Goal: Task Accomplishment & Management: Complete application form

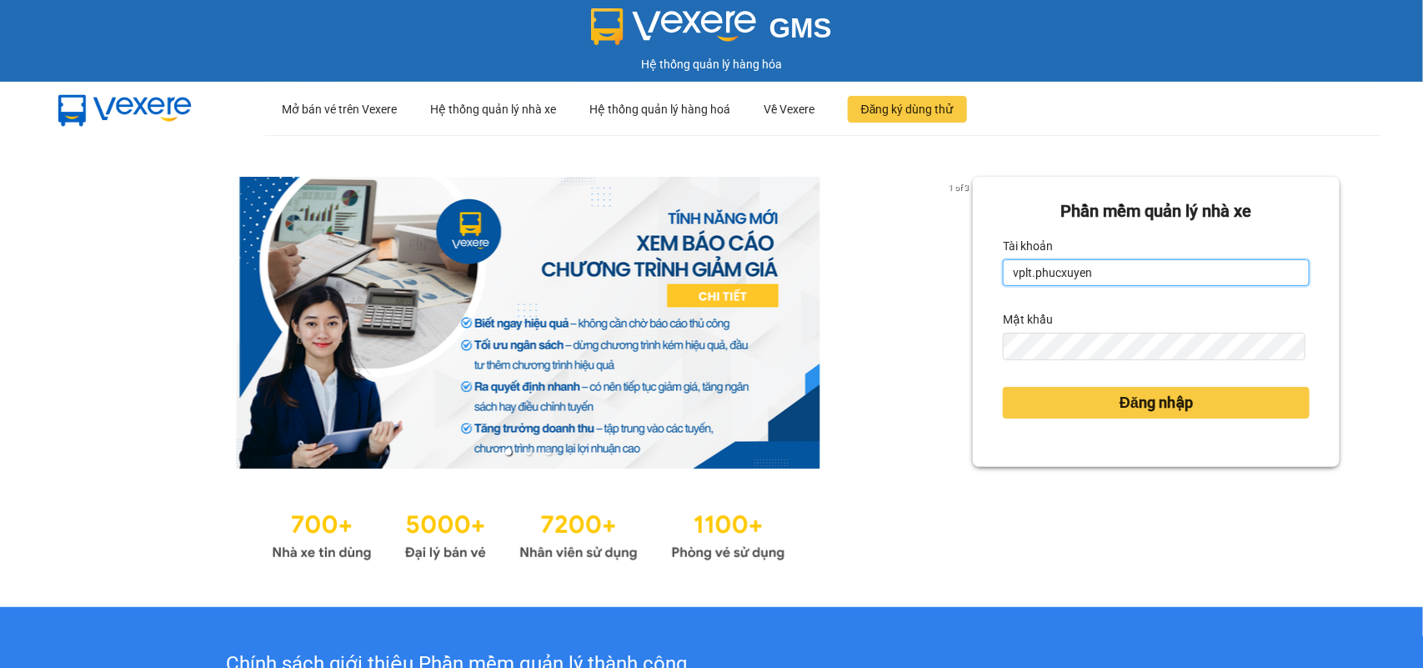
click at [1124, 264] on input "vplt.phucxuyen" at bounding box center [1156, 272] width 307 height 27
type input "vtthuhuong.phucxuyen"
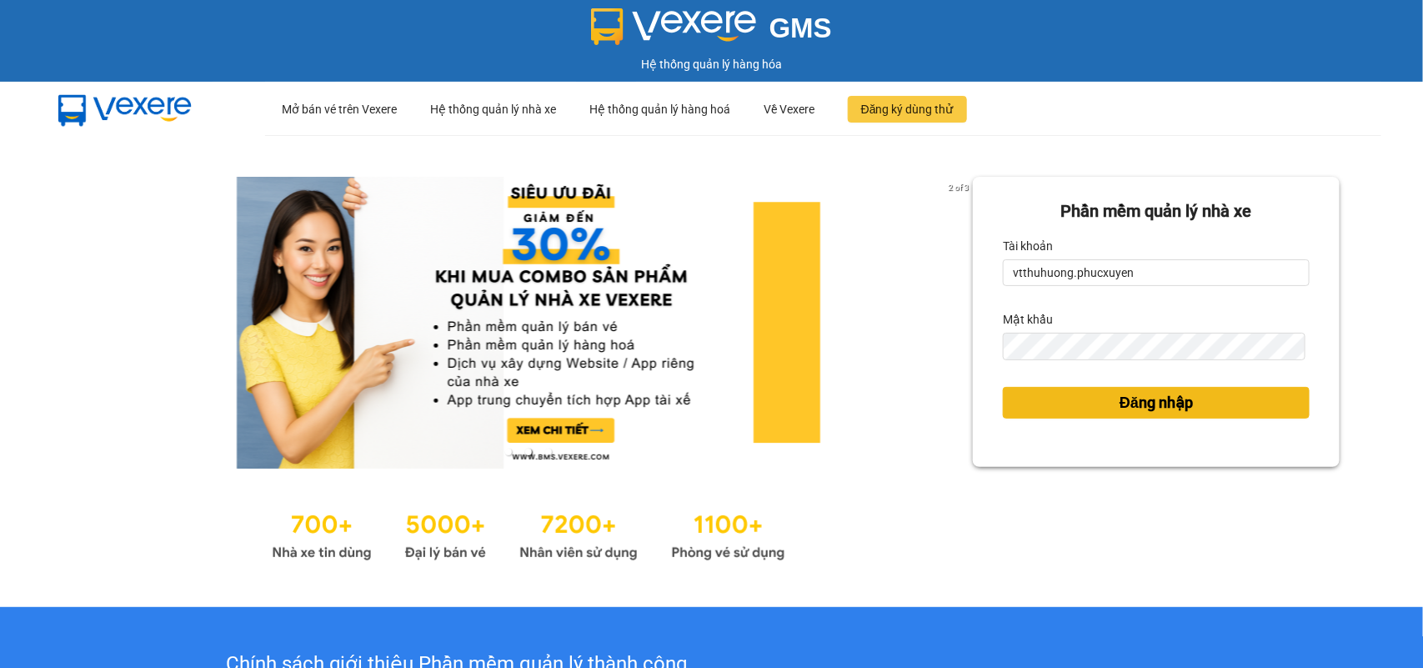
click at [1155, 402] on span "Đăng nhập" at bounding box center [1156, 402] width 73 height 23
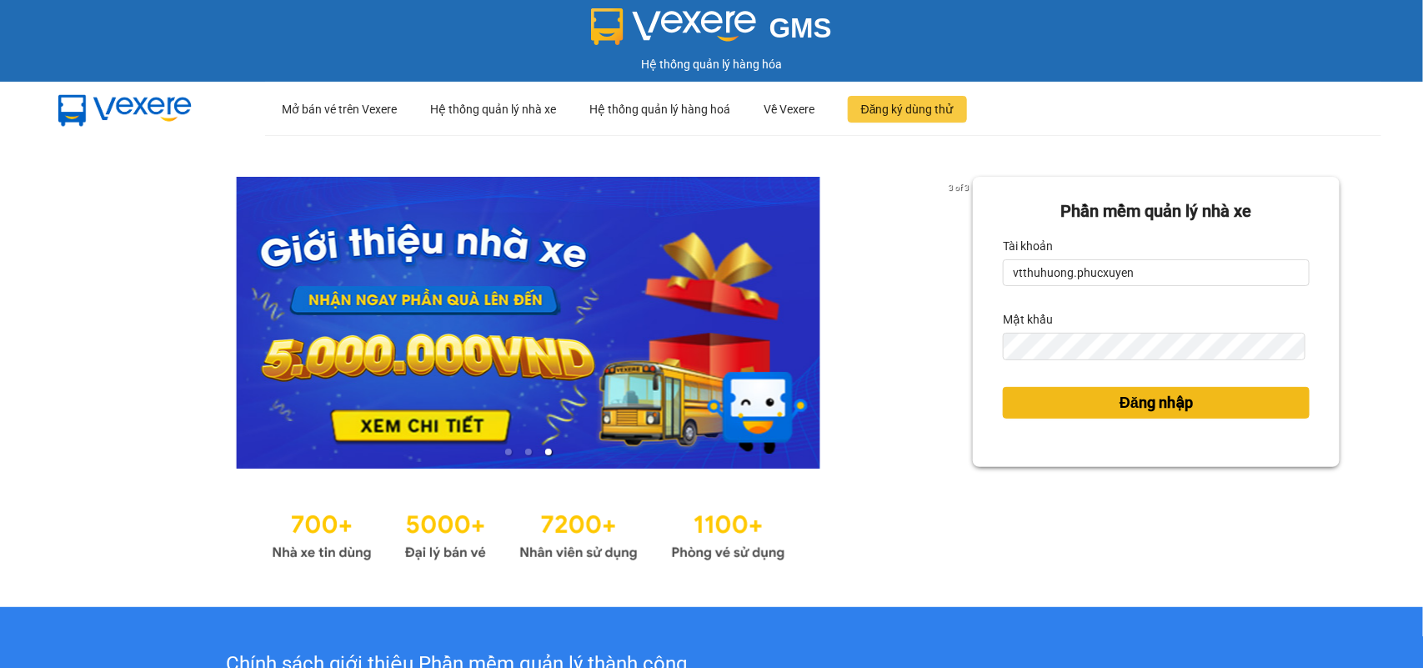
click at [1155, 401] on span "Đăng nhập" at bounding box center [1156, 402] width 73 height 23
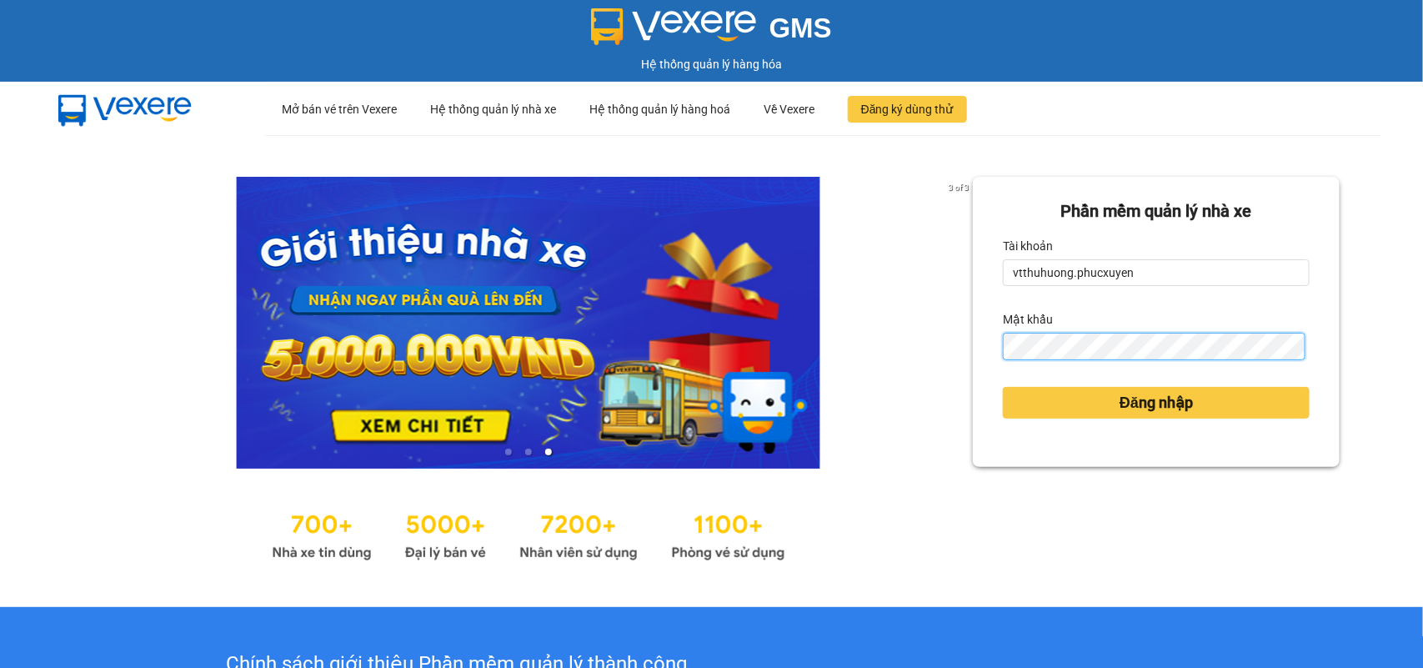
click at [930, 332] on div "3 of 3 Phần mềm quản lý nhà xe Tài khoản vtthuhuong.[PERSON_NAME] Mật khẩu Đăng…" at bounding box center [711, 371] width 1423 height 472
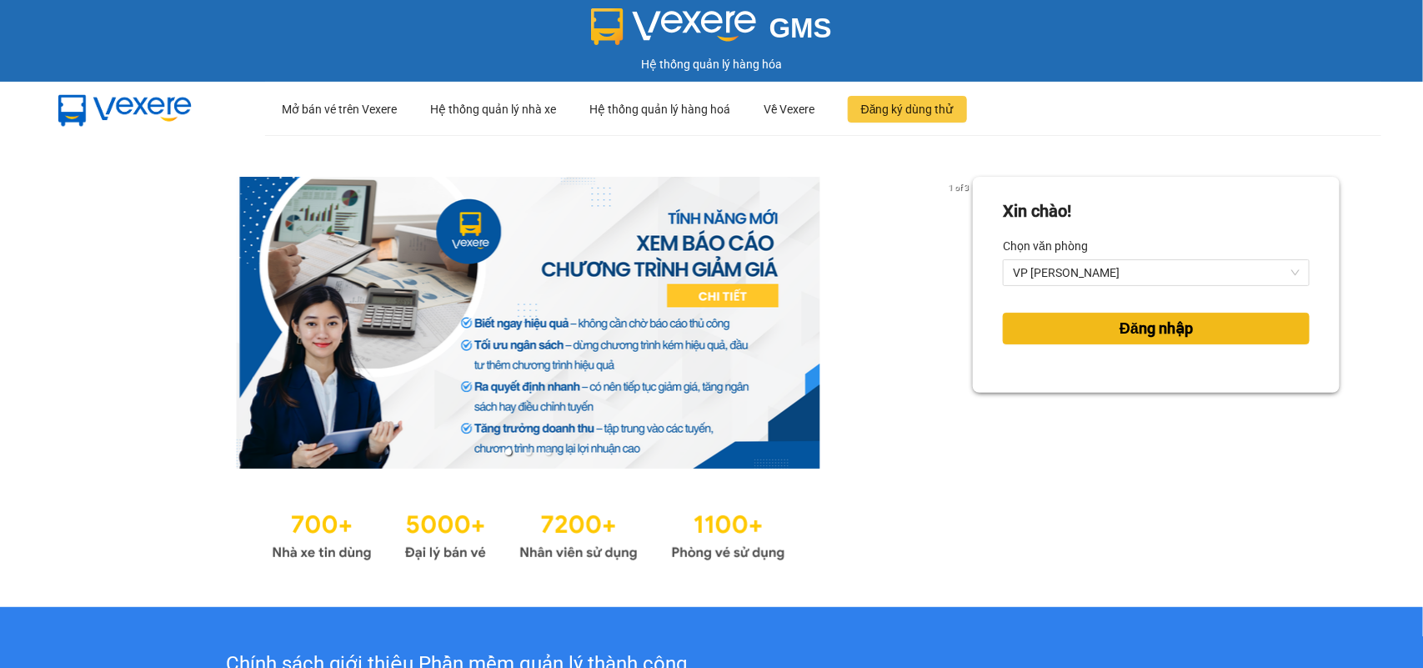
click at [1149, 326] on span "Đăng nhập" at bounding box center [1156, 328] width 73 height 23
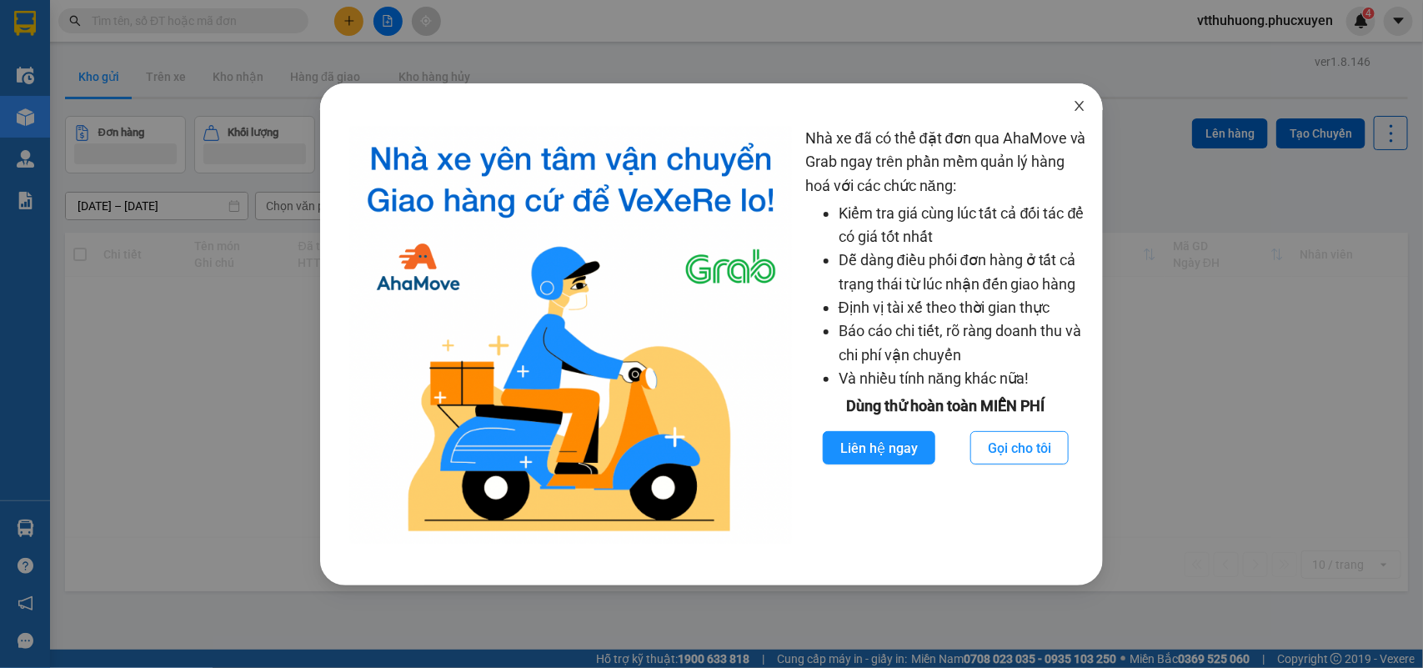
click at [1084, 103] on icon "close" at bounding box center [1079, 105] width 13 height 13
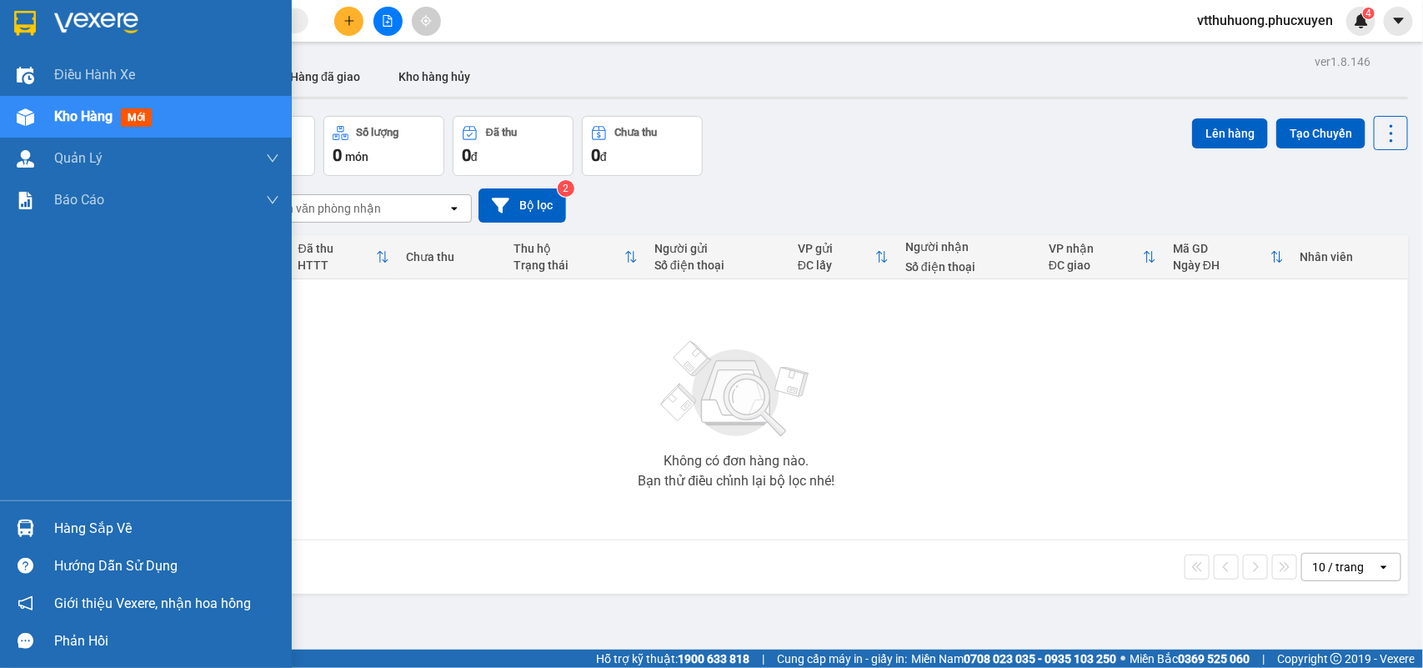
click at [105, 526] on div "Hàng sắp về" at bounding box center [166, 528] width 225 height 25
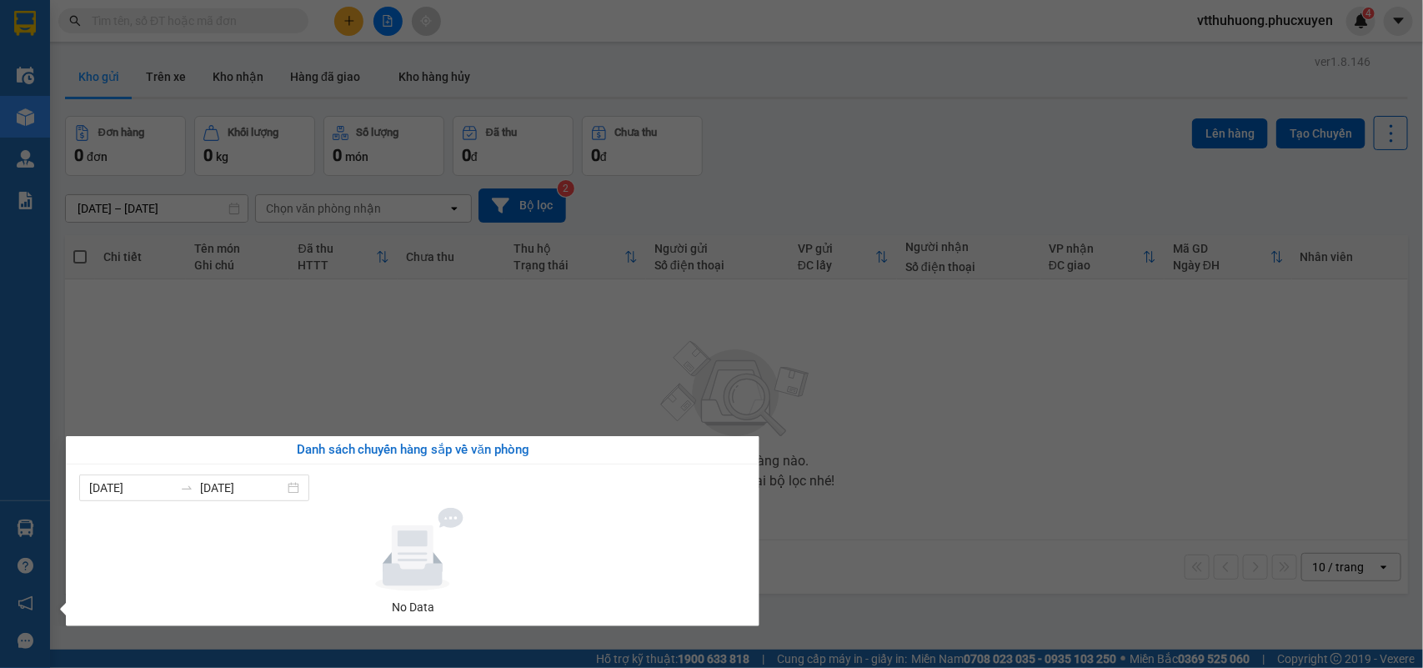
click at [761, 148] on section "Kết quả tìm kiếm ( 0 ) Bộ lọc No Data vtthuhuong.phucxuyen 4 Điều hành xe Kho h…" at bounding box center [711, 334] width 1423 height 668
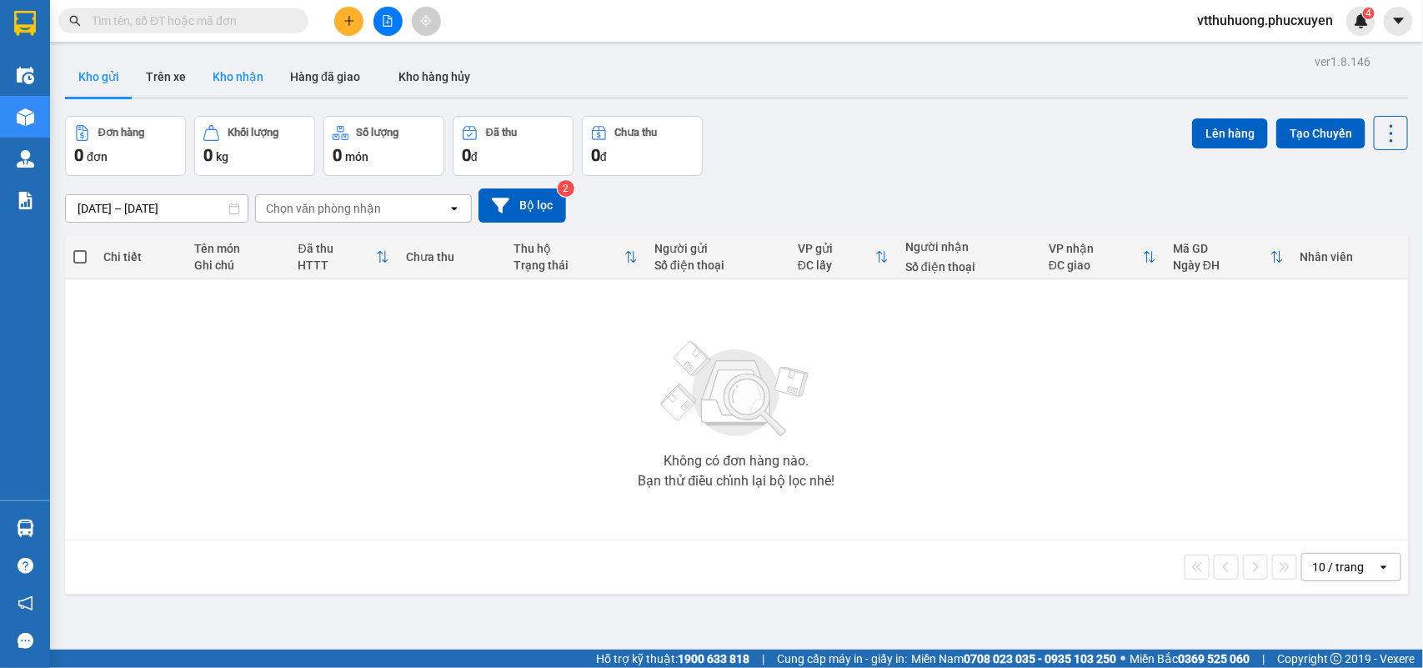
click at [222, 72] on button "Kho nhận" at bounding box center [238, 77] width 78 height 40
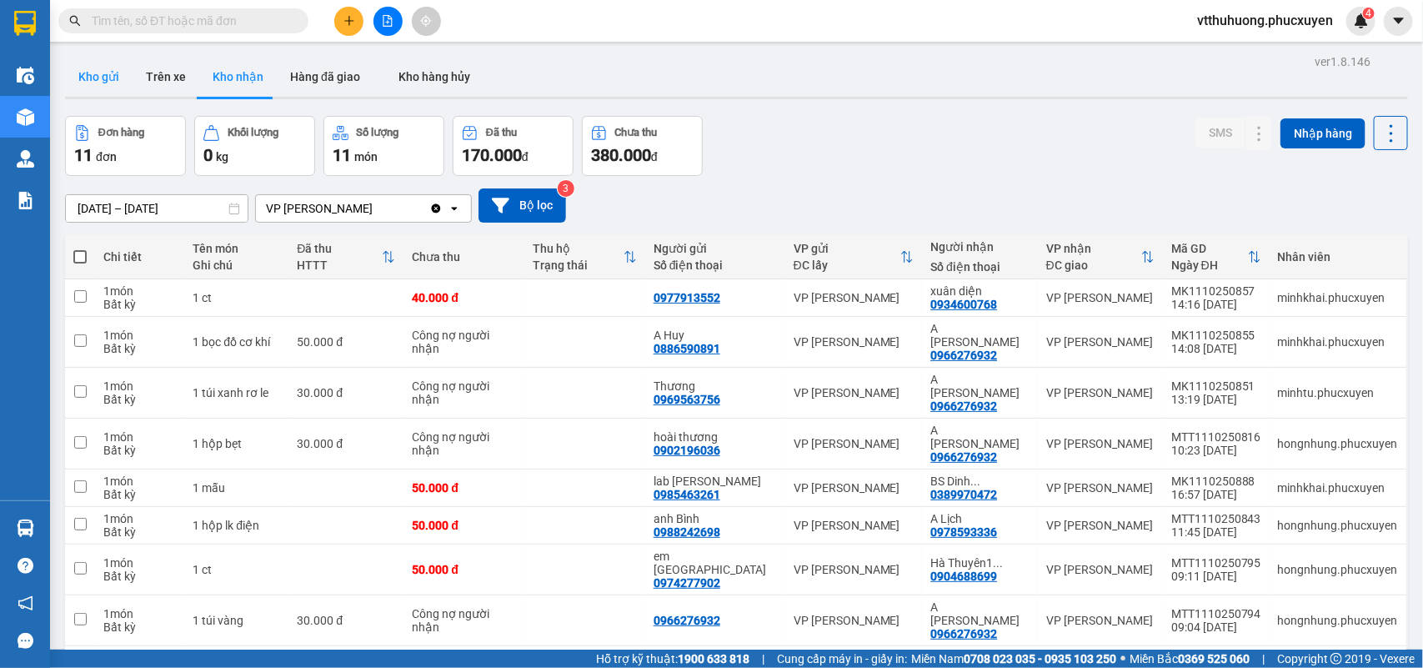
click at [106, 69] on button "Kho gửi" at bounding box center [99, 77] width 68 height 40
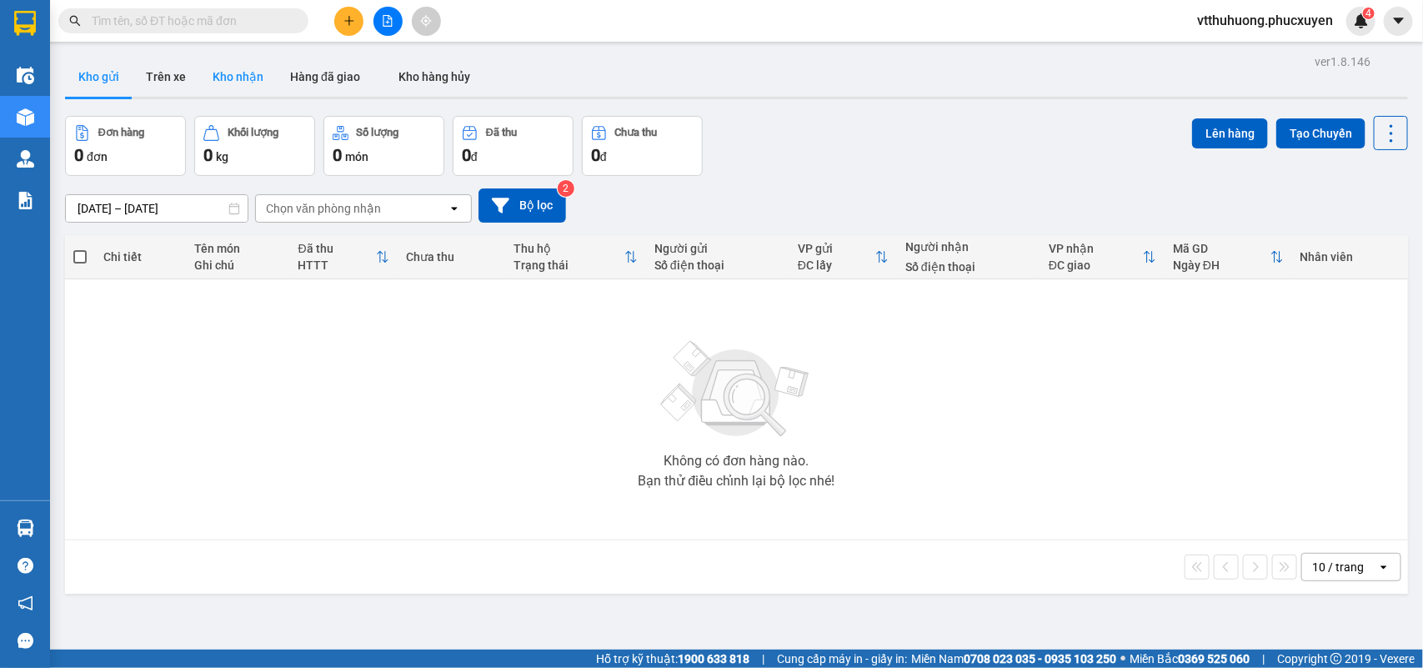
click at [255, 71] on button "Kho nhận" at bounding box center [238, 77] width 78 height 40
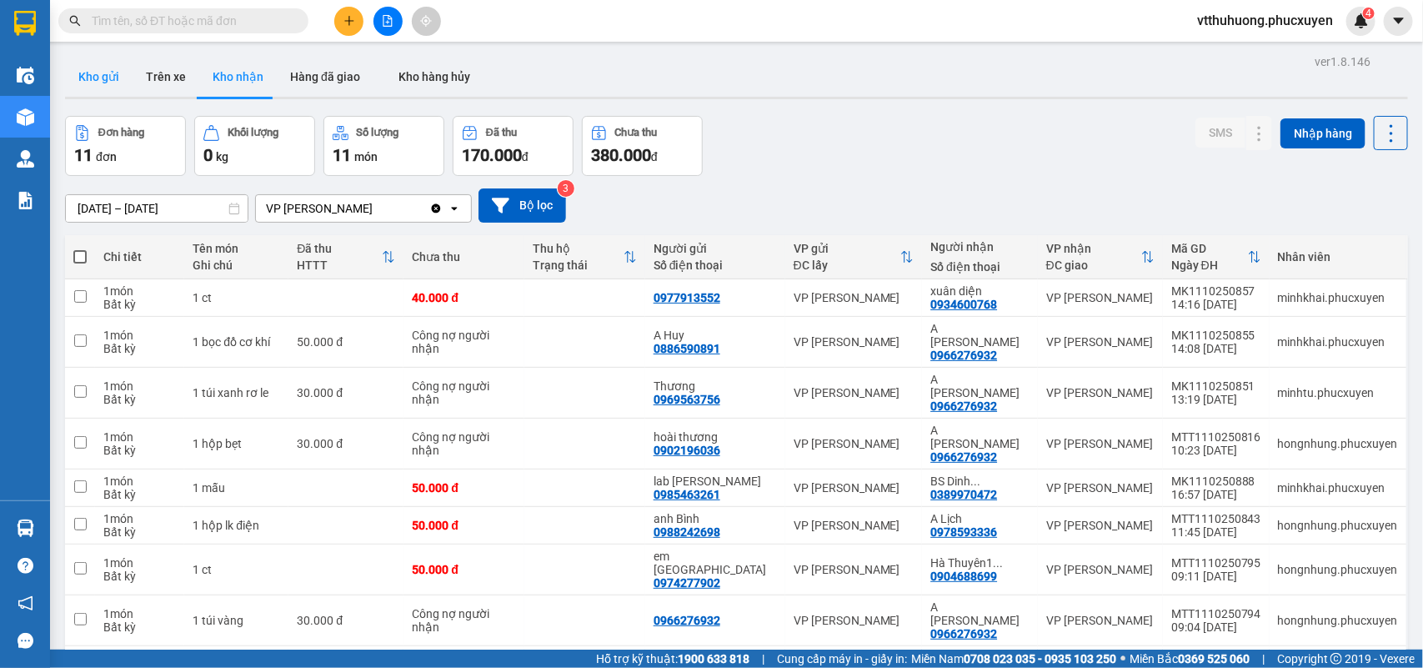
click at [98, 64] on button "Kho gửi" at bounding box center [99, 77] width 68 height 40
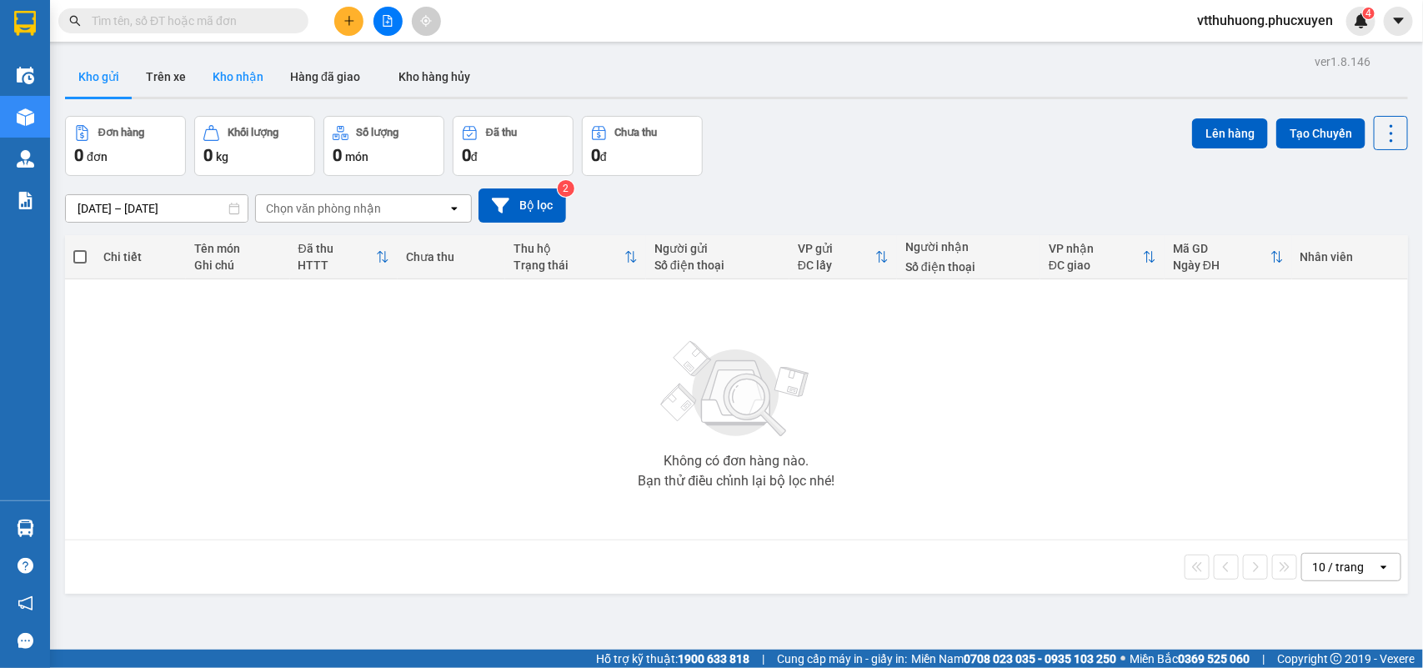
click at [250, 76] on button "Kho nhận" at bounding box center [238, 77] width 78 height 40
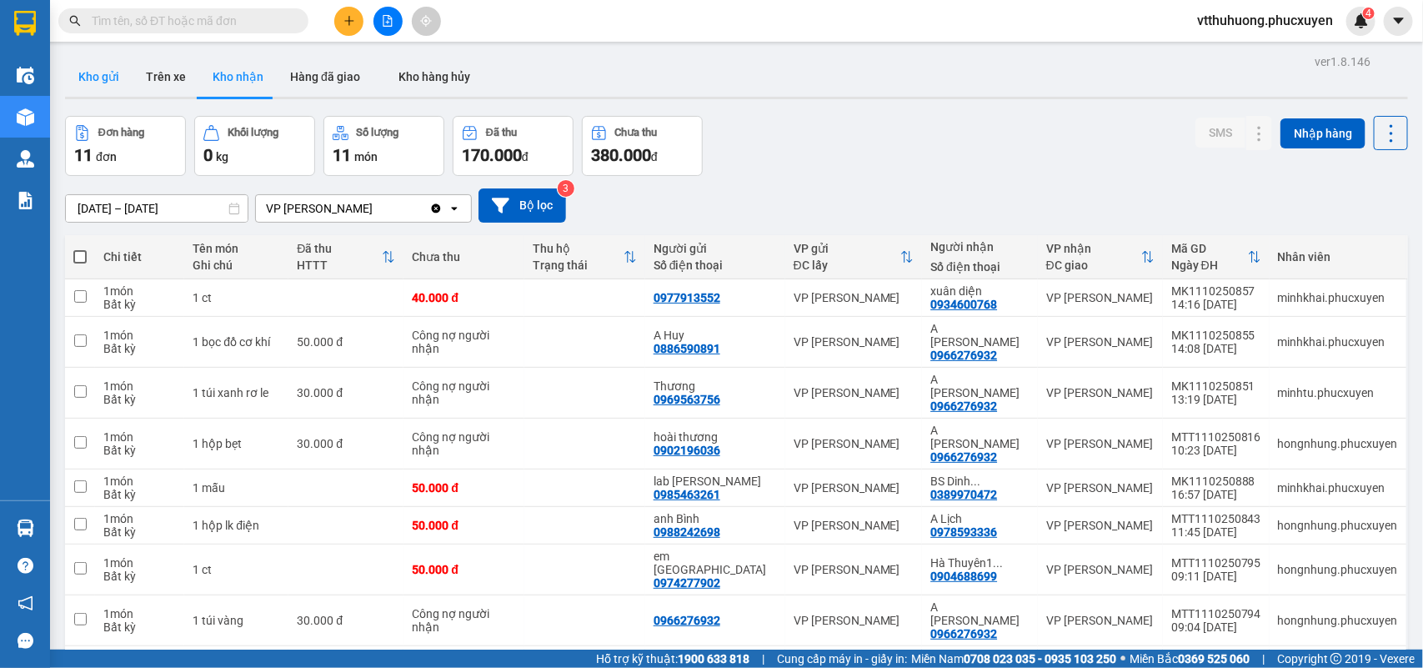
click at [85, 69] on button "Kho gửi" at bounding box center [99, 77] width 68 height 40
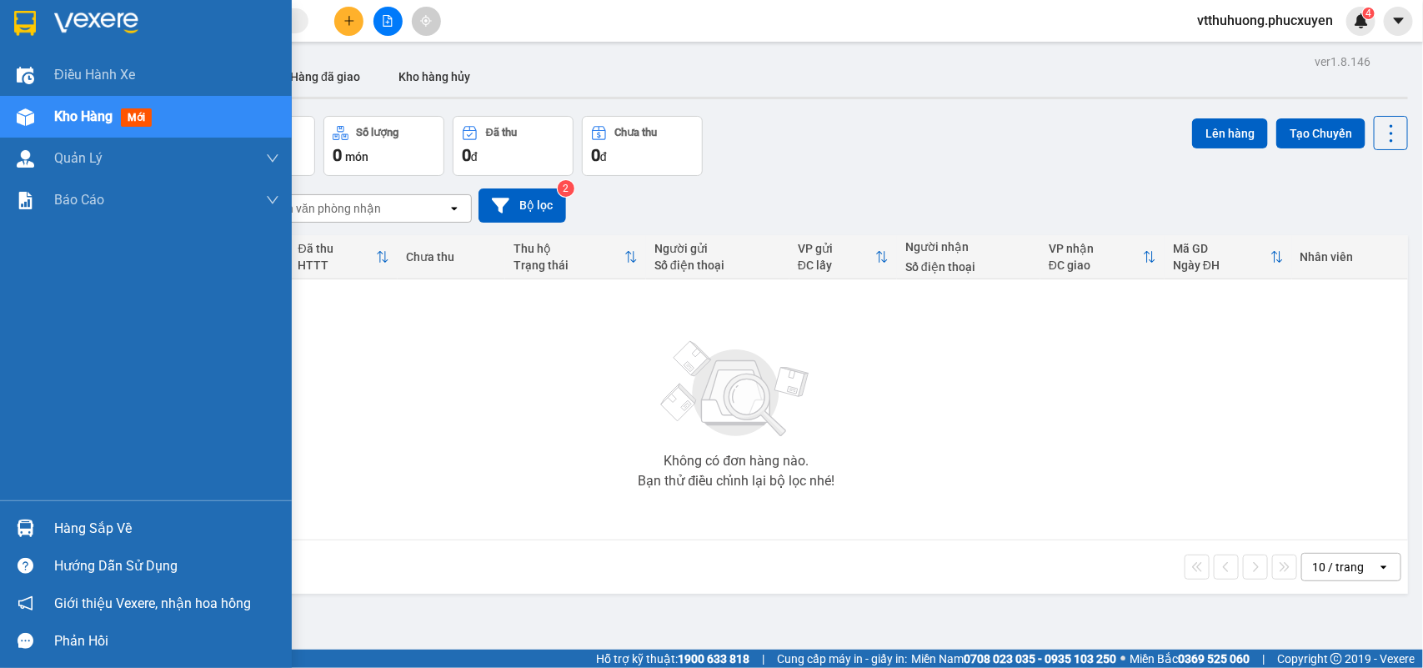
click at [88, 530] on div "Hàng sắp về" at bounding box center [166, 528] width 225 height 25
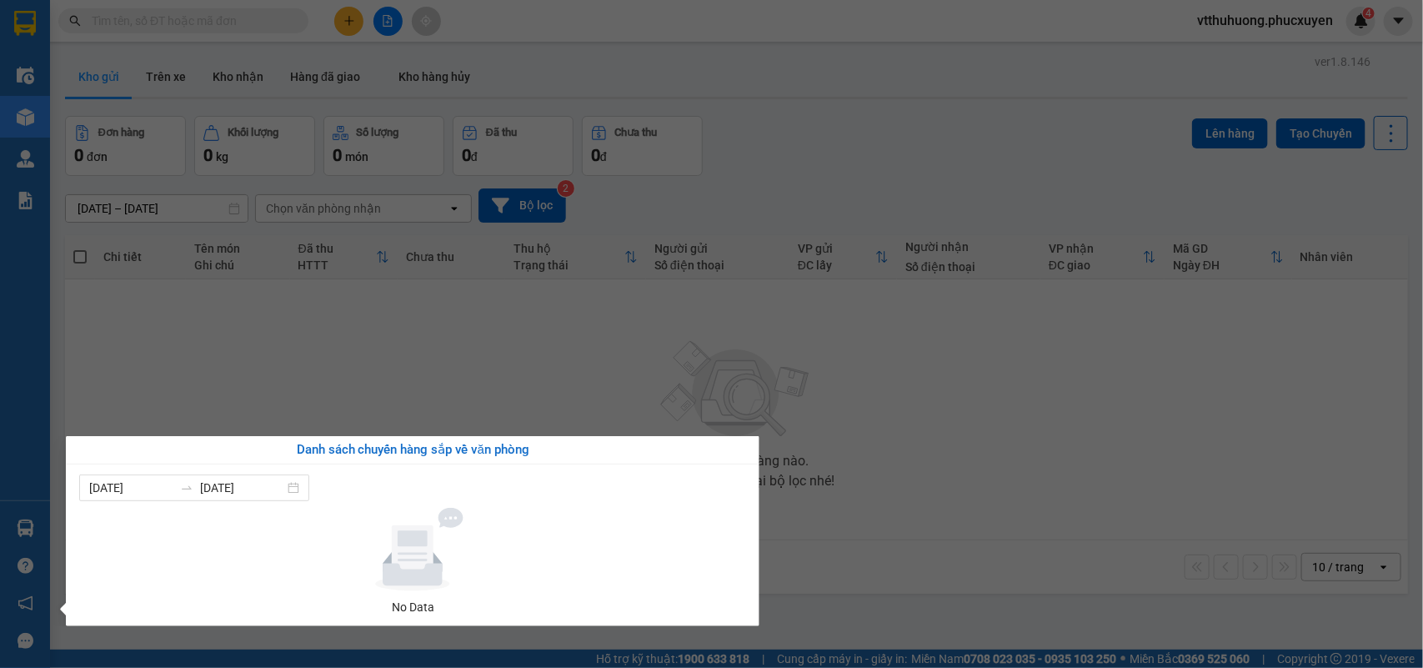
click at [890, 598] on section "Kết quả tìm kiếm ( 0 ) Bộ lọc No Data vtthuhuong.phucxuyen 4 Điều hành xe Kho h…" at bounding box center [711, 334] width 1423 height 668
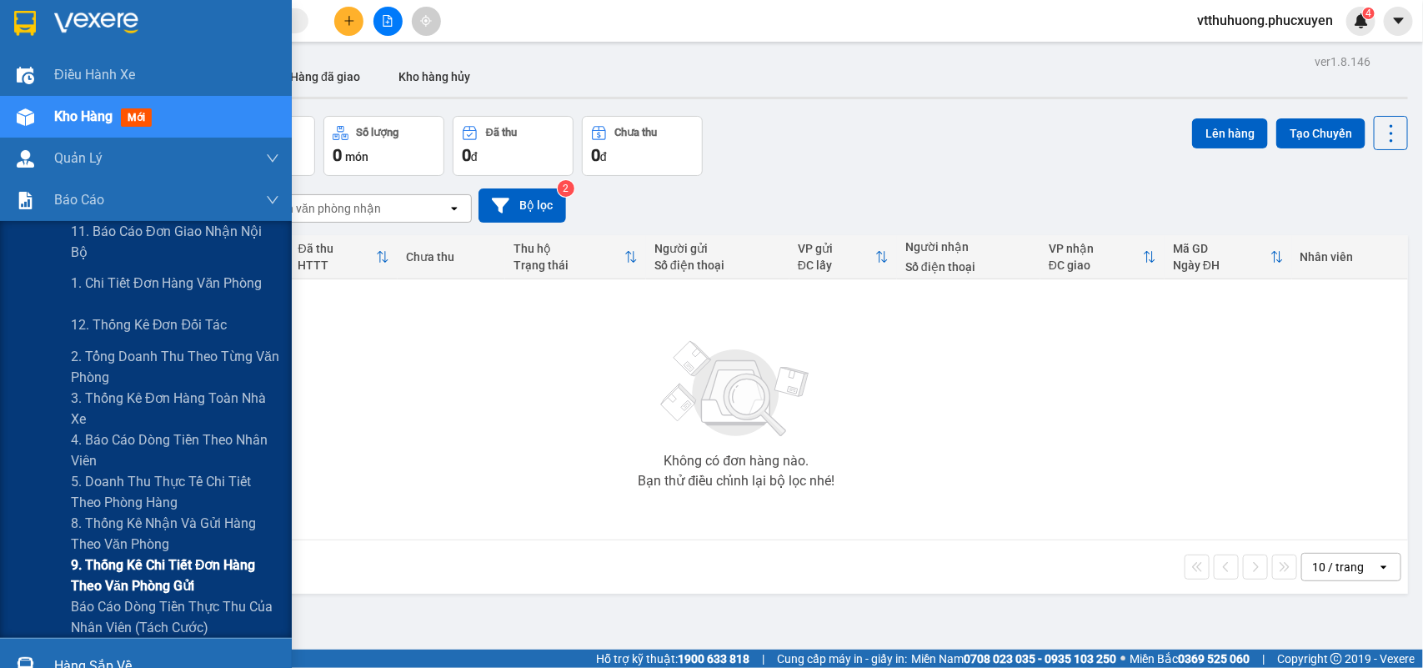
click at [148, 565] on span "9. Thống kê chi tiết đơn hàng theo văn phòng gửi" at bounding box center [175, 575] width 208 height 42
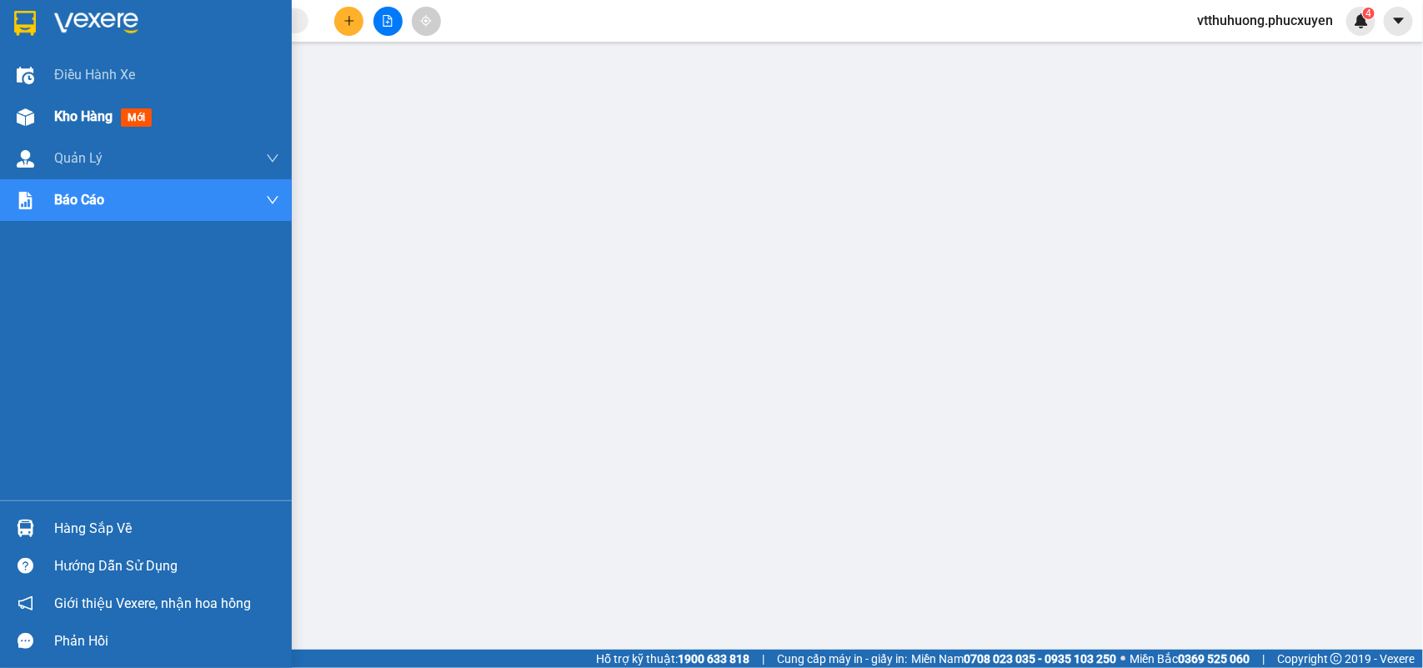
click at [78, 110] on span "Kho hàng" at bounding box center [83, 116] width 58 height 16
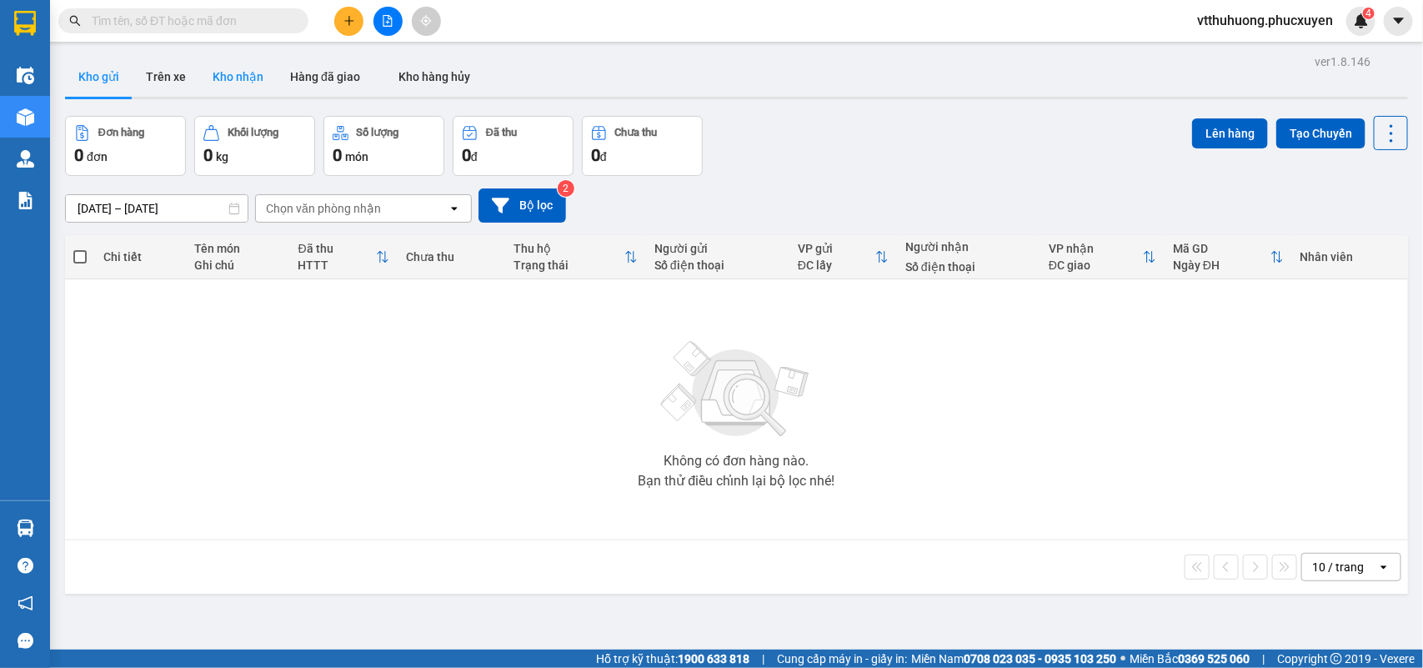
click at [232, 69] on button "Kho nhận" at bounding box center [238, 77] width 78 height 40
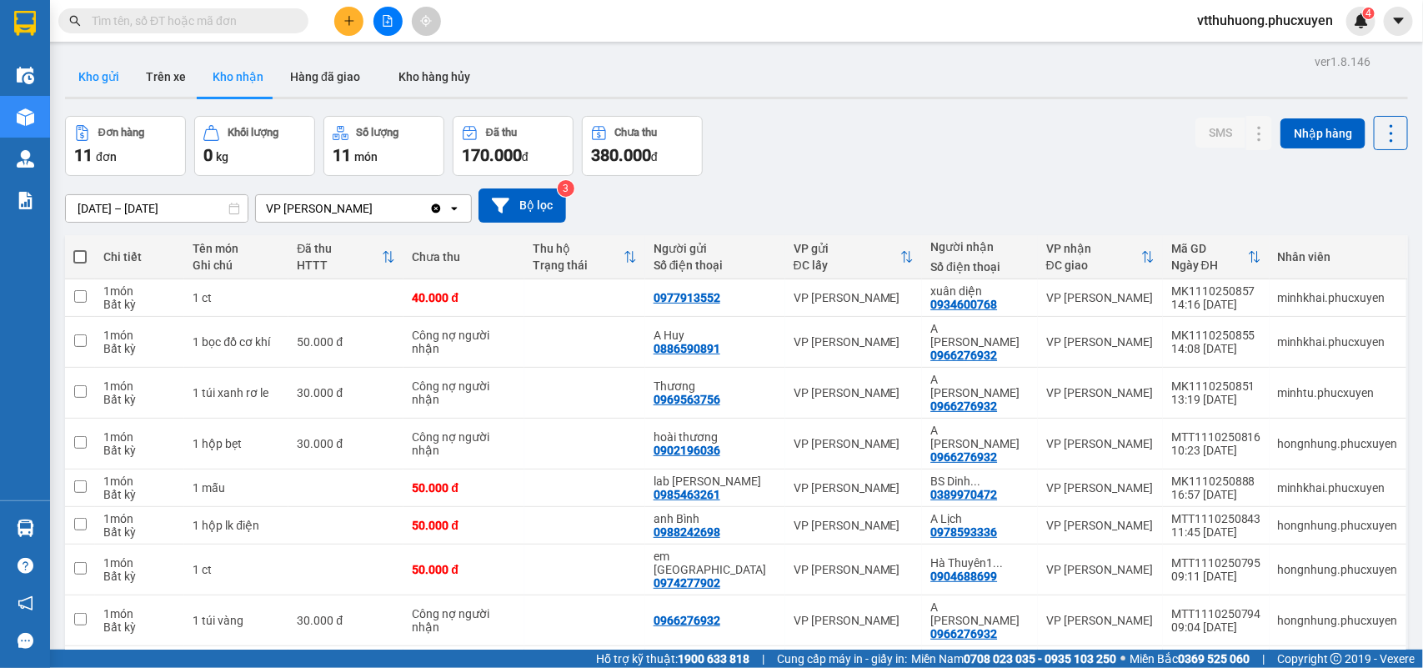
click at [92, 78] on button "Kho gửi" at bounding box center [99, 77] width 68 height 40
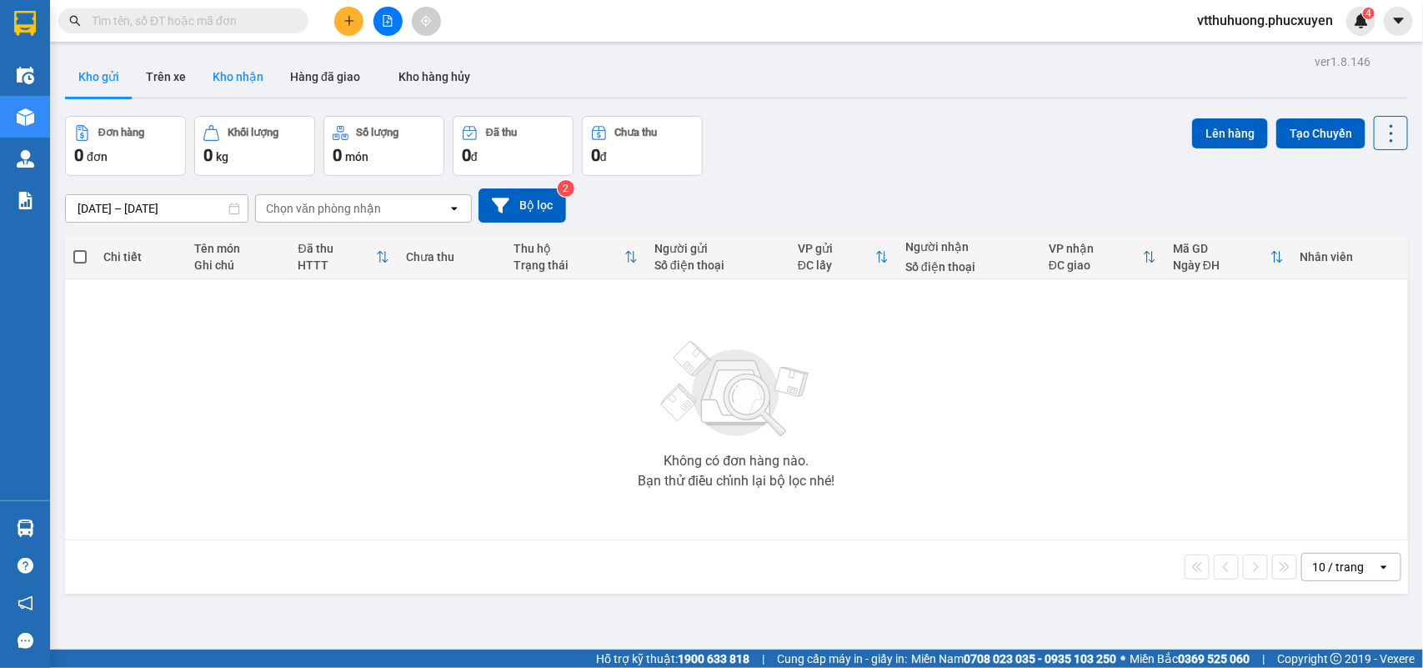
click at [246, 73] on button "Kho nhận" at bounding box center [238, 77] width 78 height 40
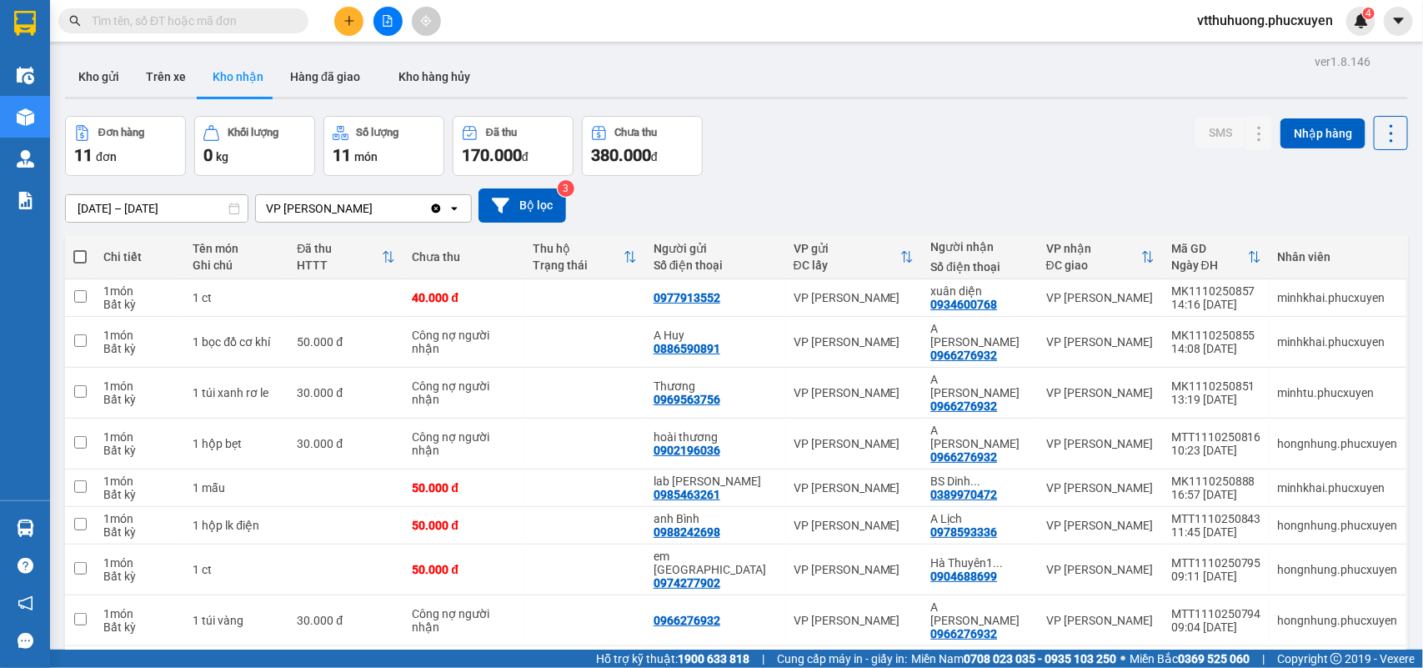
drag, startPoint x: 340, startPoint y: 18, endPoint x: 446, endPoint y: 46, distance: 109.4
click at [342, 18] on button at bounding box center [348, 21] width 29 height 29
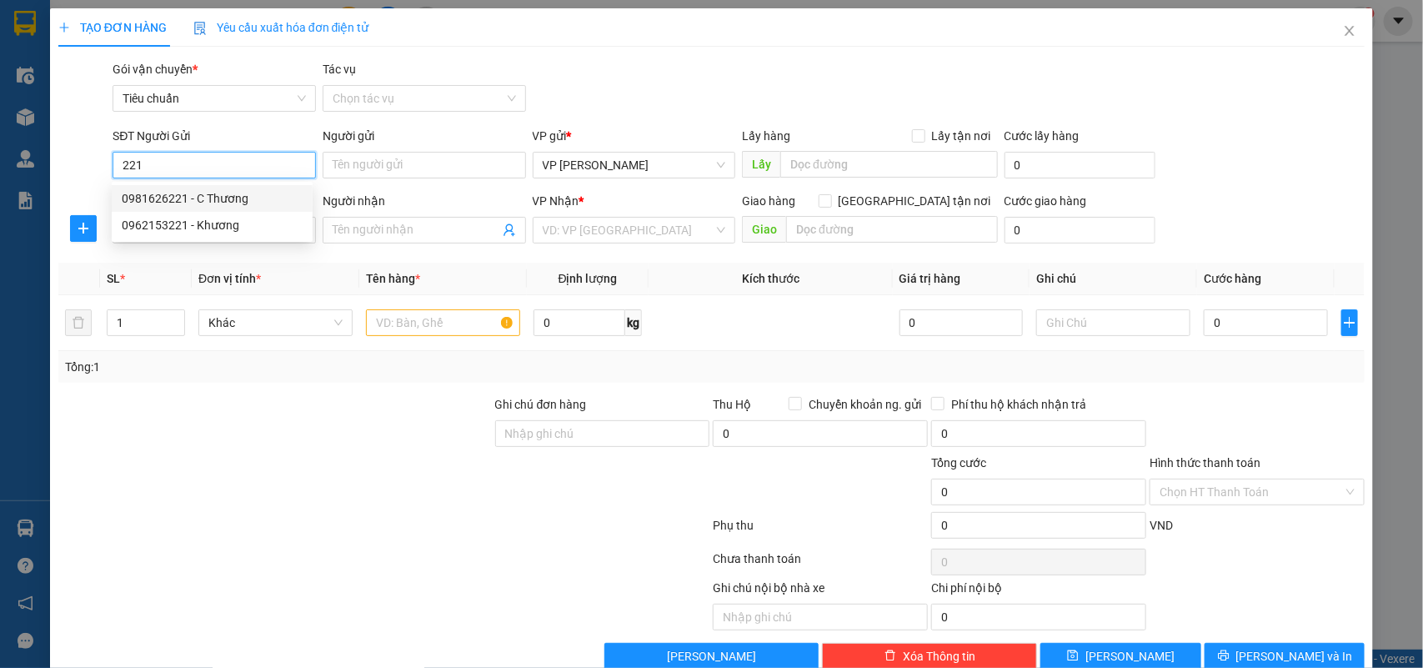
drag, startPoint x: 219, startPoint y: 192, endPoint x: 404, endPoint y: 242, distance: 191.7
click at [222, 192] on div "0981626221 - C Thương" at bounding box center [212, 198] width 181 height 18
type input "0981626221"
type input "C Thương"
type input "0981626221"
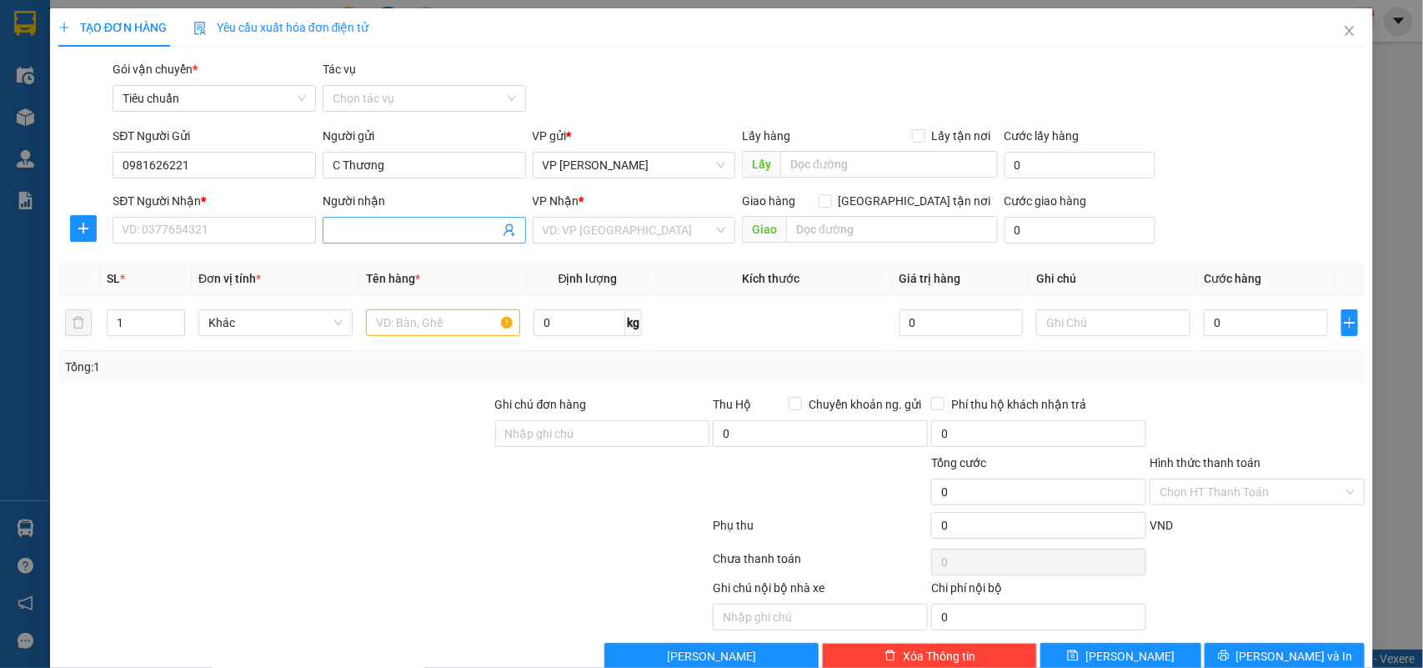
click at [503, 230] on icon "user-add" at bounding box center [509, 229] width 13 height 13
click at [223, 160] on input "0981626221" at bounding box center [214, 165] width 203 height 27
click at [402, 168] on input "C Thương" at bounding box center [424, 165] width 203 height 27
drag, startPoint x: 1330, startPoint y: 27, endPoint x: 213, endPoint y: 5, distance: 1116.6
click at [1343, 27] on icon "close" at bounding box center [1349, 30] width 13 height 13
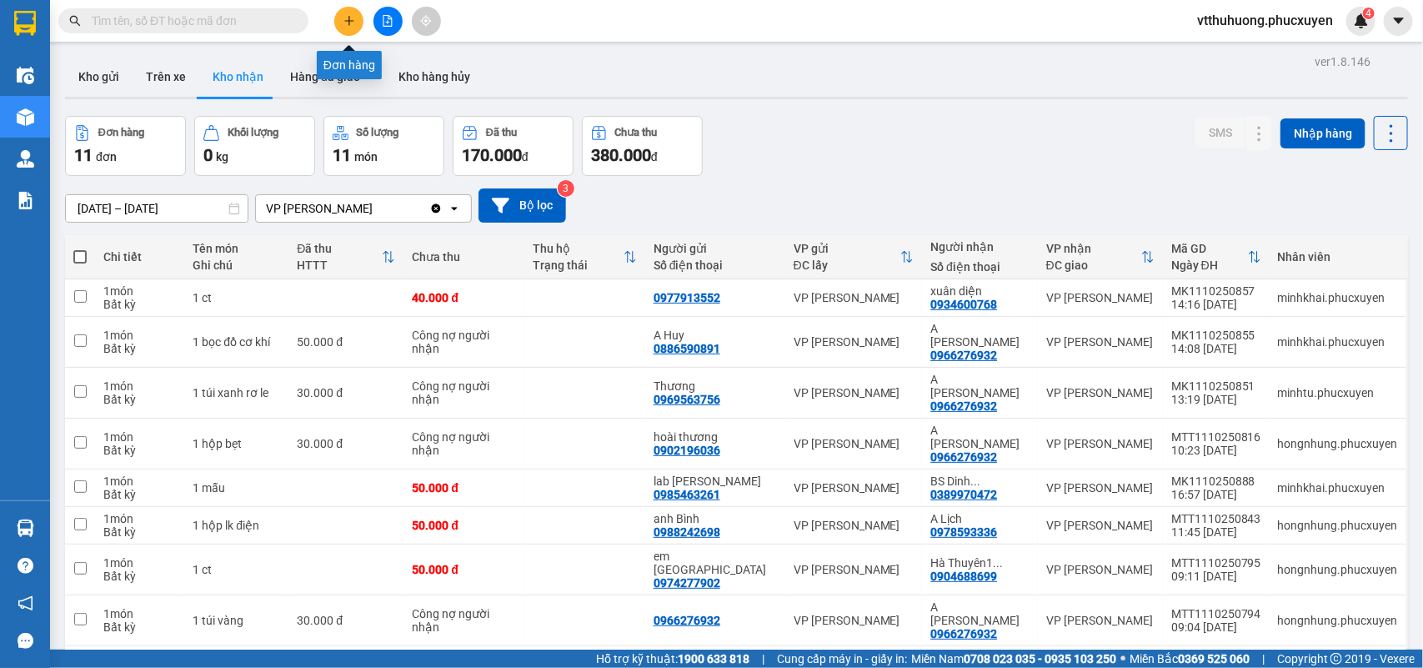
click at [350, 27] on button at bounding box center [348, 21] width 29 height 29
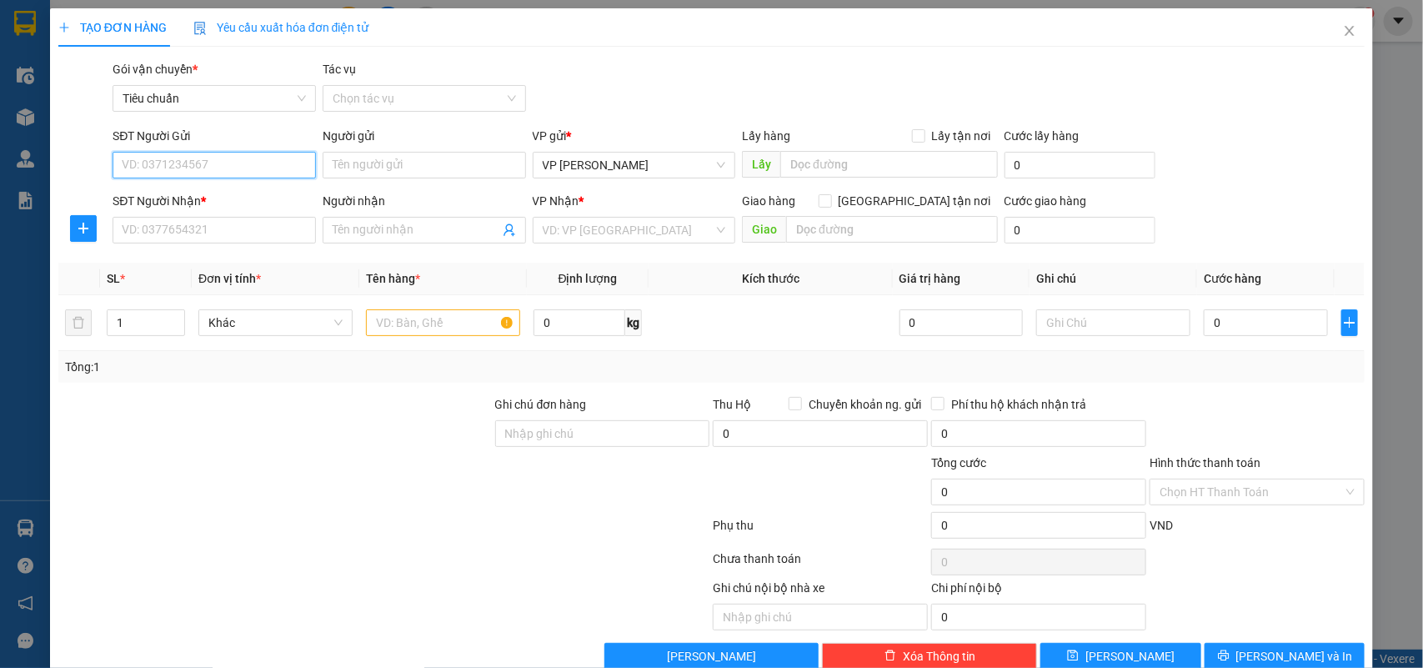
click at [197, 168] on input "SĐT Người Gửi" at bounding box center [214, 165] width 203 height 27
click at [211, 226] on div "0962153221 - Khương" at bounding box center [212, 225] width 181 height 18
type input "0962153221"
type input "Khương"
type input "0962153221"
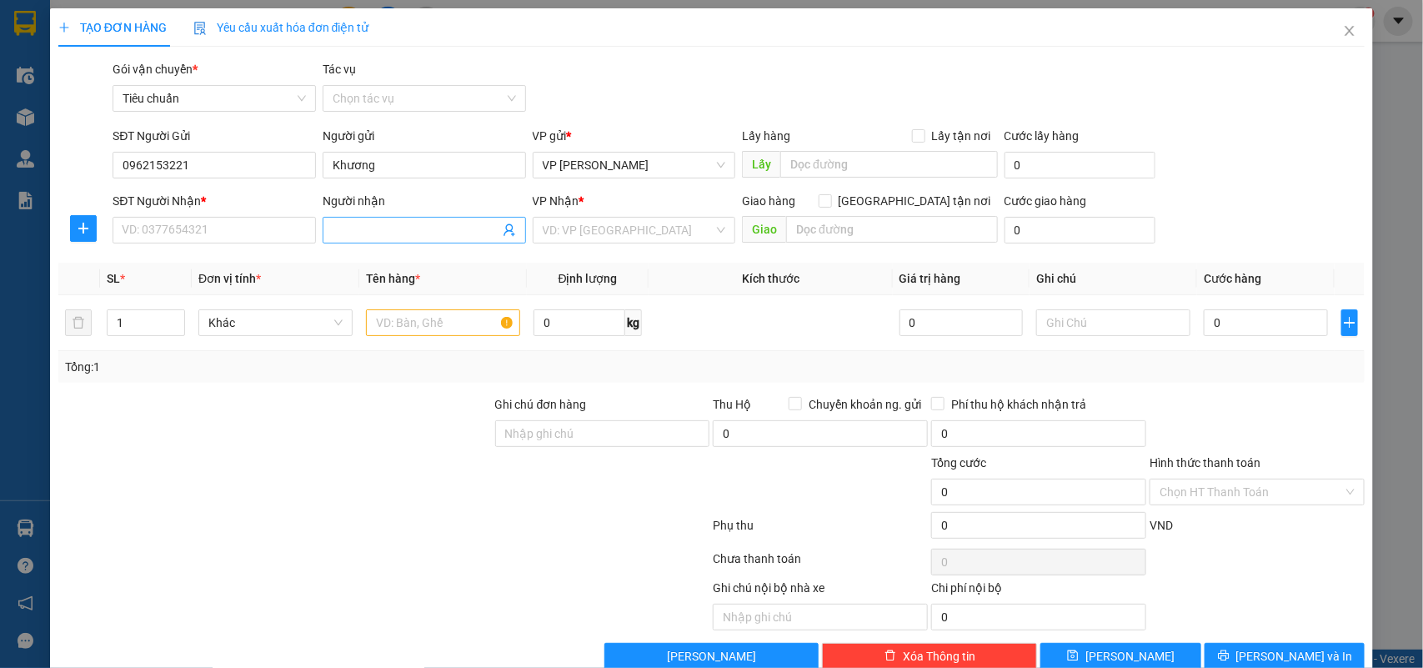
click at [504, 225] on icon "user-add" at bounding box center [509, 230] width 11 height 13
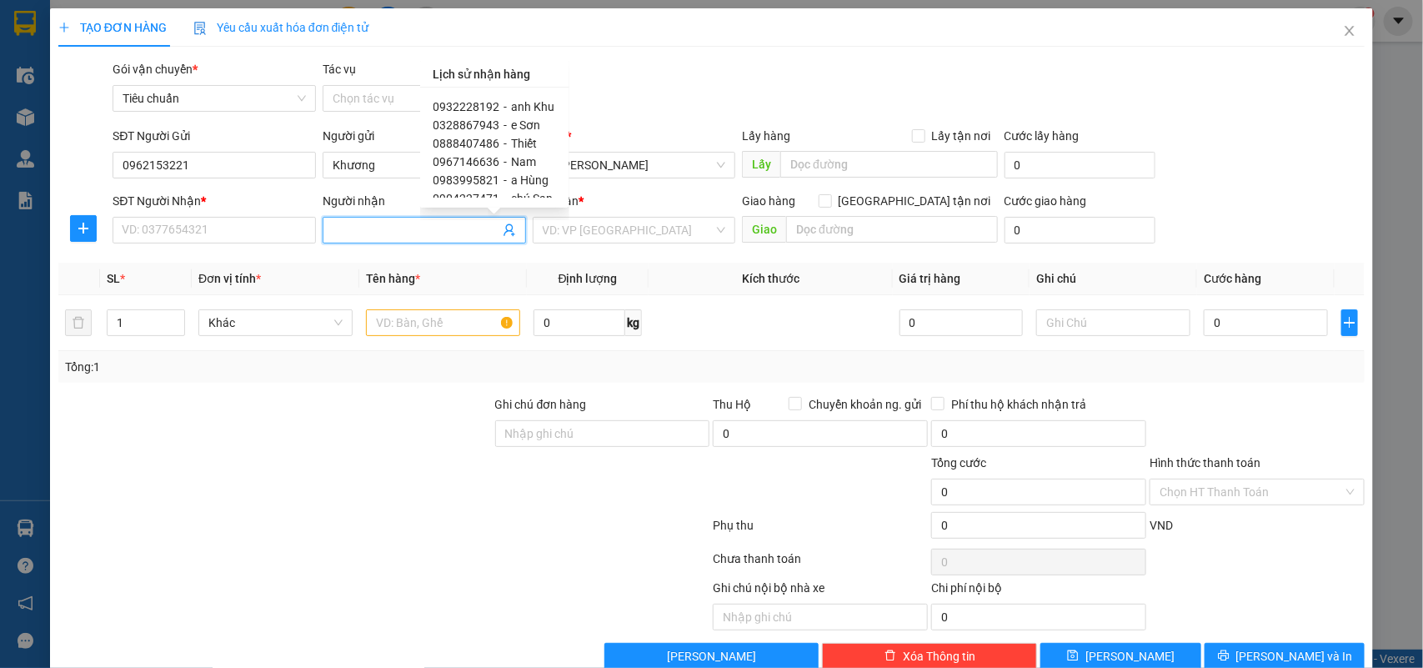
click at [531, 108] on span "anh Khu" at bounding box center [533, 106] width 43 height 13
type input "0932228192"
type input "anh Khu"
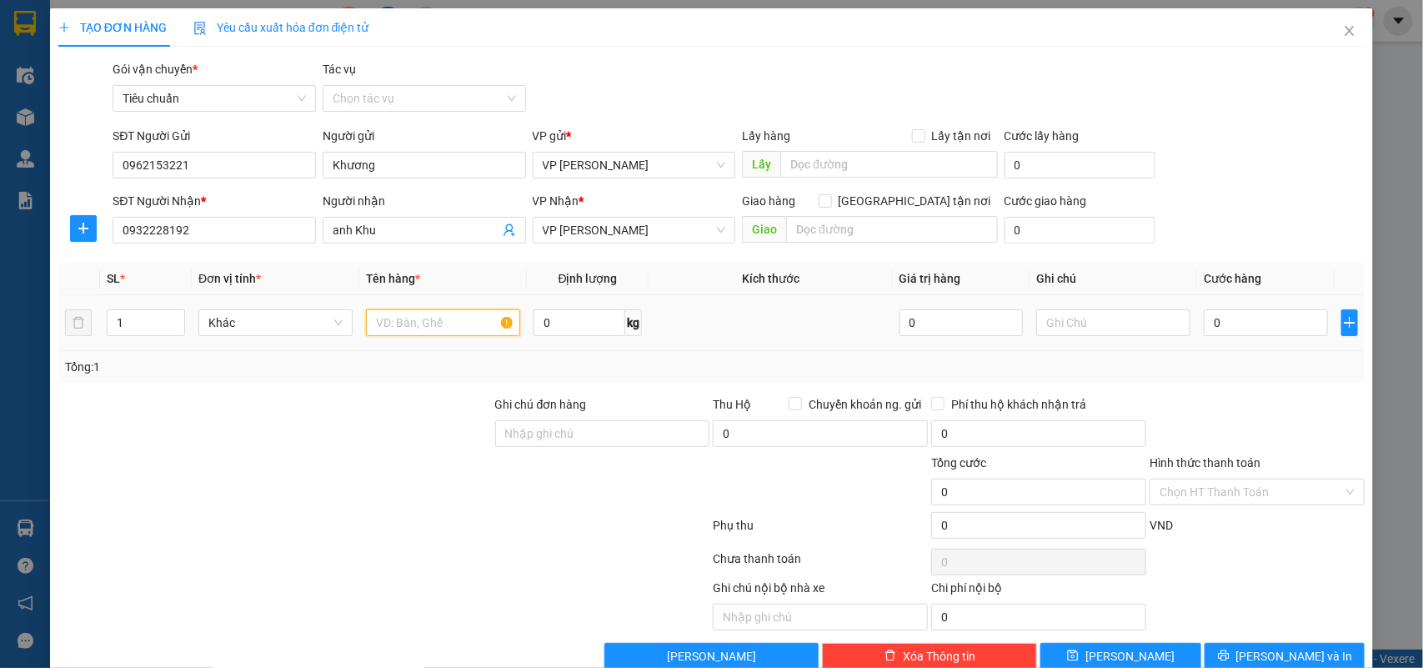
click at [421, 328] on input "text" at bounding box center [443, 322] width 154 height 27
type input "Hộp mẫu nhỏ"
click at [1234, 334] on input "0" at bounding box center [1265, 322] width 123 height 27
type input "5"
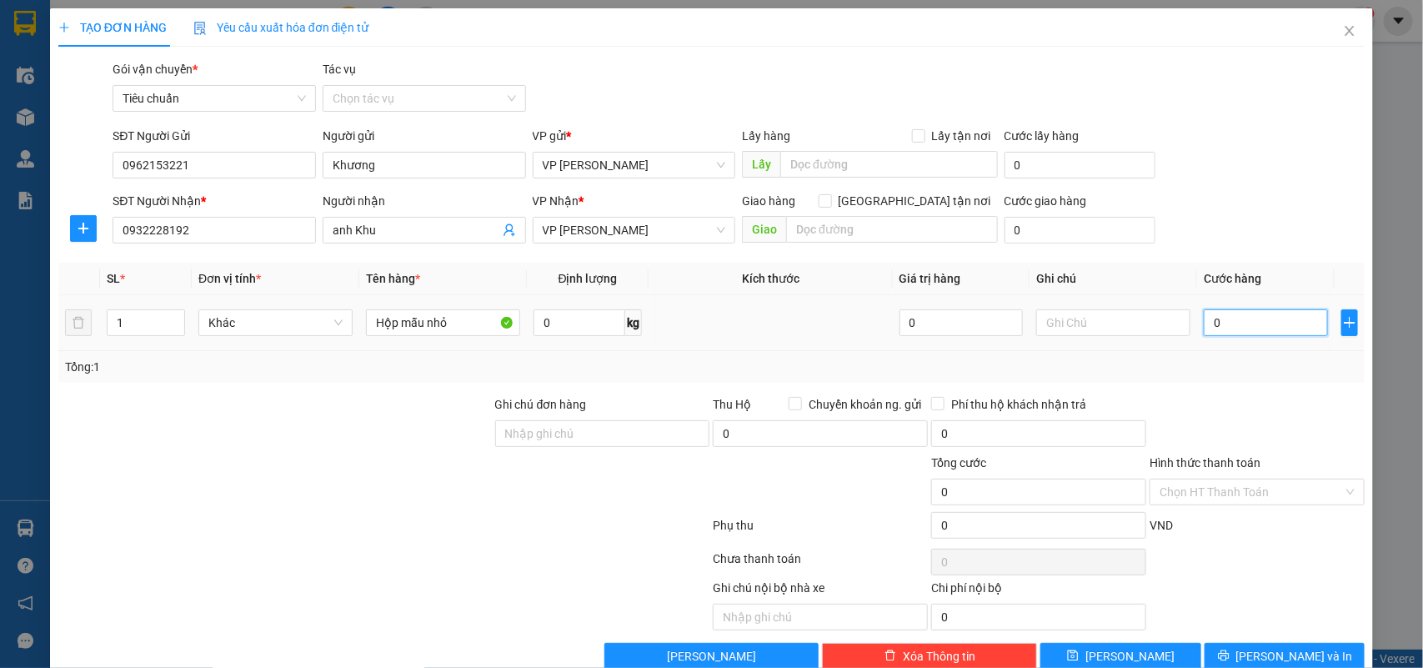
type input "5"
type input "50"
type input "50.000"
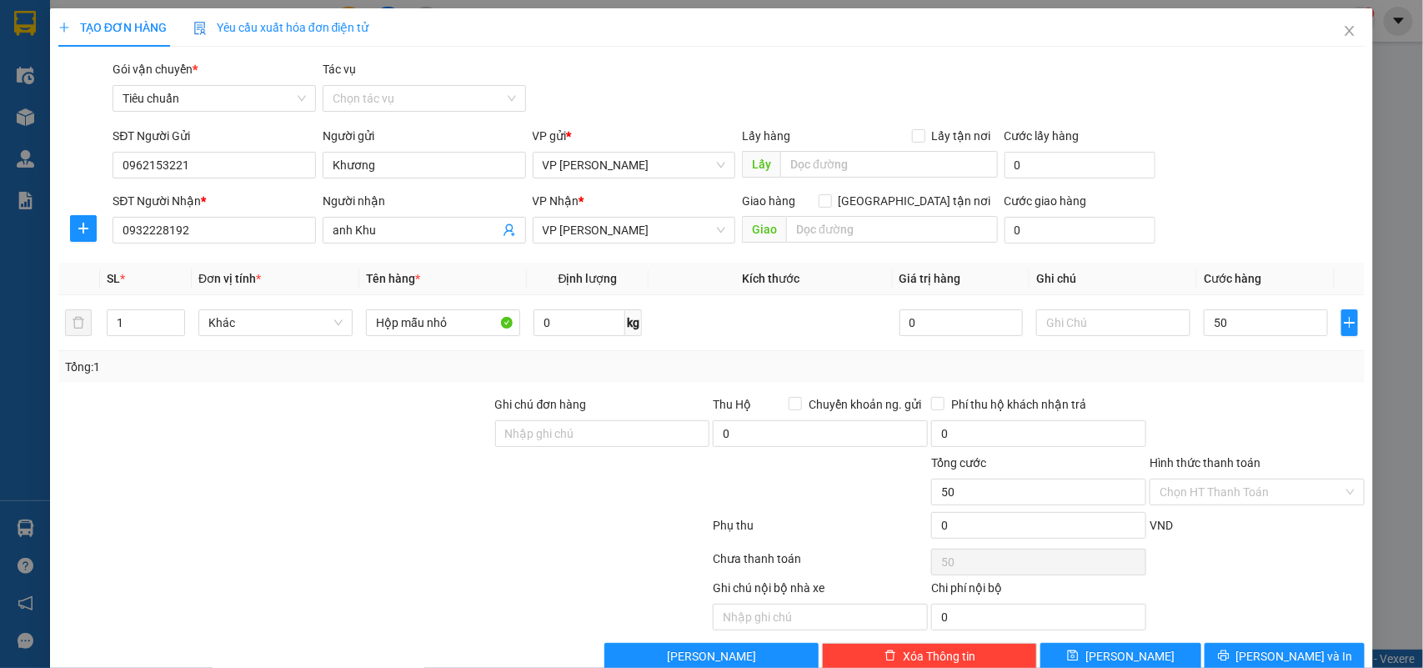
type input "50.000"
click at [1186, 492] on input "Hình thức thanh toán" at bounding box center [1251, 491] width 183 height 25
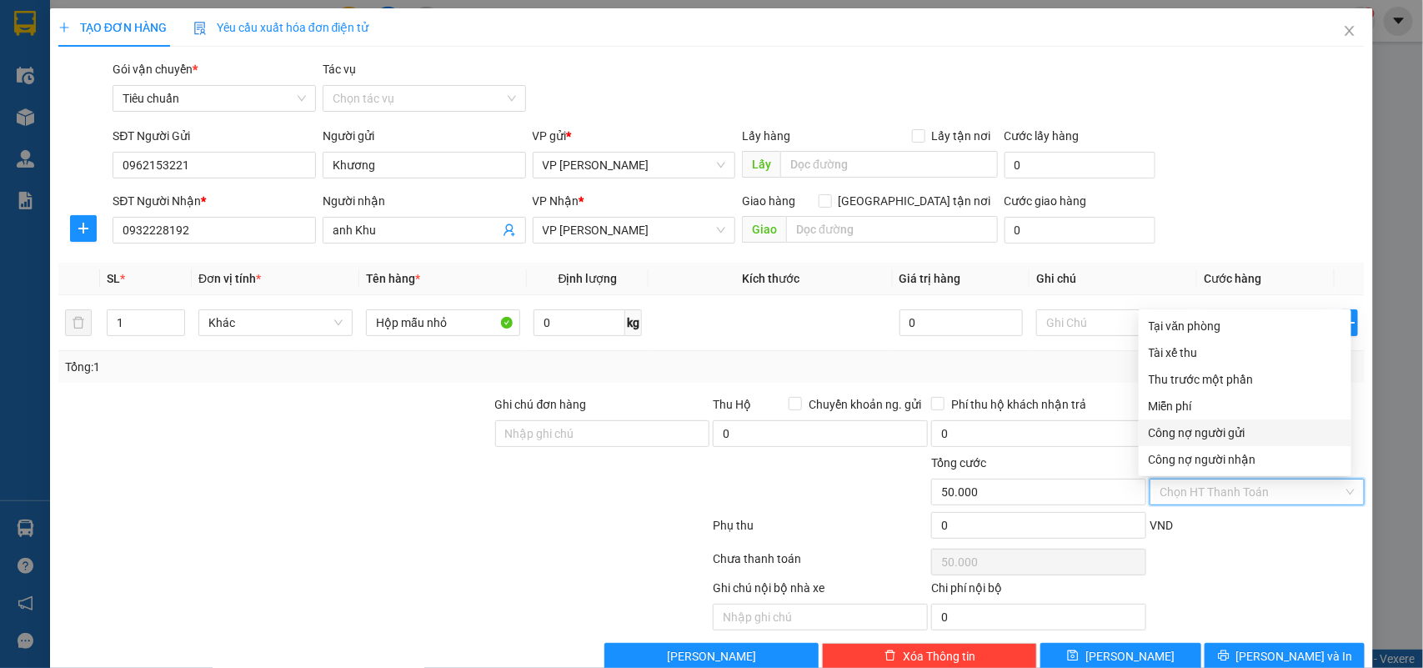
click at [1201, 434] on div "Công nợ người gửi" at bounding box center [1245, 433] width 193 height 18
type input "0"
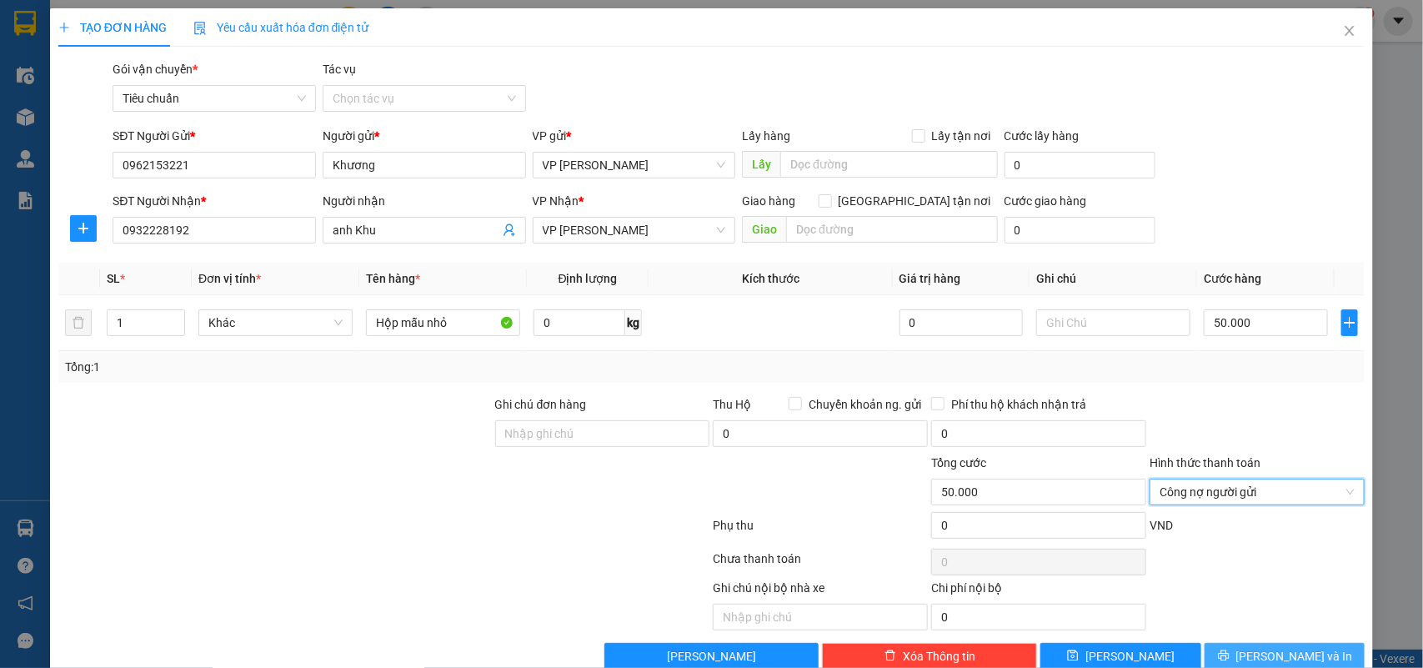
click at [1277, 656] on span "[PERSON_NAME] và In" at bounding box center [1294, 656] width 117 height 18
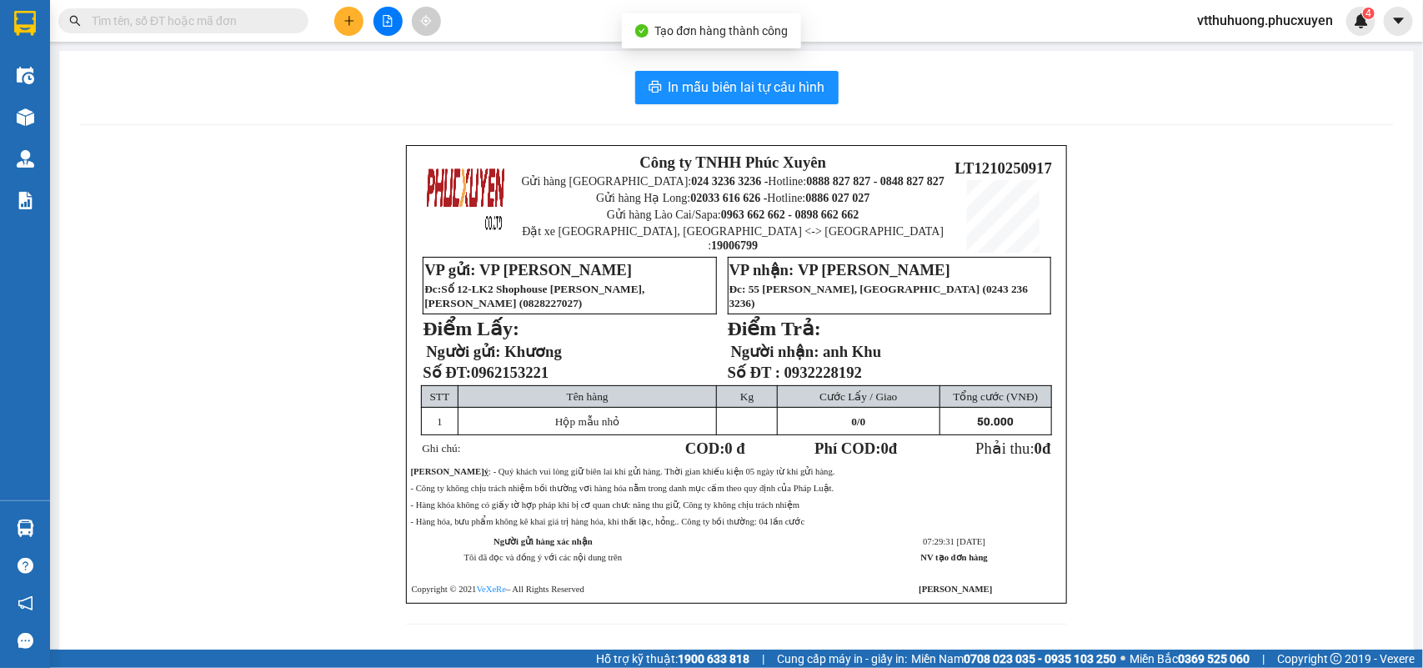
click at [726, 64] on div "In mẫu biên lai tự cấu hình Công ty TNHH Phúc Xuyên Gửi hàng [GEOGRAPHIC_DATA]:…" at bounding box center [736, 358] width 1355 height 614
click at [734, 89] on span "In mẫu biên lai tự cấu hình" at bounding box center [747, 87] width 157 height 21
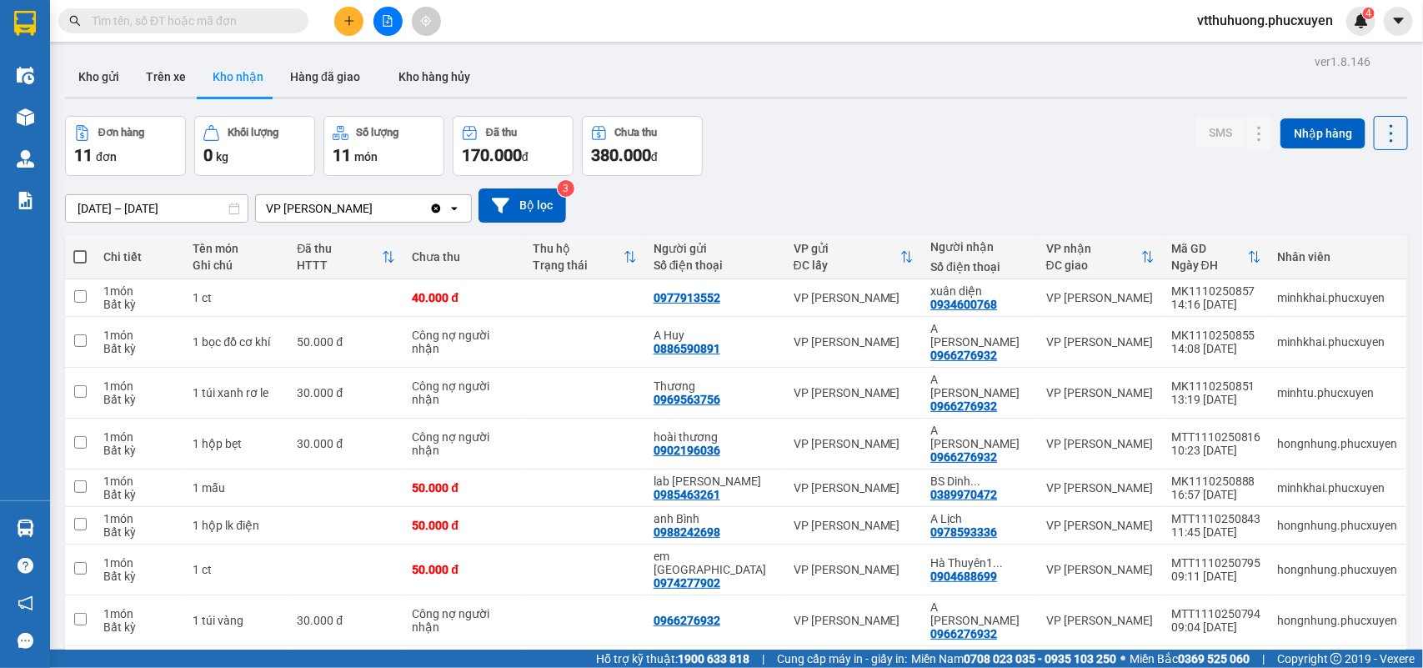
drag, startPoint x: 79, startPoint y: 81, endPoint x: 173, endPoint y: 10, distance: 117.2
click at [79, 80] on button "Kho gửi" at bounding box center [99, 77] width 68 height 40
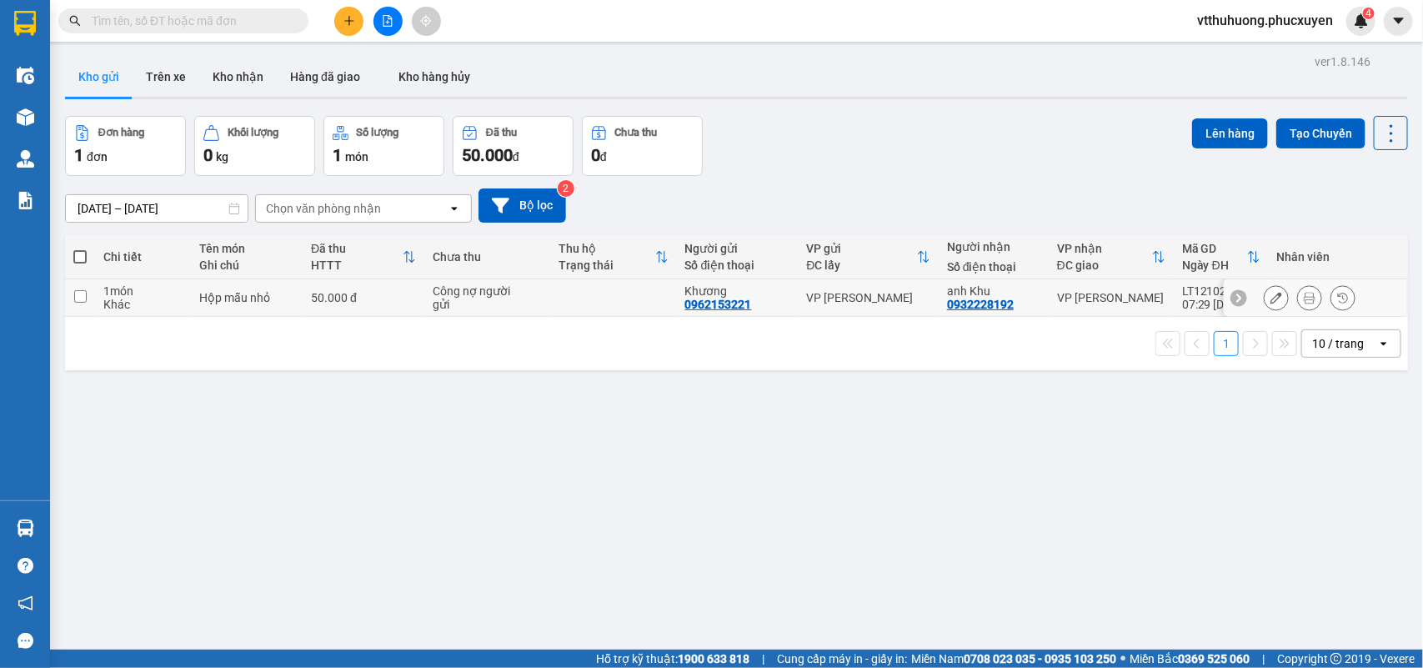
click at [609, 302] on td at bounding box center [613, 298] width 126 height 38
checkbox input "true"
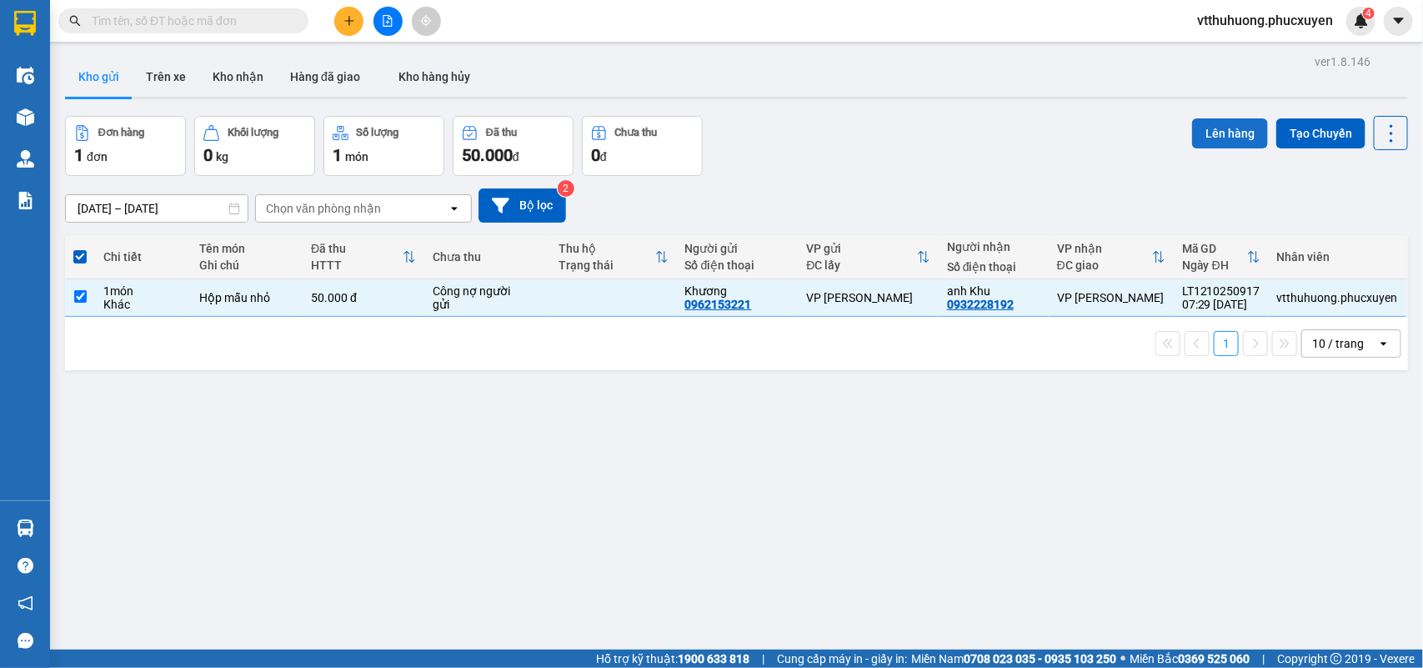
click at [1218, 139] on button "Lên hàng" at bounding box center [1230, 133] width 76 height 30
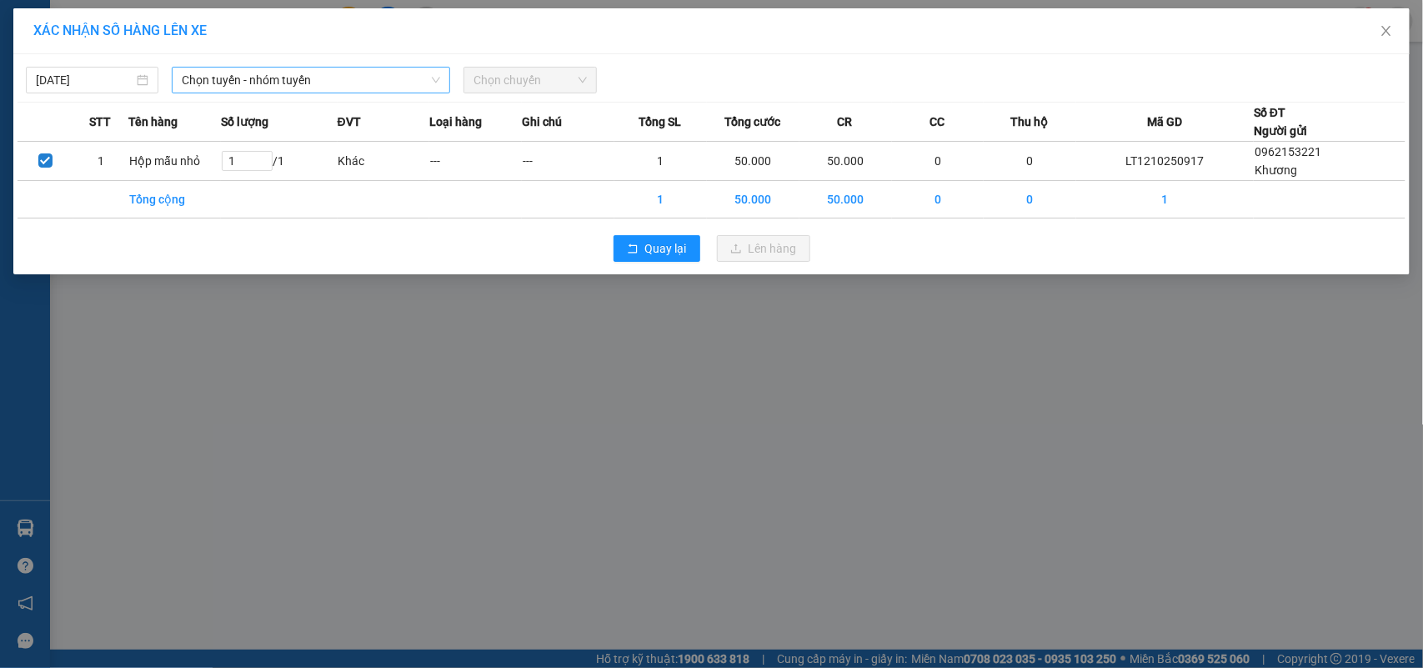
click at [349, 81] on span "Chọn tuyến - nhóm tuyến" at bounding box center [311, 80] width 258 height 25
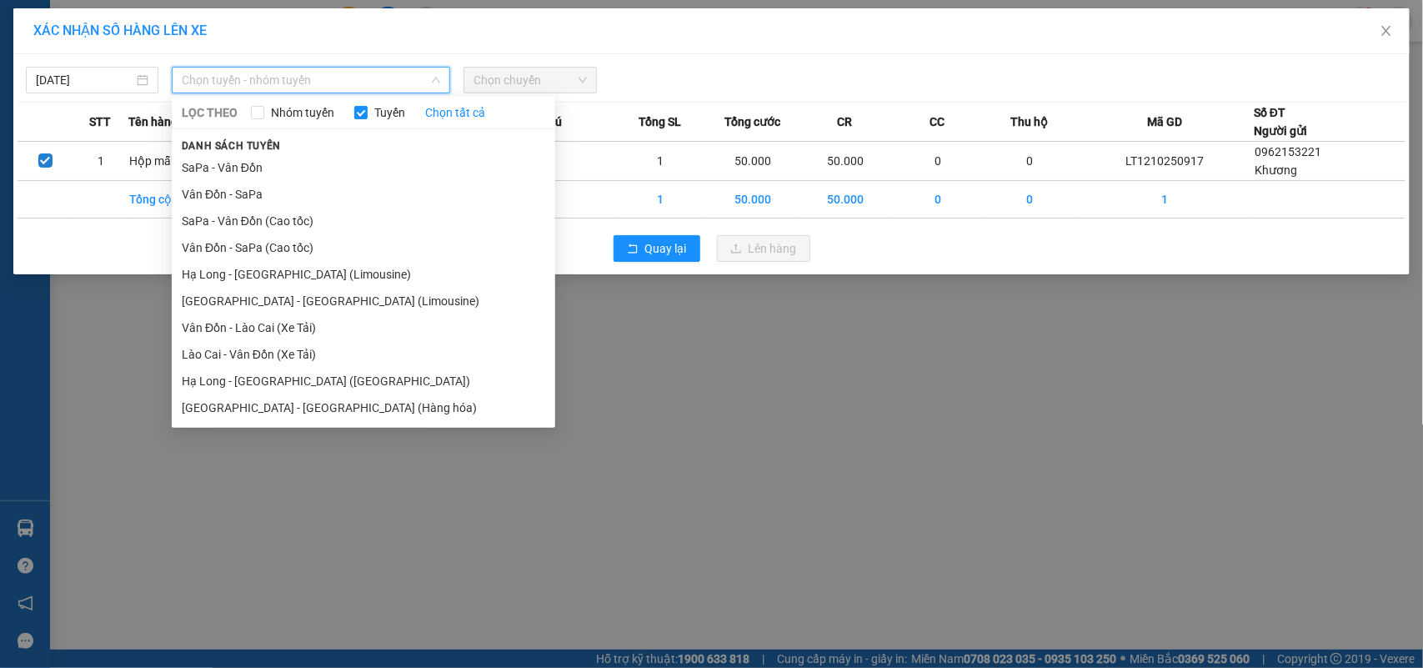
drag, startPoint x: 329, startPoint y: 273, endPoint x: 550, endPoint y: 93, distance: 284.5
click at [331, 269] on li "Hạ Long - [GEOGRAPHIC_DATA] (Limousine)" at bounding box center [364, 274] width 384 height 27
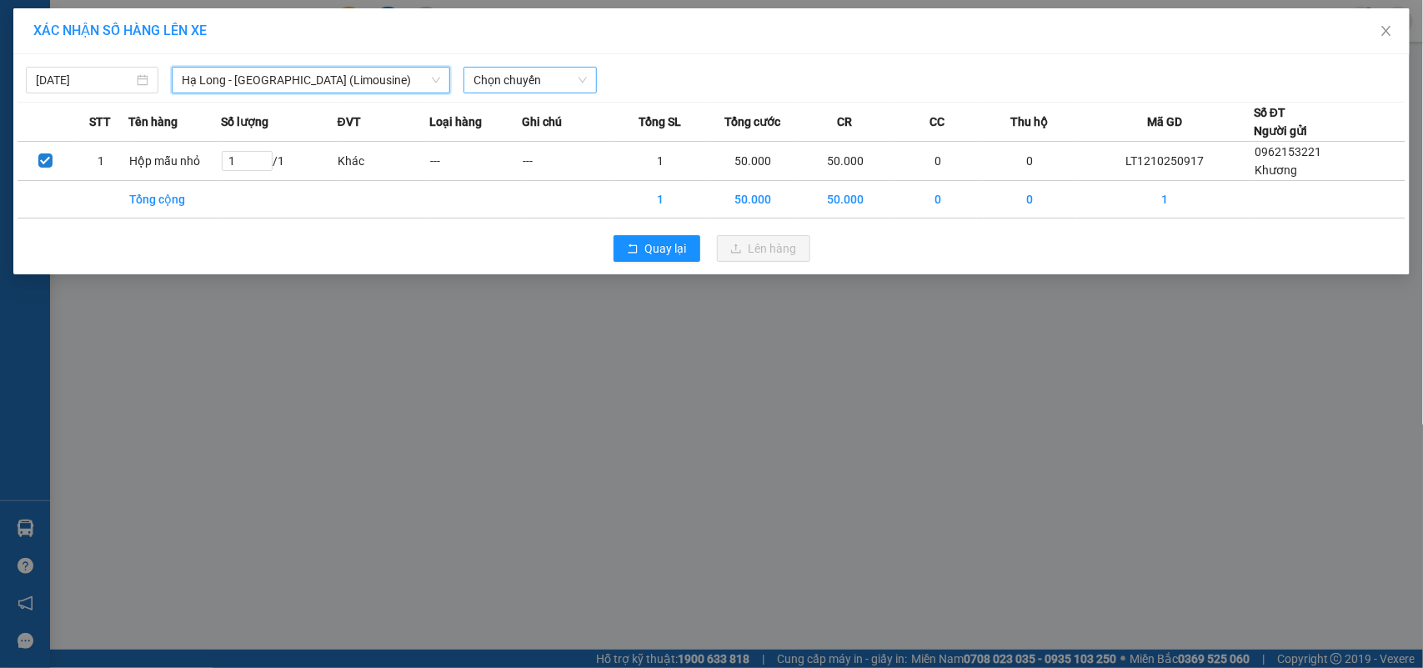
click at [547, 79] on span "Chọn chuyến" at bounding box center [530, 80] width 113 height 25
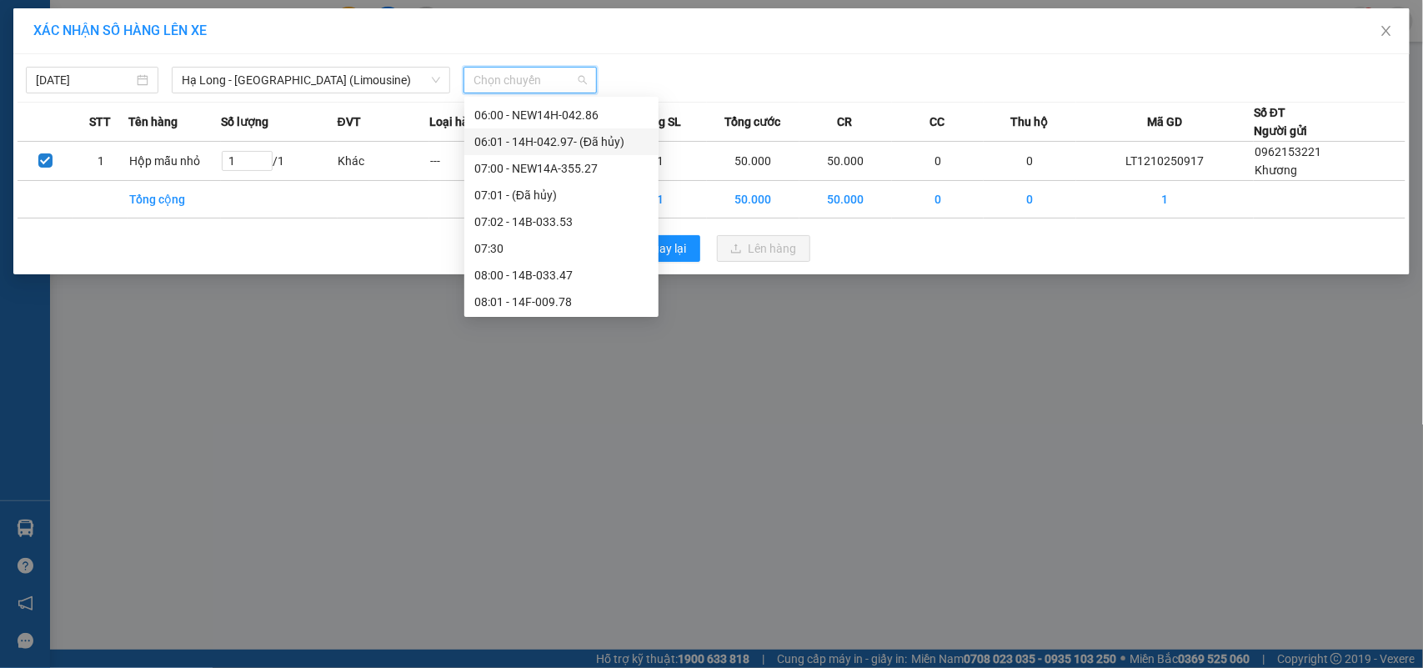
scroll to position [208, 0]
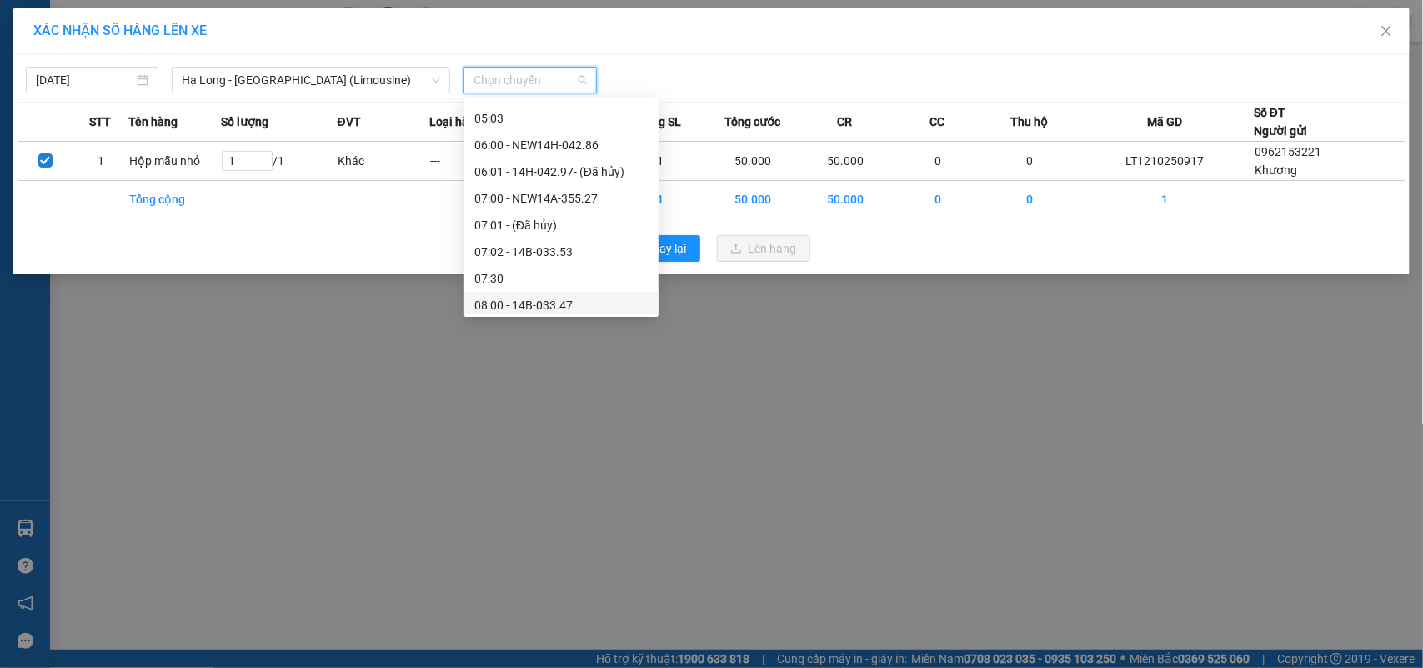
click at [555, 303] on div "08:00 - 14B-033.47" at bounding box center [561, 305] width 174 height 18
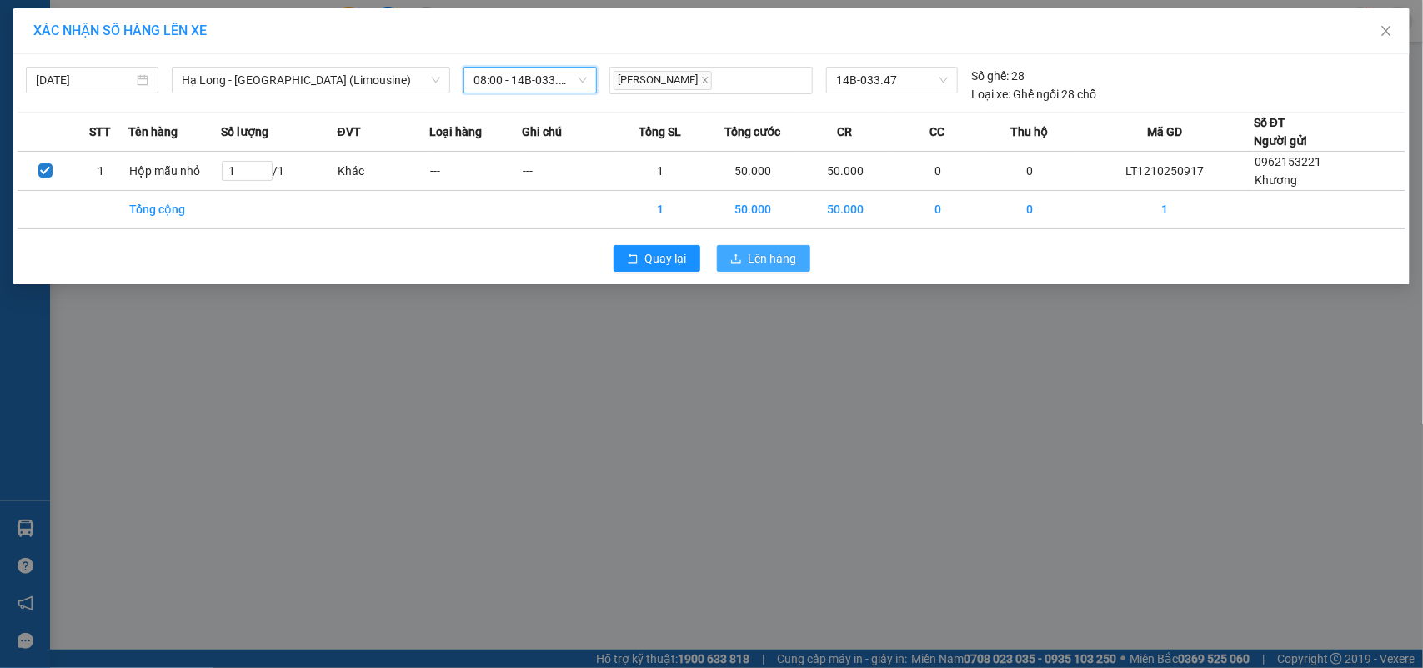
click at [763, 259] on span "Lên hàng" at bounding box center [773, 258] width 48 height 18
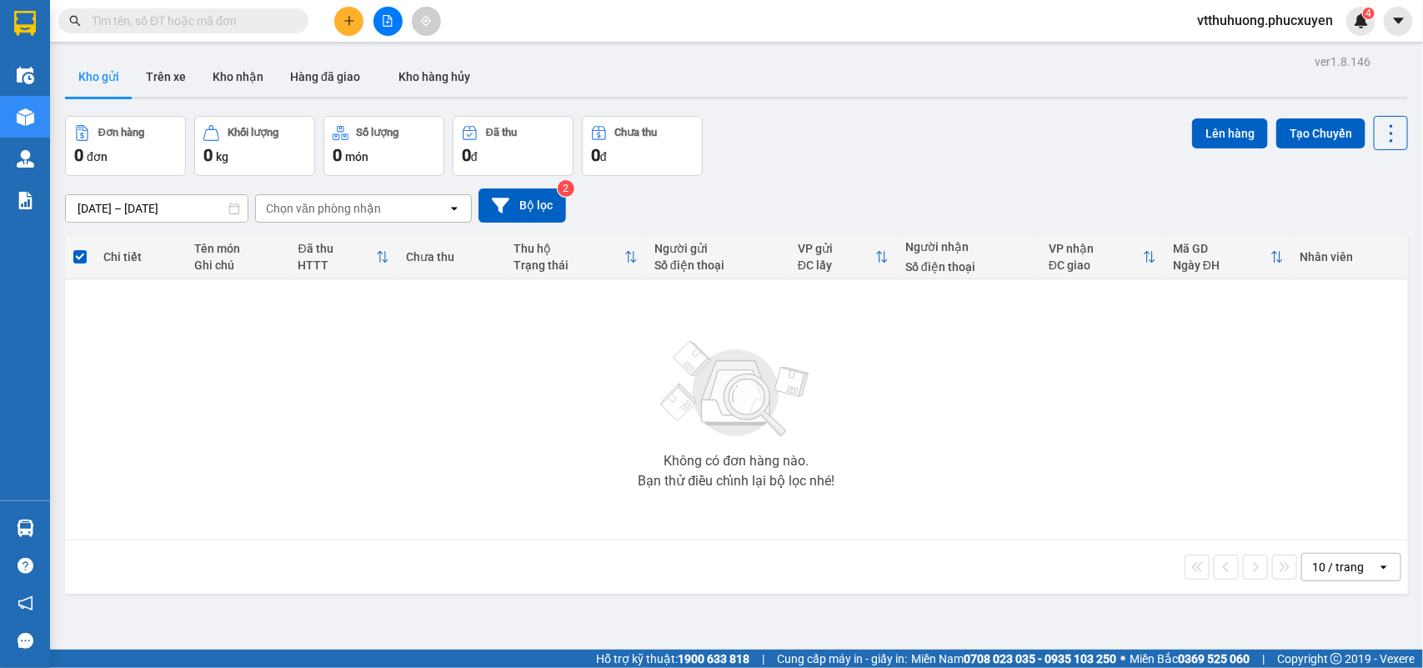
drag, startPoint x: 221, startPoint y: 75, endPoint x: 219, endPoint y: 127, distance: 51.7
click at [221, 76] on button "Kho nhận" at bounding box center [238, 77] width 78 height 40
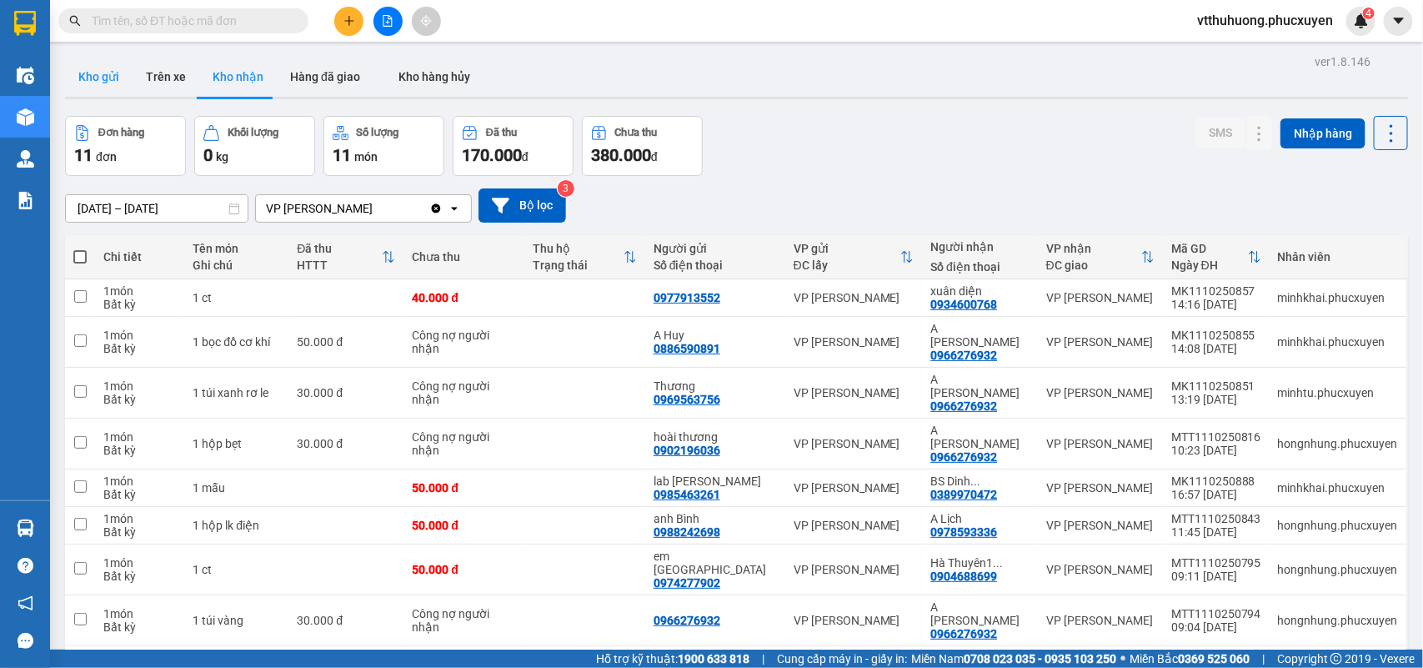
click at [100, 78] on button "Kho gửi" at bounding box center [99, 77] width 68 height 40
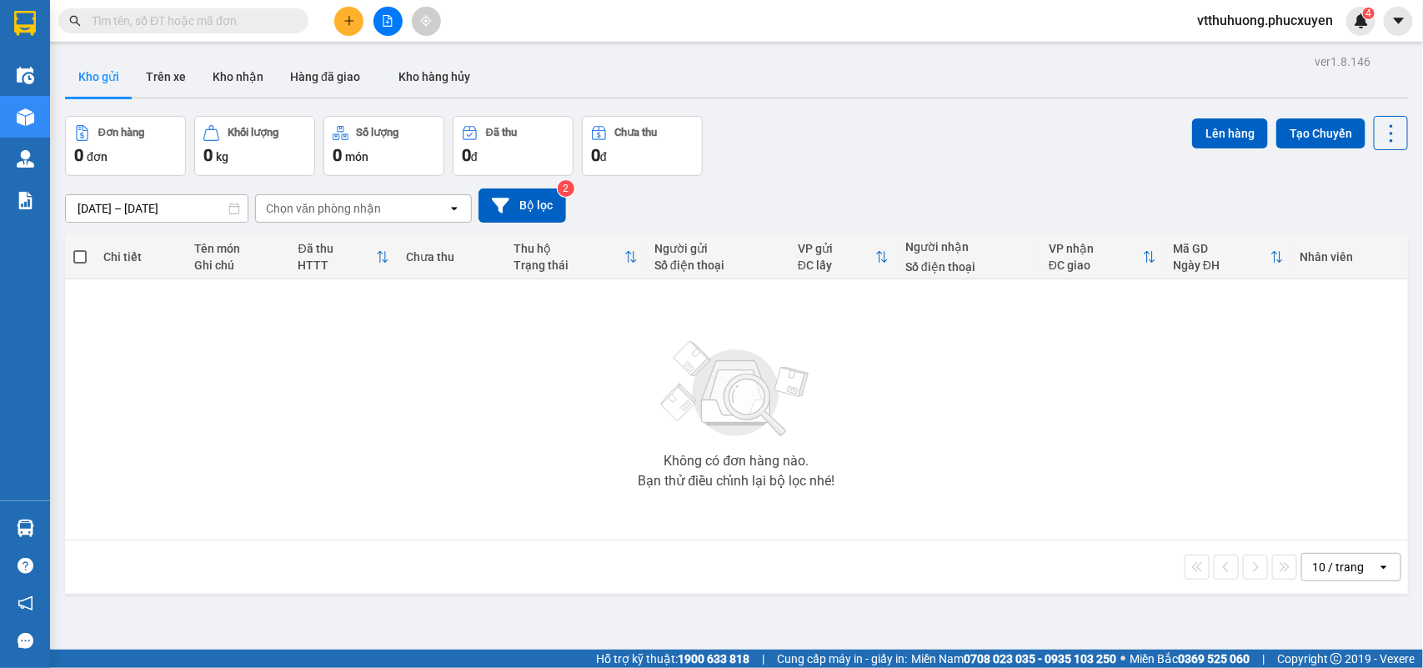
click at [205, 25] on input "text" at bounding box center [190, 21] width 197 height 18
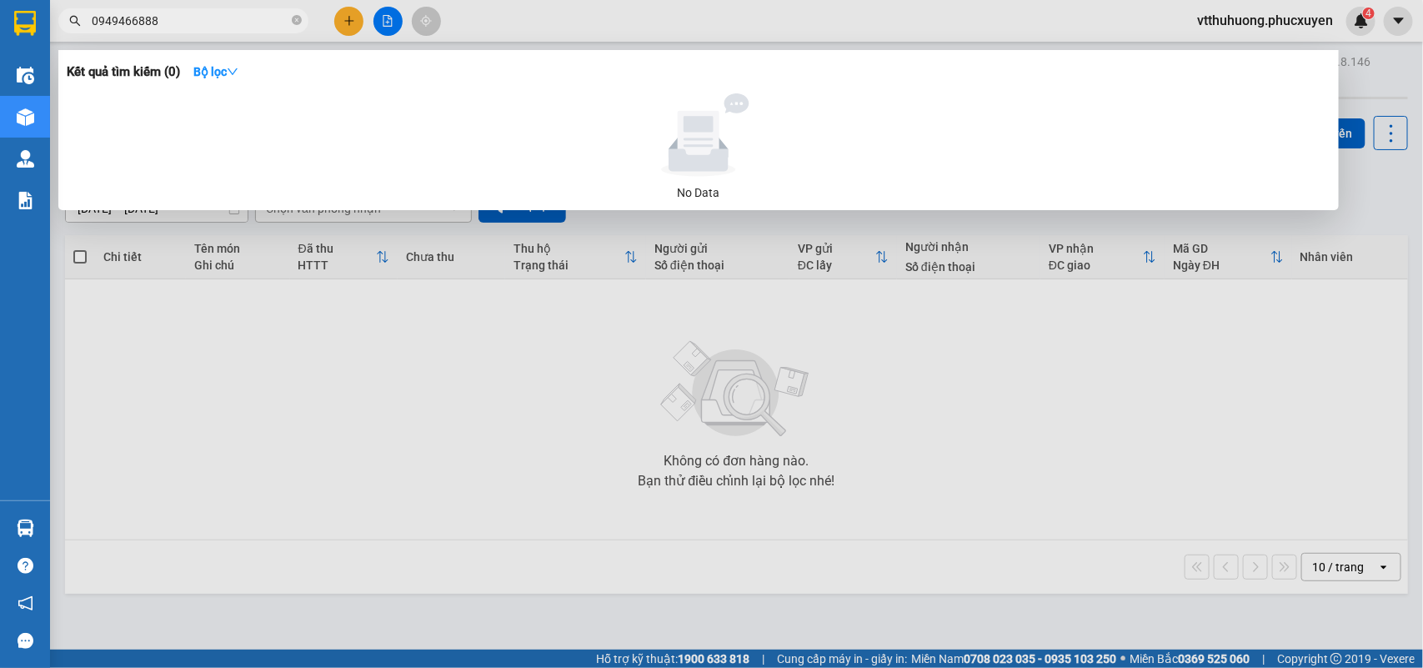
type input "0949466888"
click at [290, 396] on div at bounding box center [711, 334] width 1423 height 668
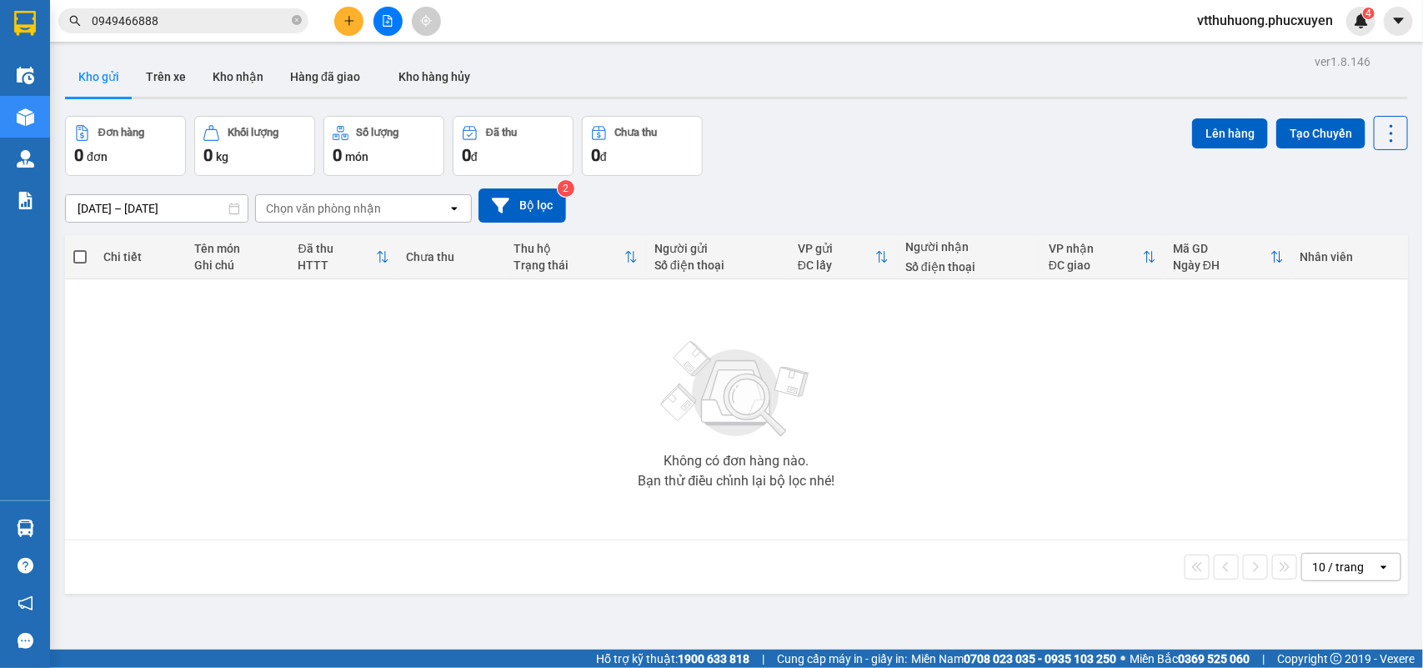
click at [298, 18] on icon "close-circle" at bounding box center [297, 20] width 10 height 10
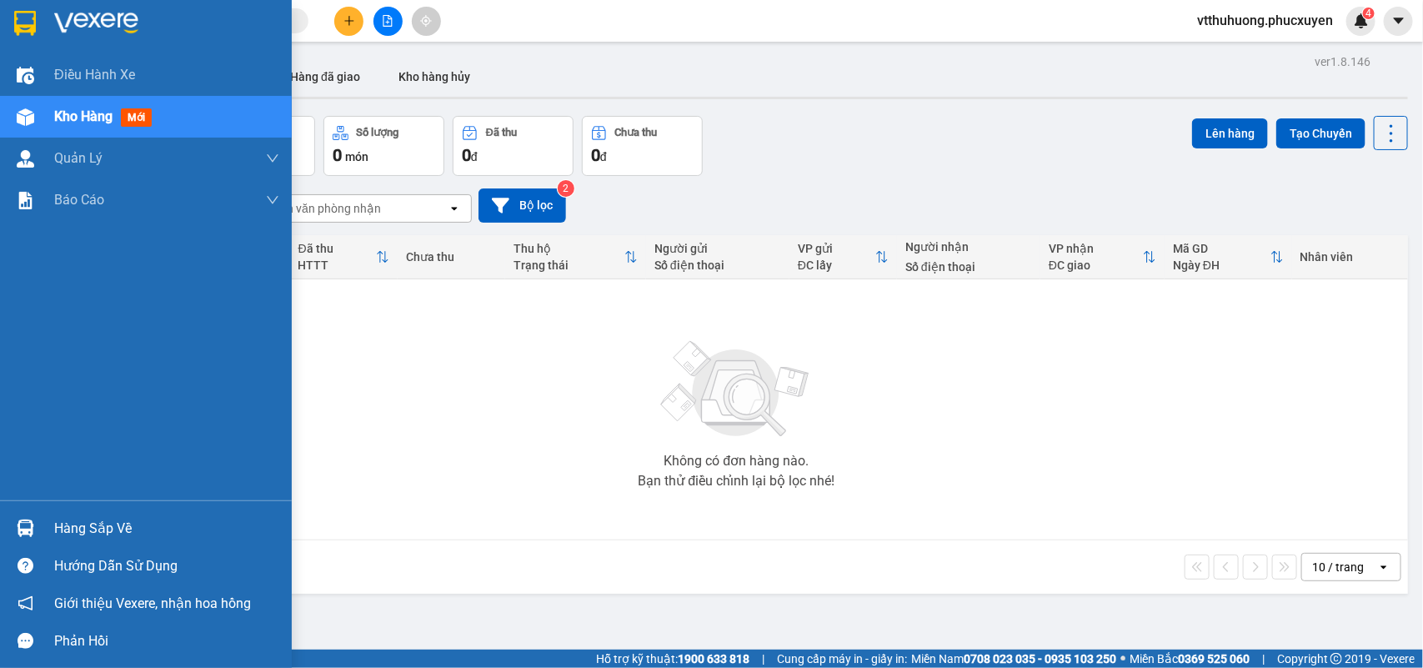
drag, startPoint x: 58, startPoint y: 527, endPoint x: 210, endPoint y: 527, distance: 151.7
click at [59, 527] on div "Hàng sắp về" at bounding box center [166, 528] width 225 height 25
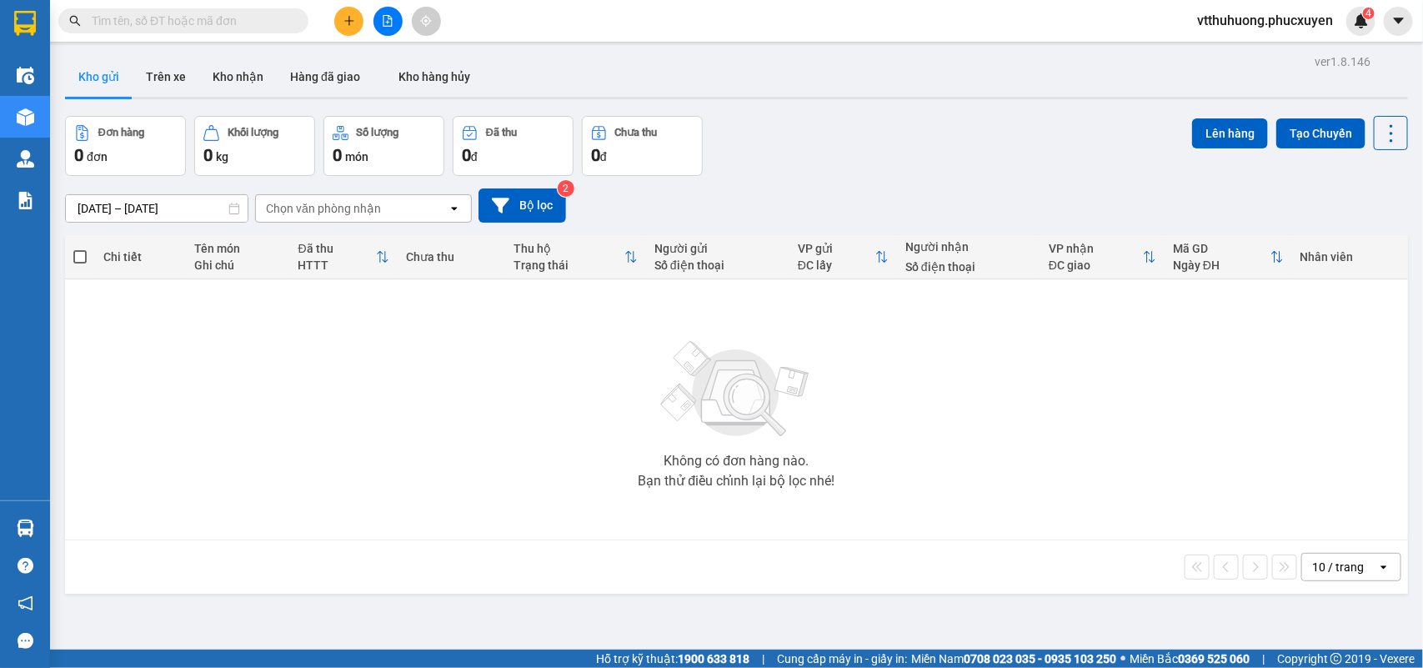
click at [803, 554] on section "Kết quả tìm kiếm ( 0 ) Bộ lọc No Data vtthuhuong.phucxuyen 4 Điều hành xe Kho h…" at bounding box center [711, 334] width 1423 height 668
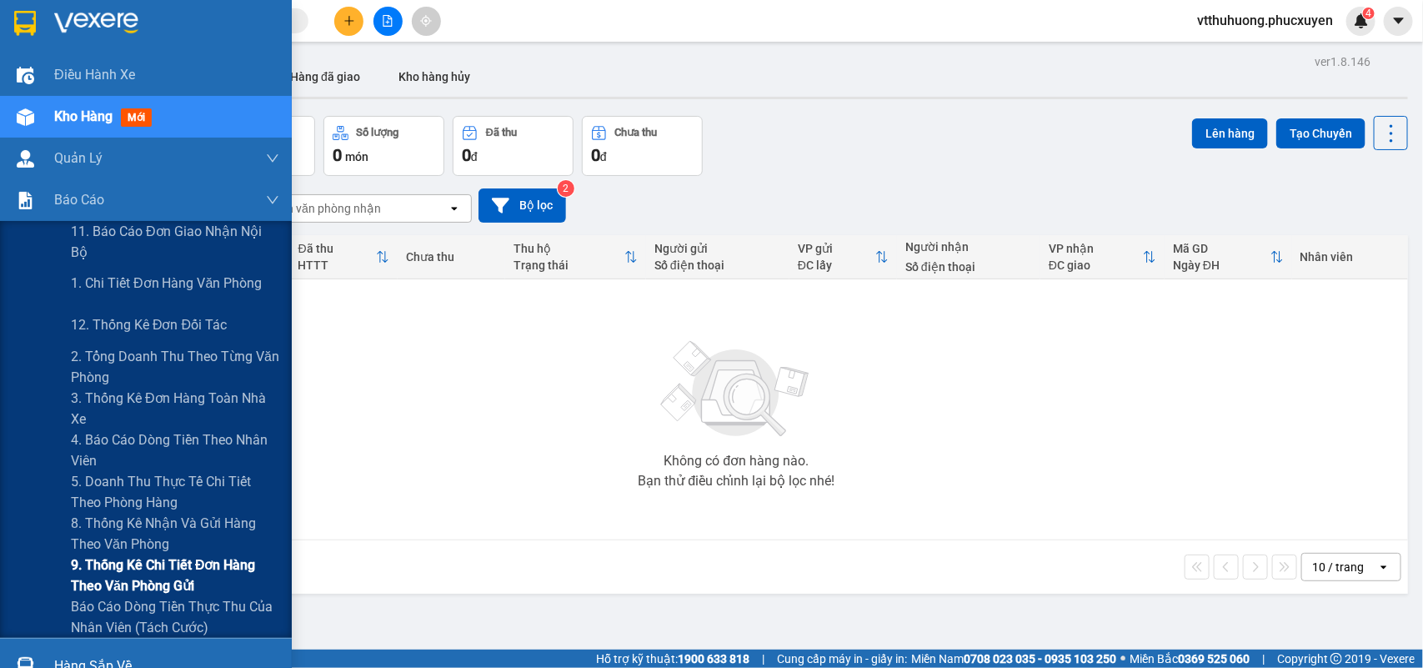
click at [163, 565] on span "9. Thống kê chi tiết đơn hàng theo văn phòng gửi" at bounding box center [175, 575] width 208 height 42
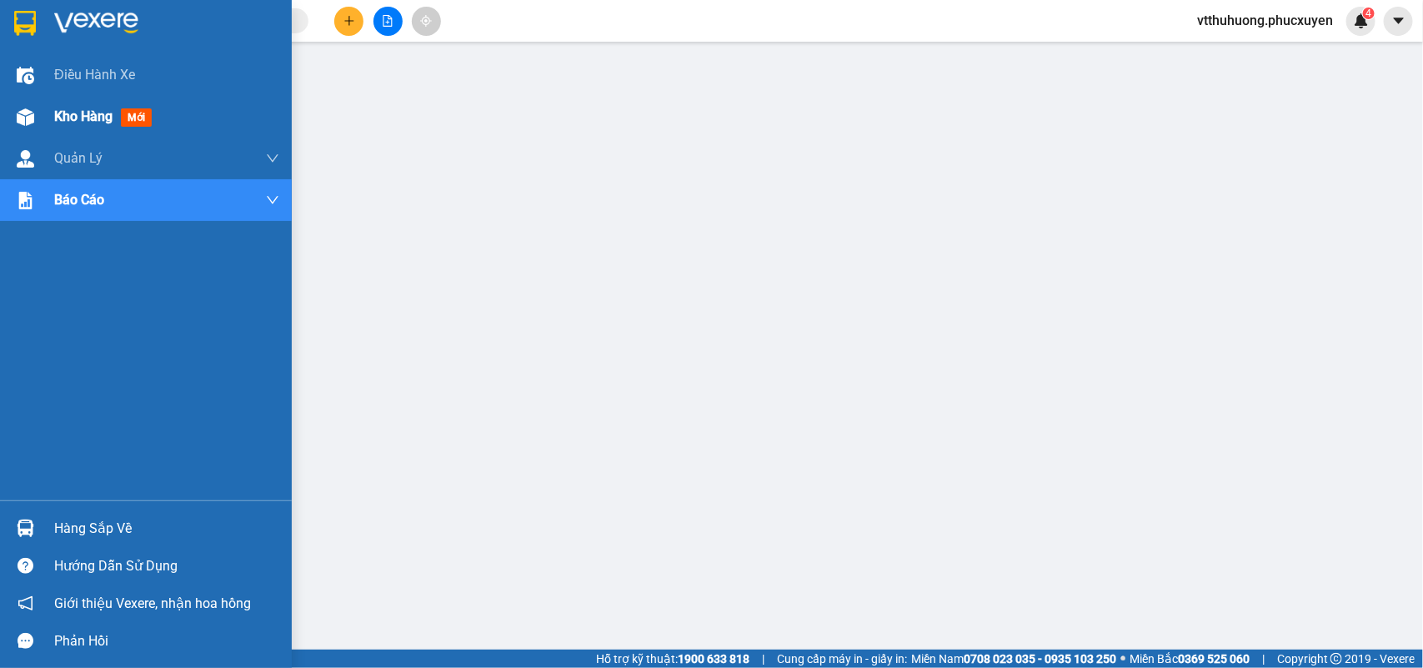
click at [93, 108] on span "Kho hàng" at bounding box center [83, 116] width 58 height 16
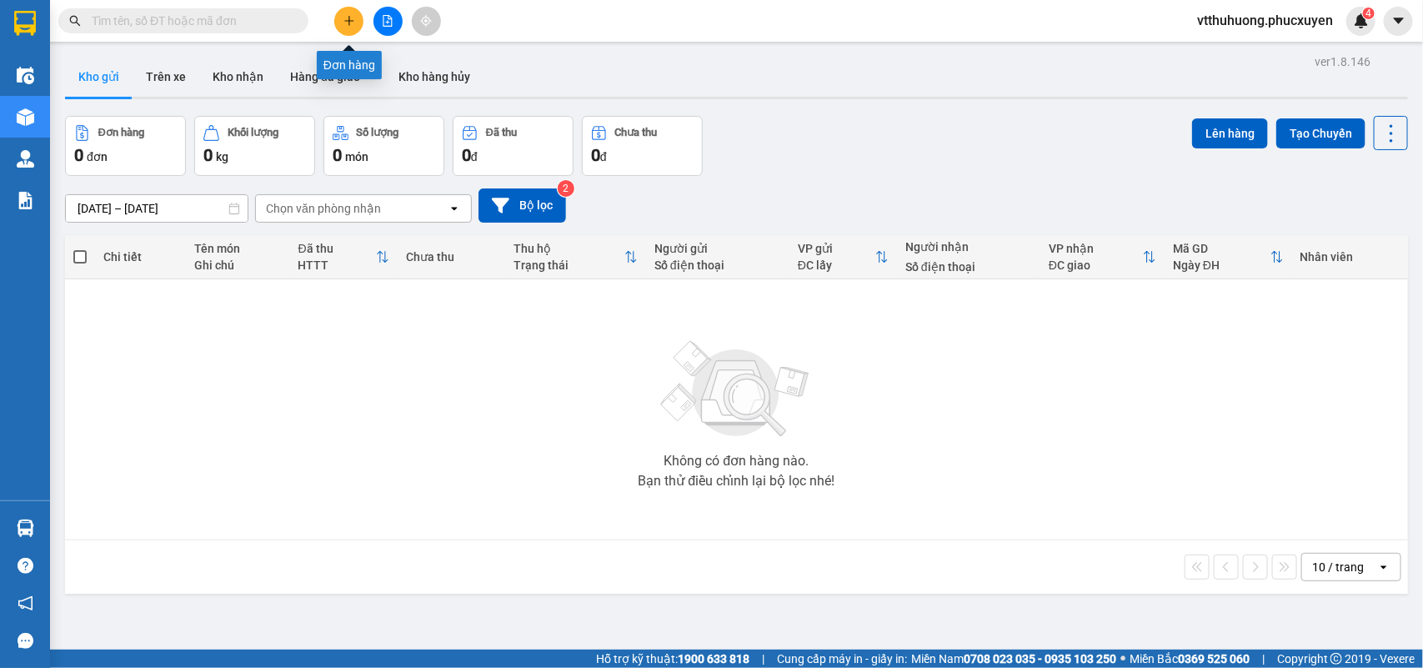
click at [346, 18] on icon "plus" at bounding box center [350, 21] width 12 height 12
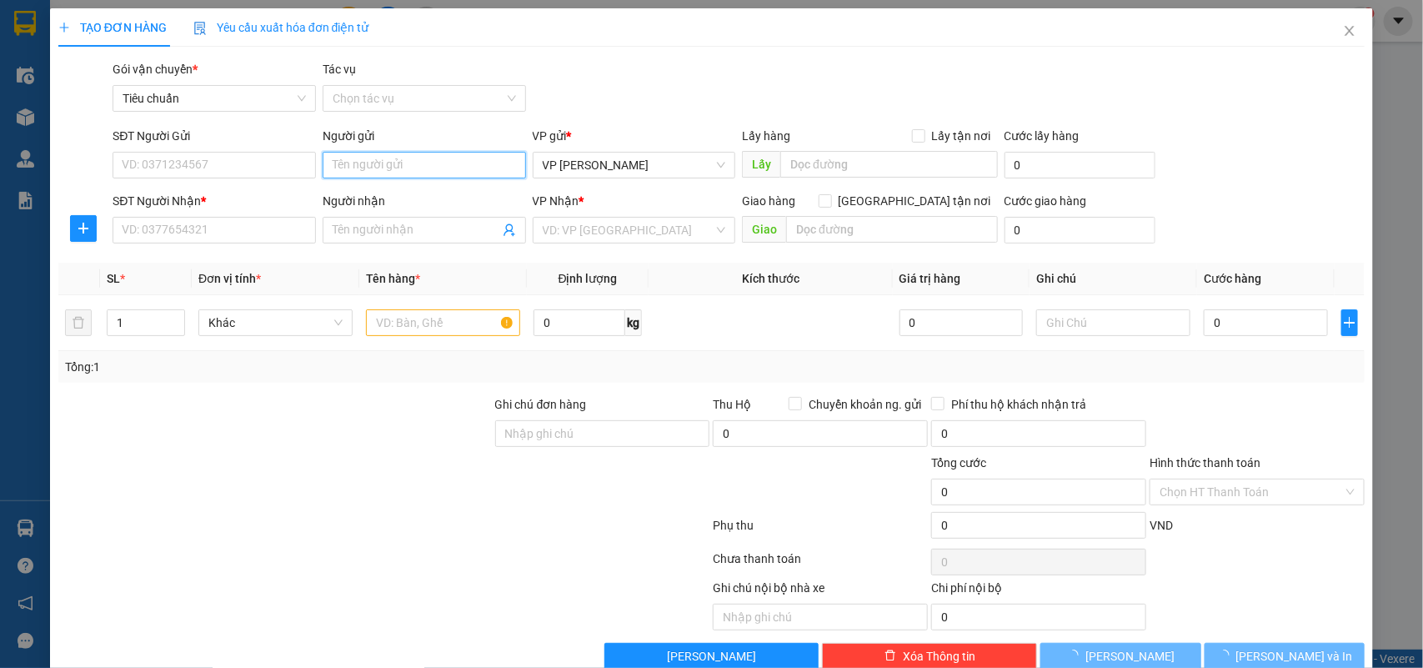
click at [388, 176] on input "Người gửi" at bounding box center [424, 165] width 203 height 27
type input "bs dinh"
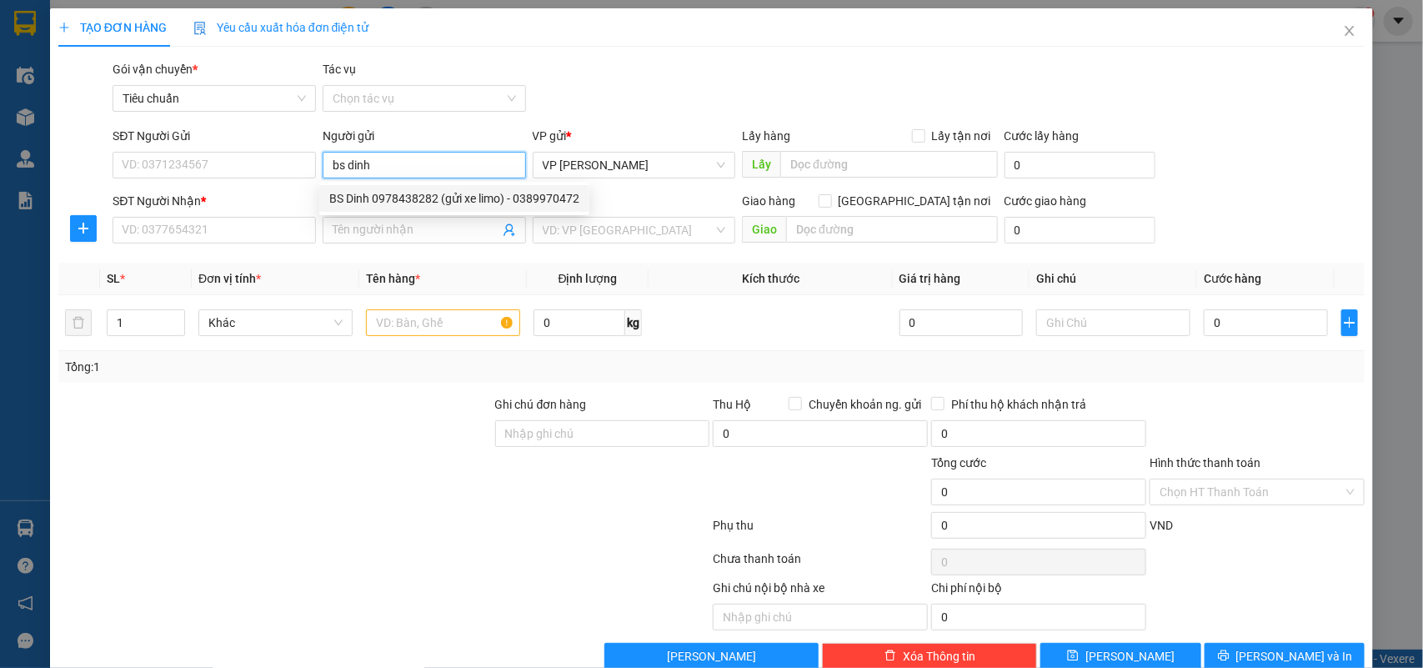
click at [463, 194] on div "BS Dinh 0978438282 (gửi xe limo) - 0389970472" at bounding box center [454, 198] width 250 height 18
type input "0389970472"
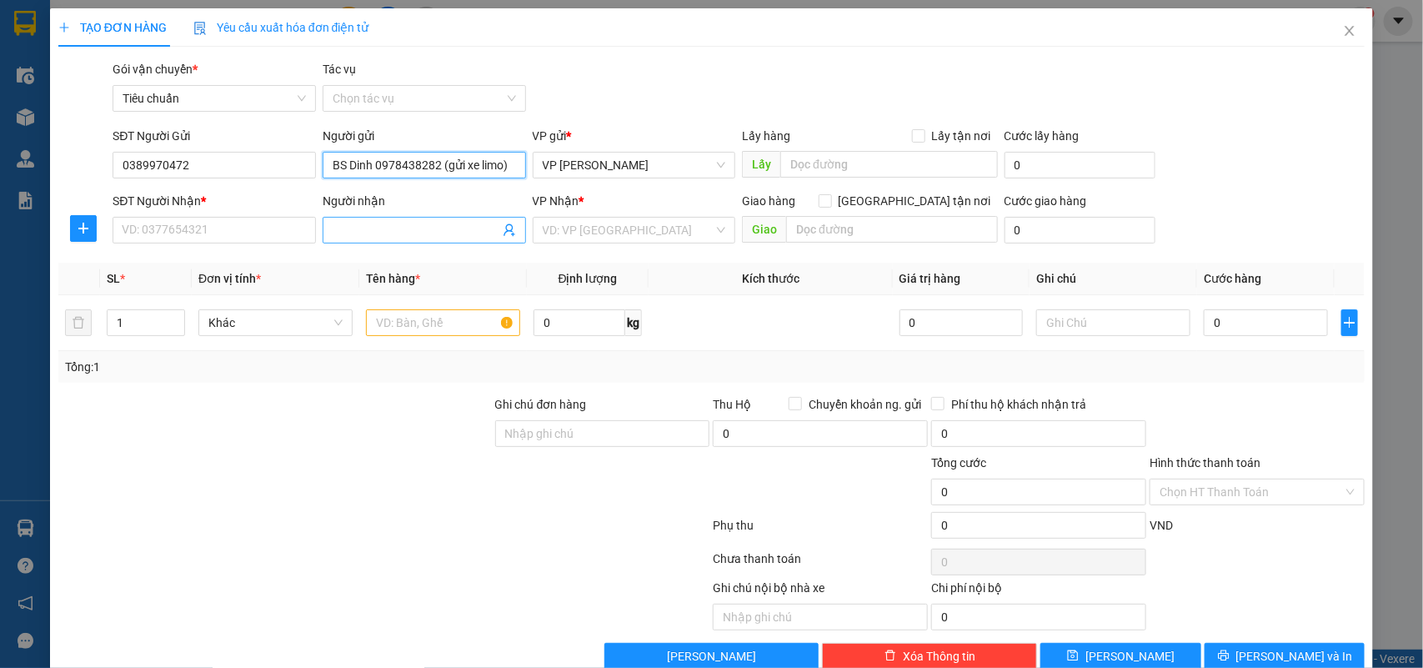
type input "BS Dinh 0978438282 (gửi xe limo)"
click at [503, 233] on icon "user-add" at bounding box center [509, 229] width 13 height 13
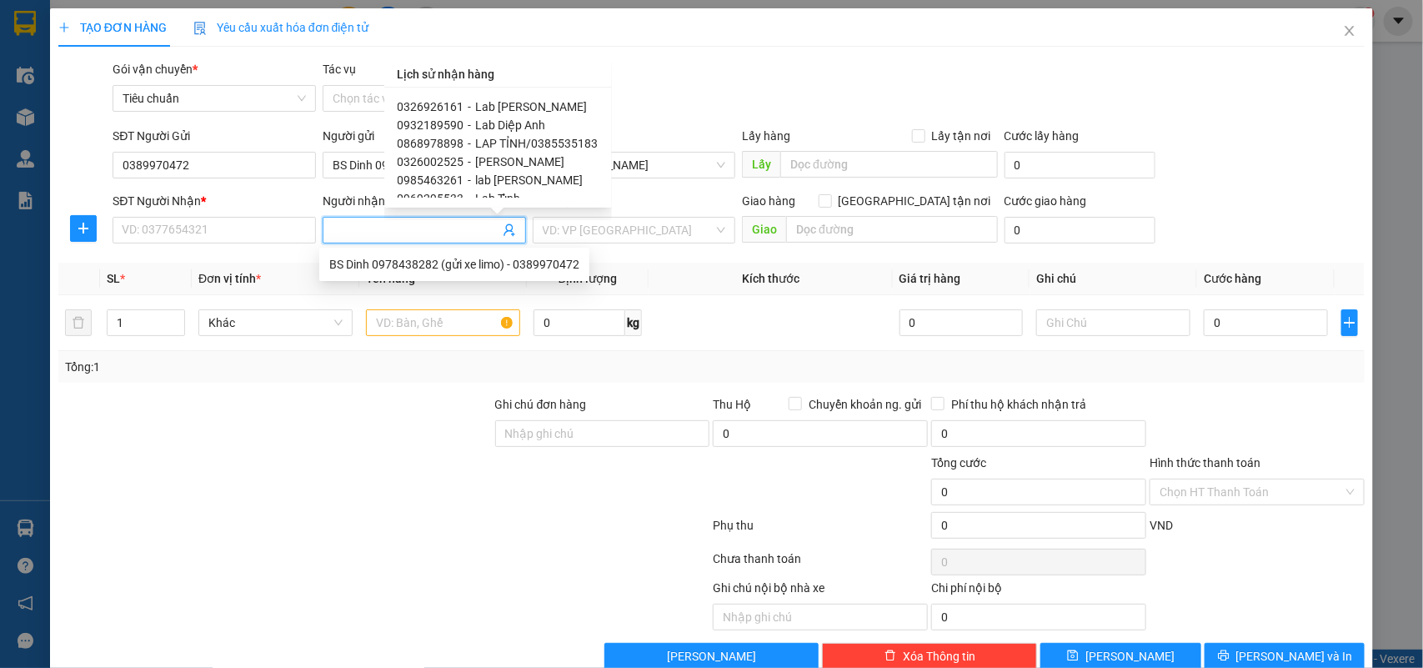
click at [530, 109] on span "Lab [PERSON_NAME]" at bounding box center [532, 106] width 112 height 13
type input "0326926161"
type input "Lab [PERSON_NAME]"
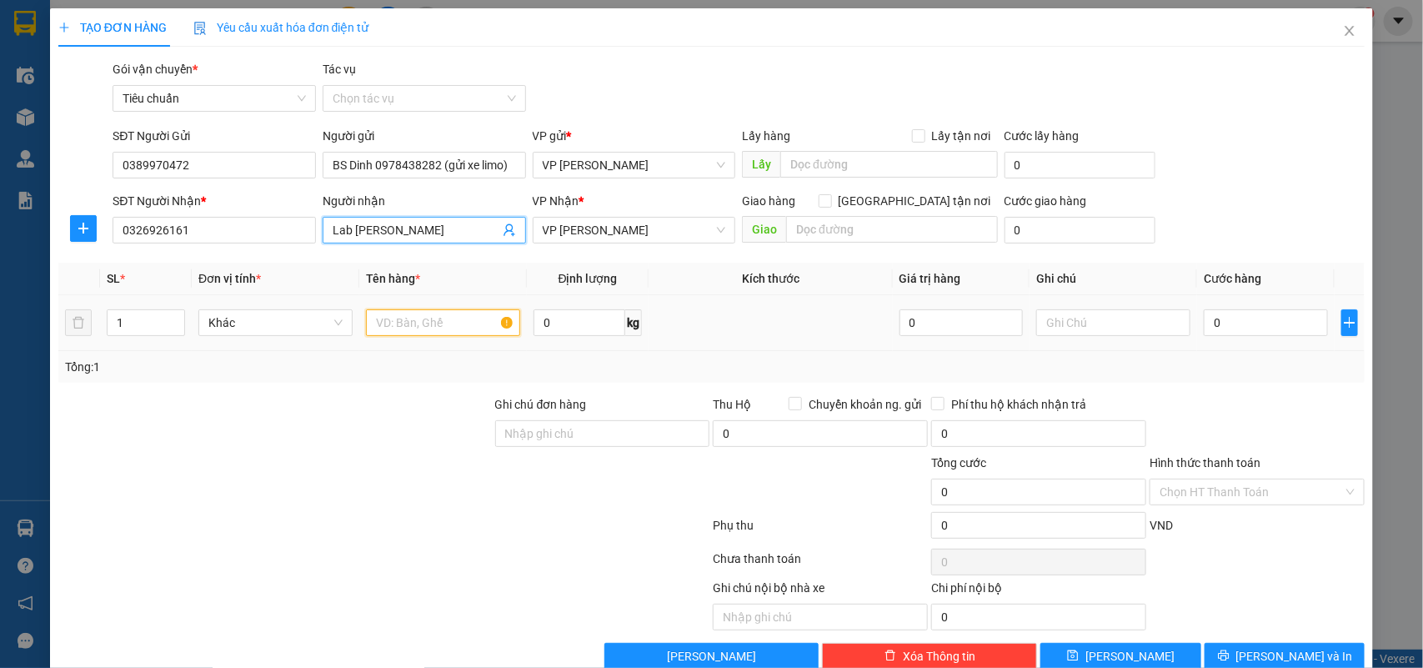
click at [443, 325] on input "text" at bounding box center [443, 322] width 154 height 27
type input "Mẫu nk"
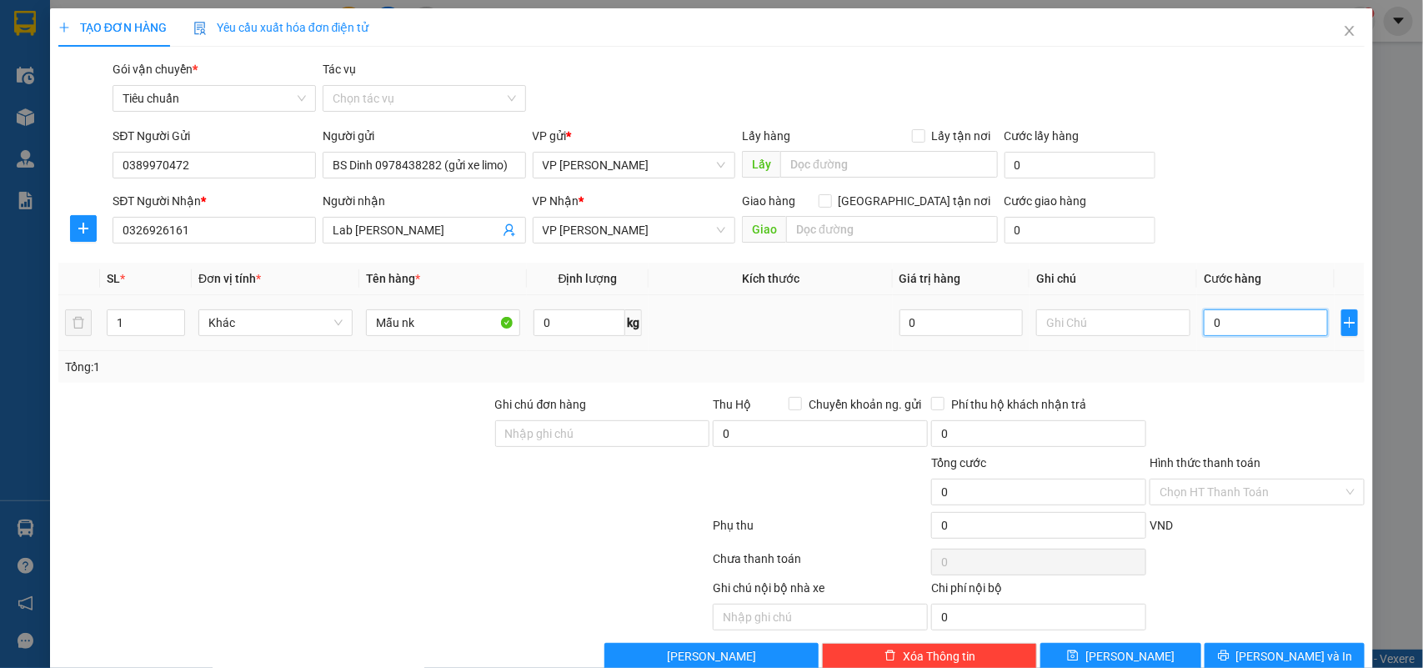
click at [1271, 330] on input "0" at bounding box center [1265, 322] width 123 height 27
type input "3"
type input "30"
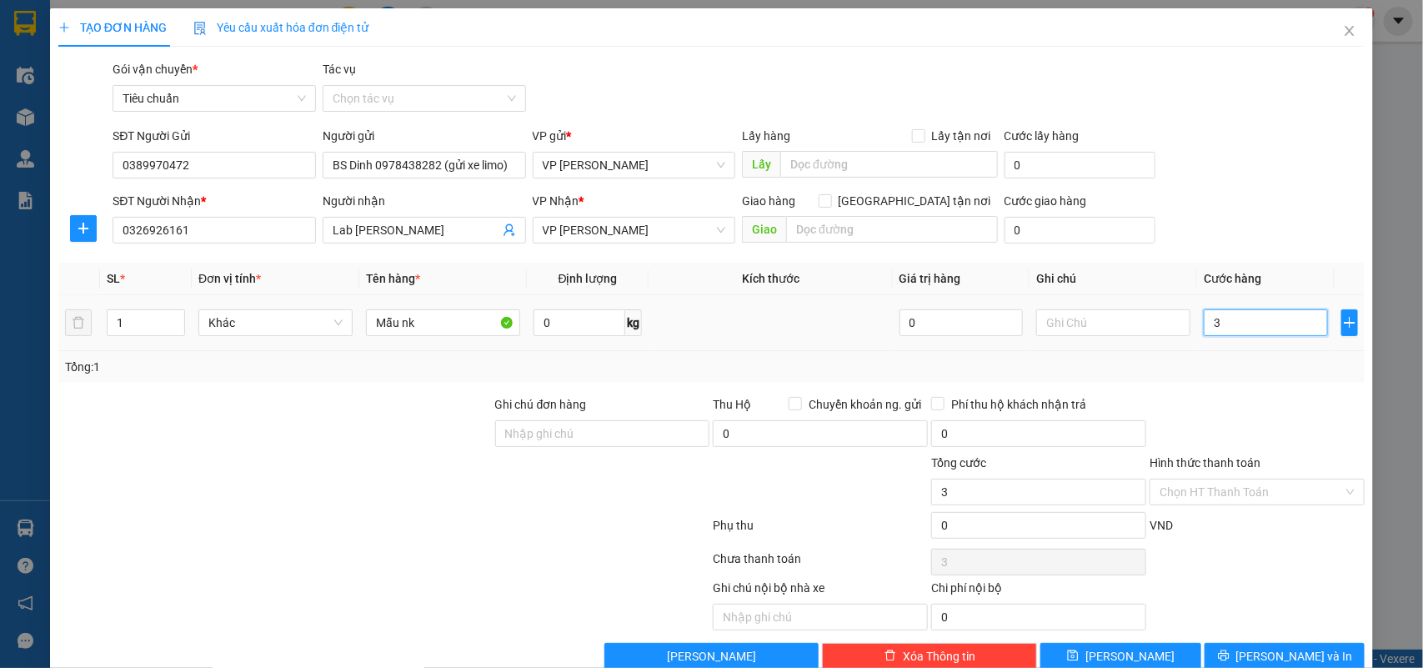
type input "30"
type input "30.000"
drag, startPoint x: 1182, startPoint y: 494, endPoint x: 1172, endPoint y: 494, distance: 10.0
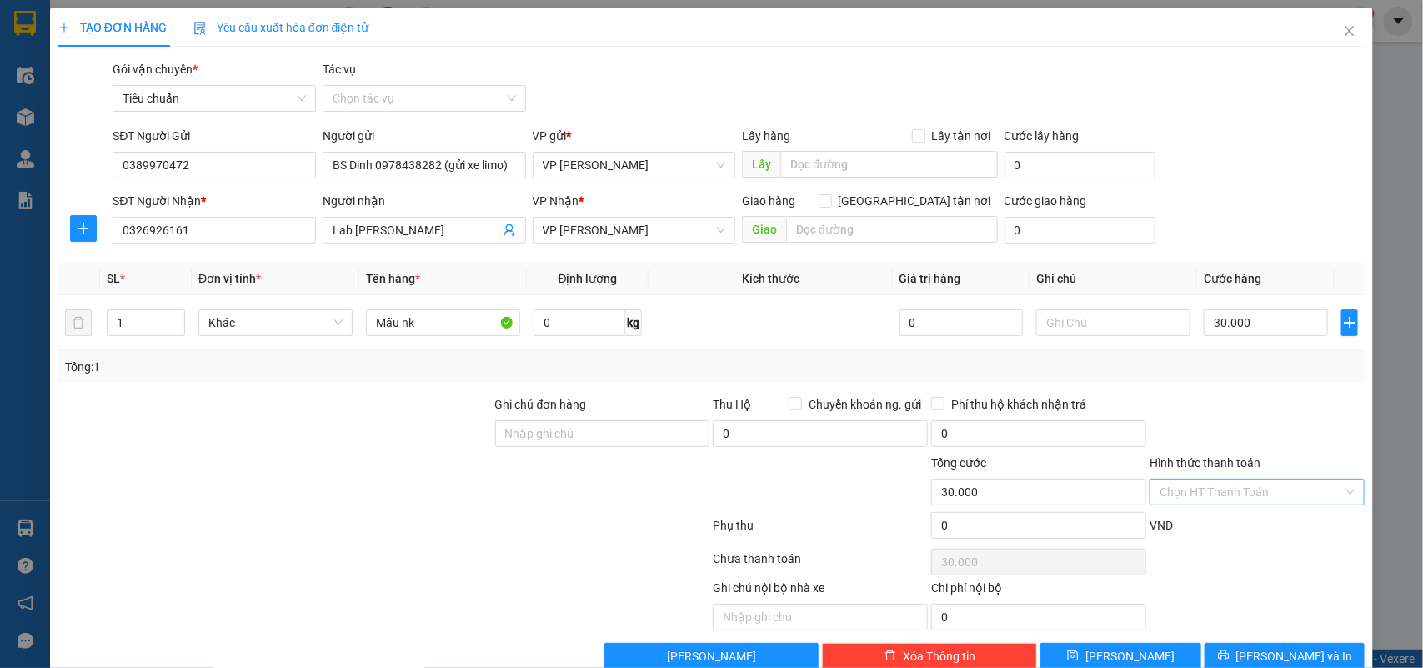
click at [1180, 494] on input "Hình thức thanh toán" at bounding box center [1251, 491] width 183 height 25
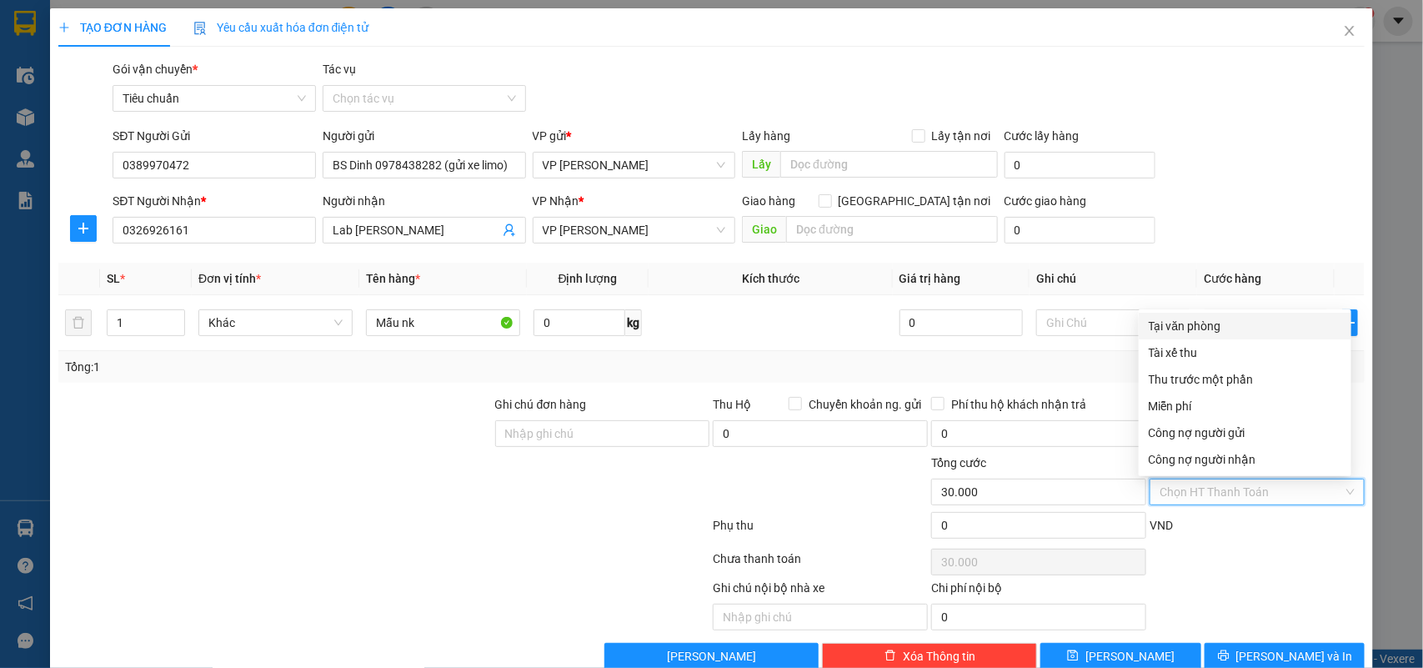
drag, startPoint x: 1198, startPoint y: 319, endPoint x: 1221, endPoint y: 457, distance: 139.5
click at [1198, 321] on div "Tại văn phòng" at bounding box center [1245, 326] width 193 height 18
type input "0"
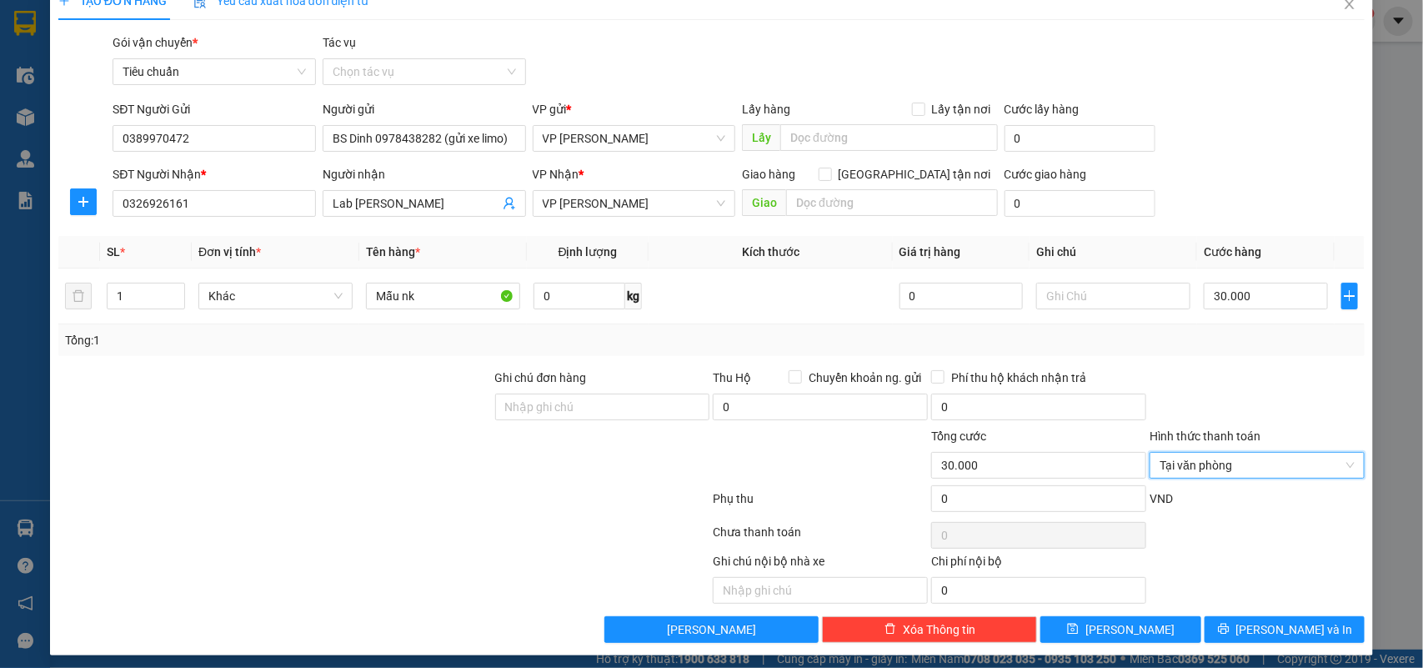
scroll to position [35, 0]
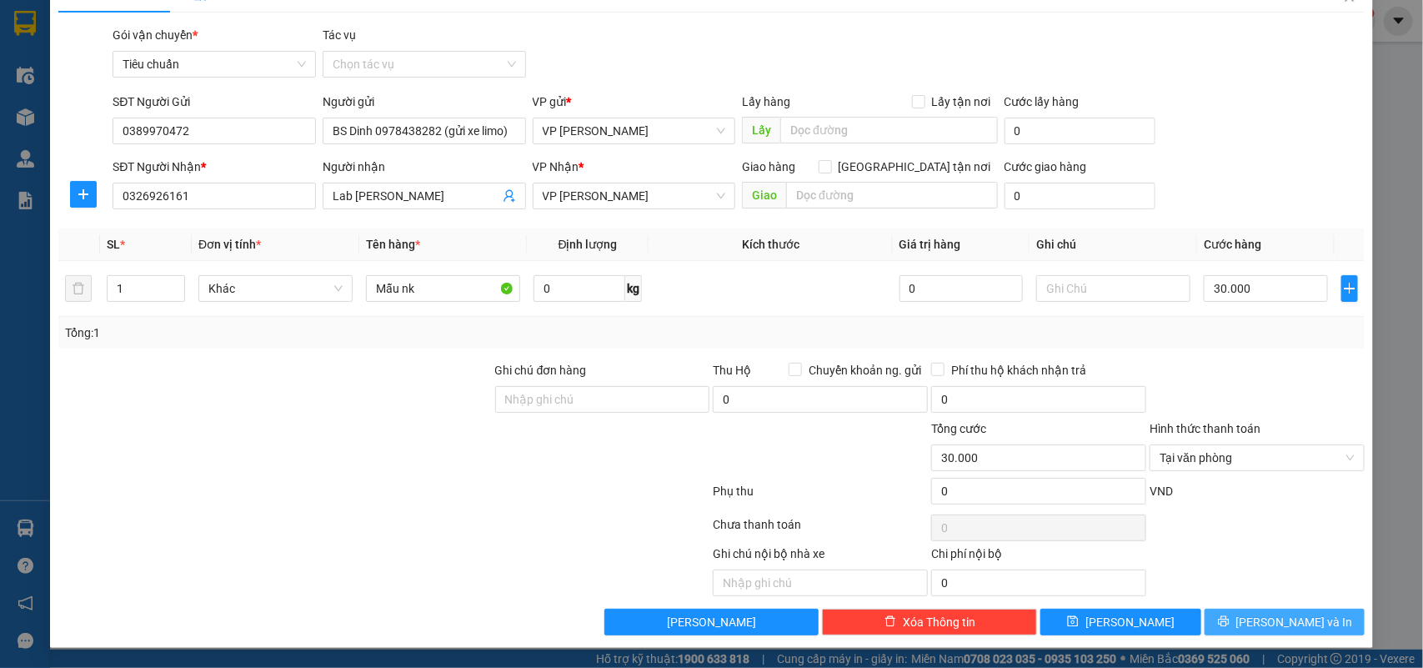
click at [1291, 624] on span "[PERSON_NAME] và In" at bounding box center [1294, 622] width 117 height 18
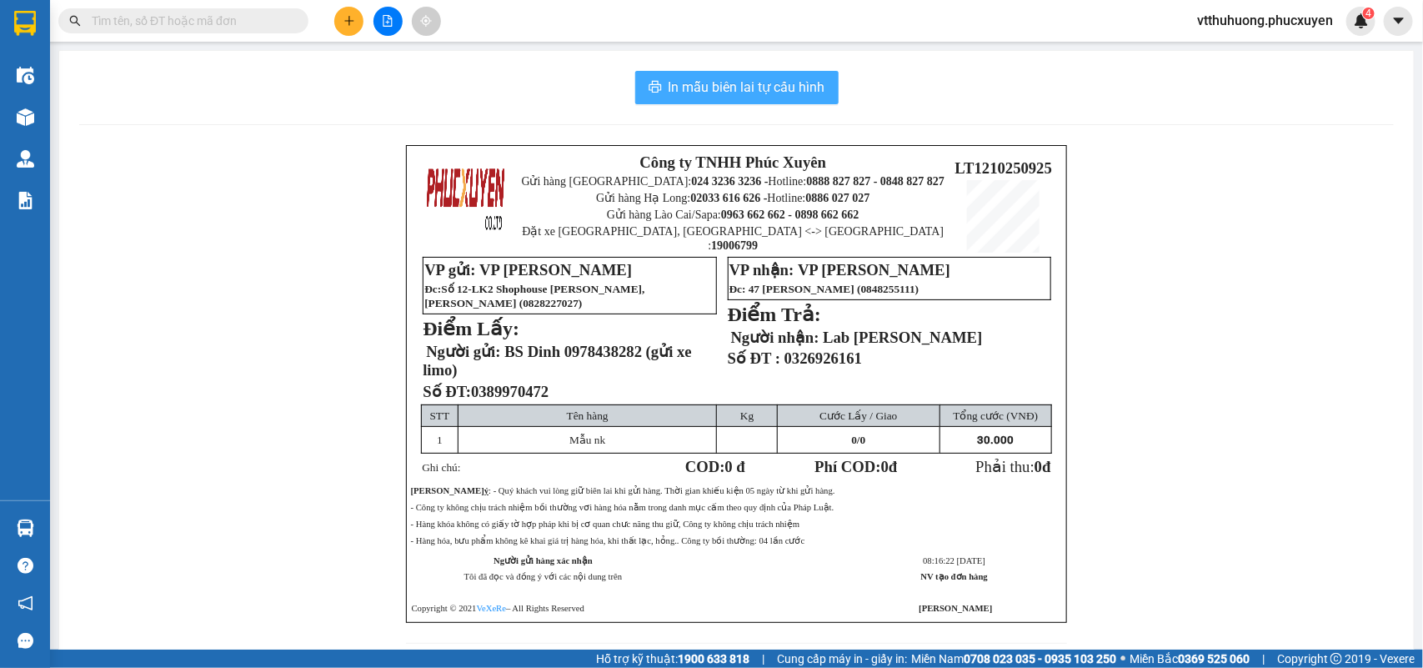
click at [711, 76] on button "In mẫu biên lai tự cấu hình" at bounding box center [736, 87] width 203 height 33
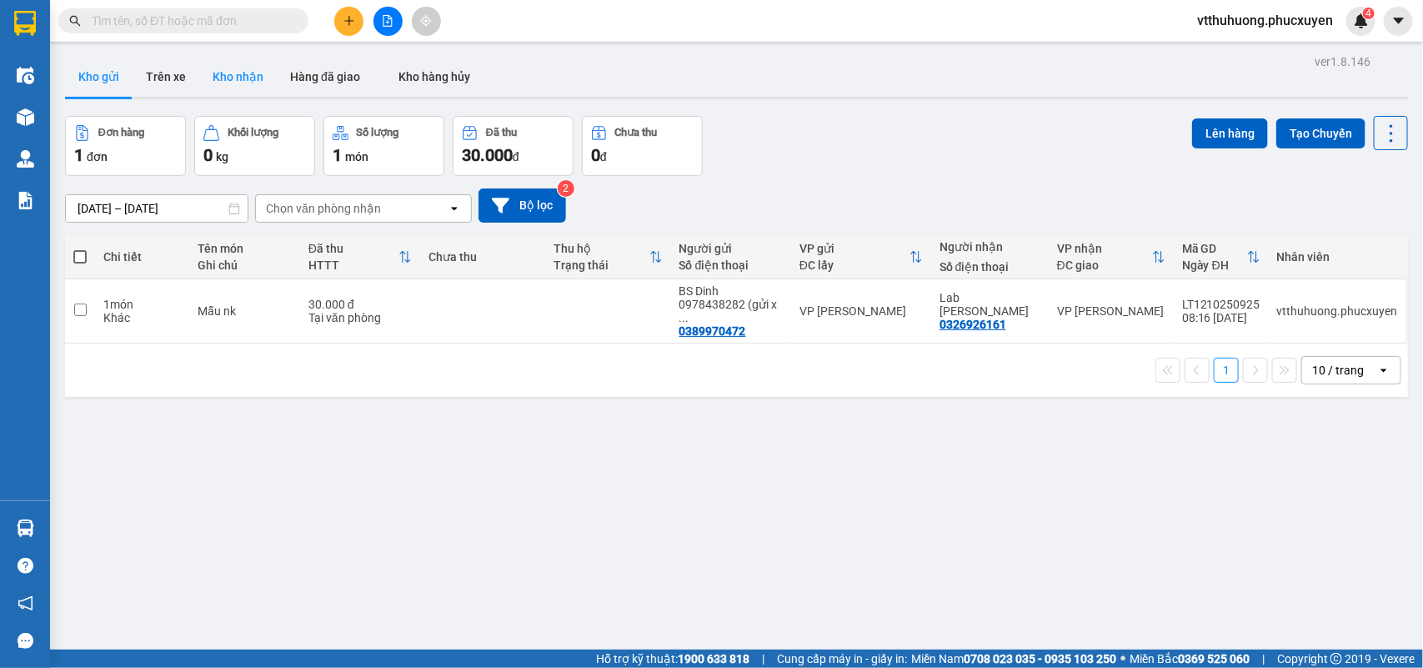
click at [251, 82] on button "Kho nhận" at bounding box center [238, 77] width 78 height 40
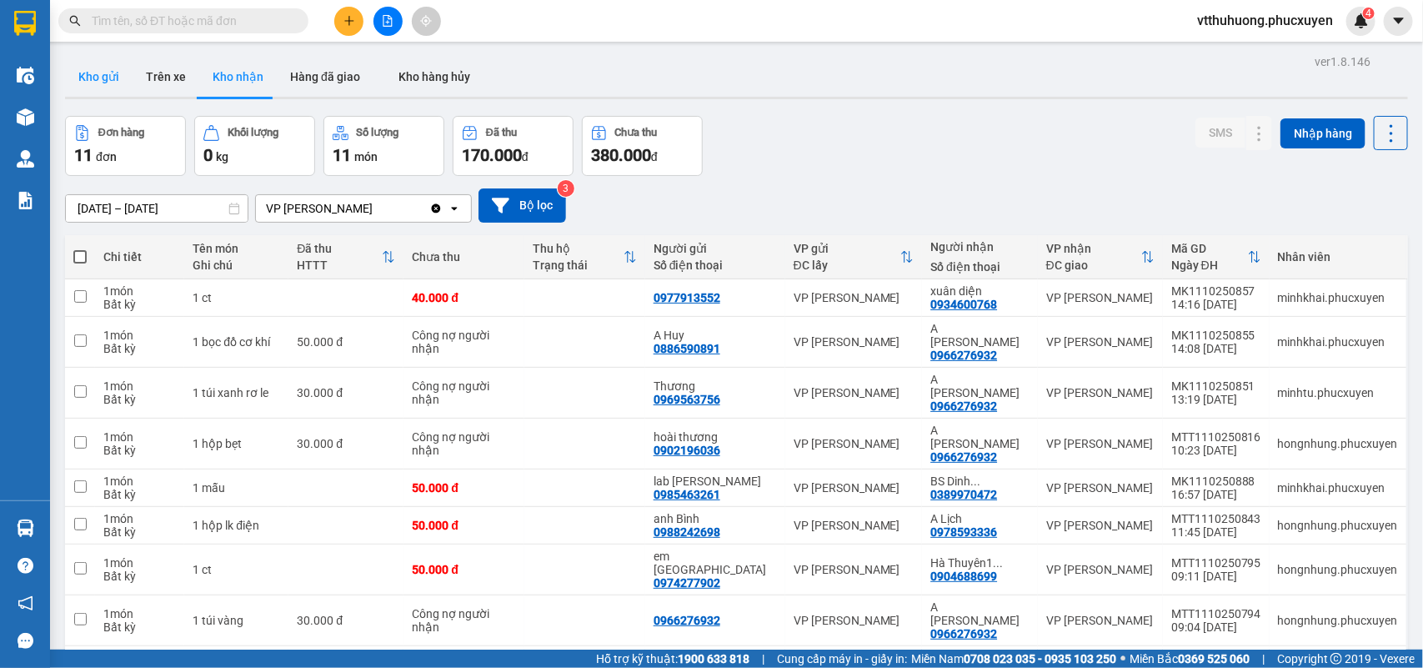
click at [117, 68] on button "Kho gửi" at bounding box center [99, 77] width 68 height 40
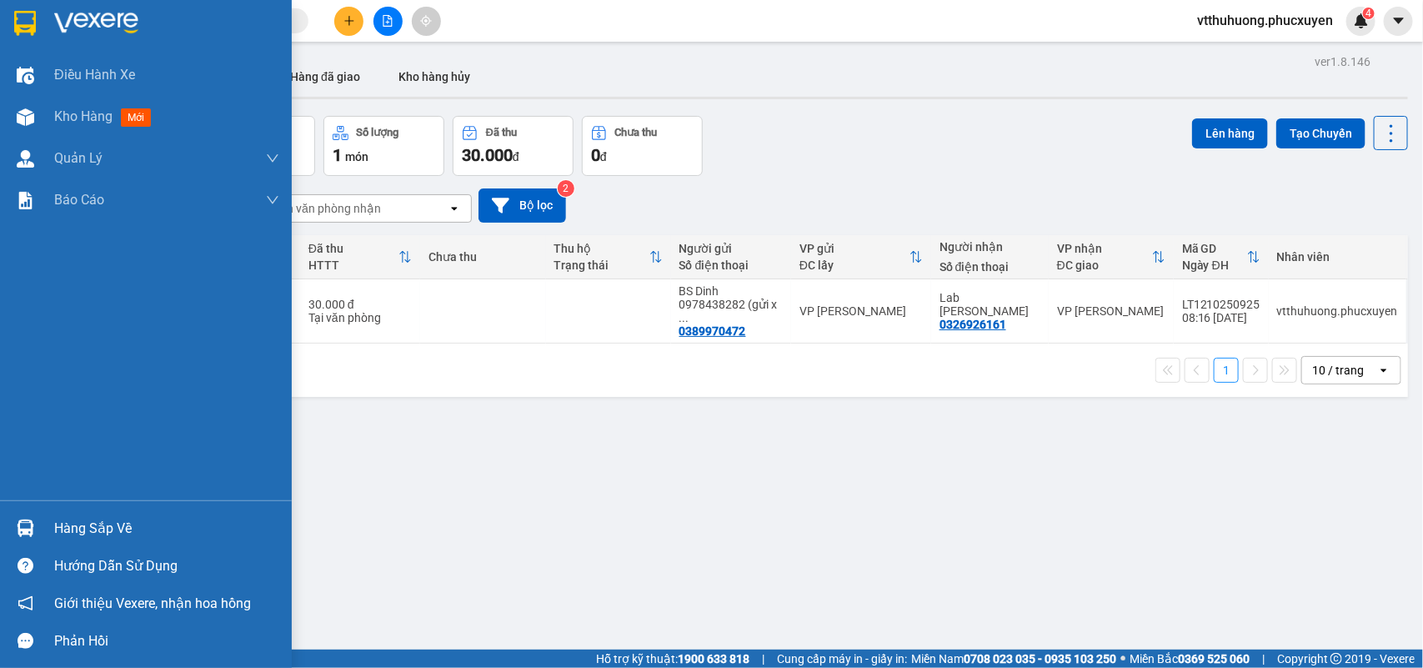
click at [109, 528] on div "Hàng sắp về" at bounding box center [166, 528] width 225 height 25
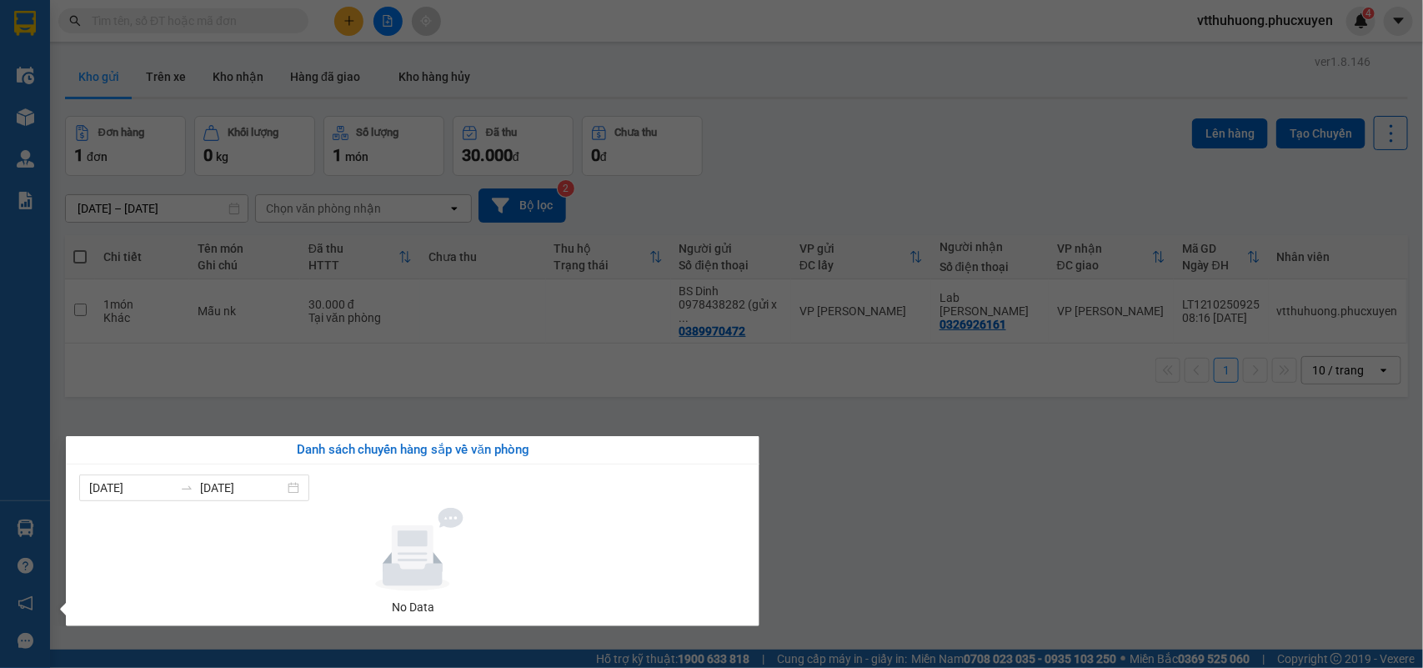
drag, startPoint x: 985, startPoint y: 525, endPoint x: 974, endPoint y: 529, distance: 11.6
click at [980, 529] on section "Kết quả tìm kiếm ( 0 ) Bộ lọc No Data vtthuhuong.phucxuyen 4 Điều hành xe Kho h…" at bounding box center [711, 334] width 1423 height 668
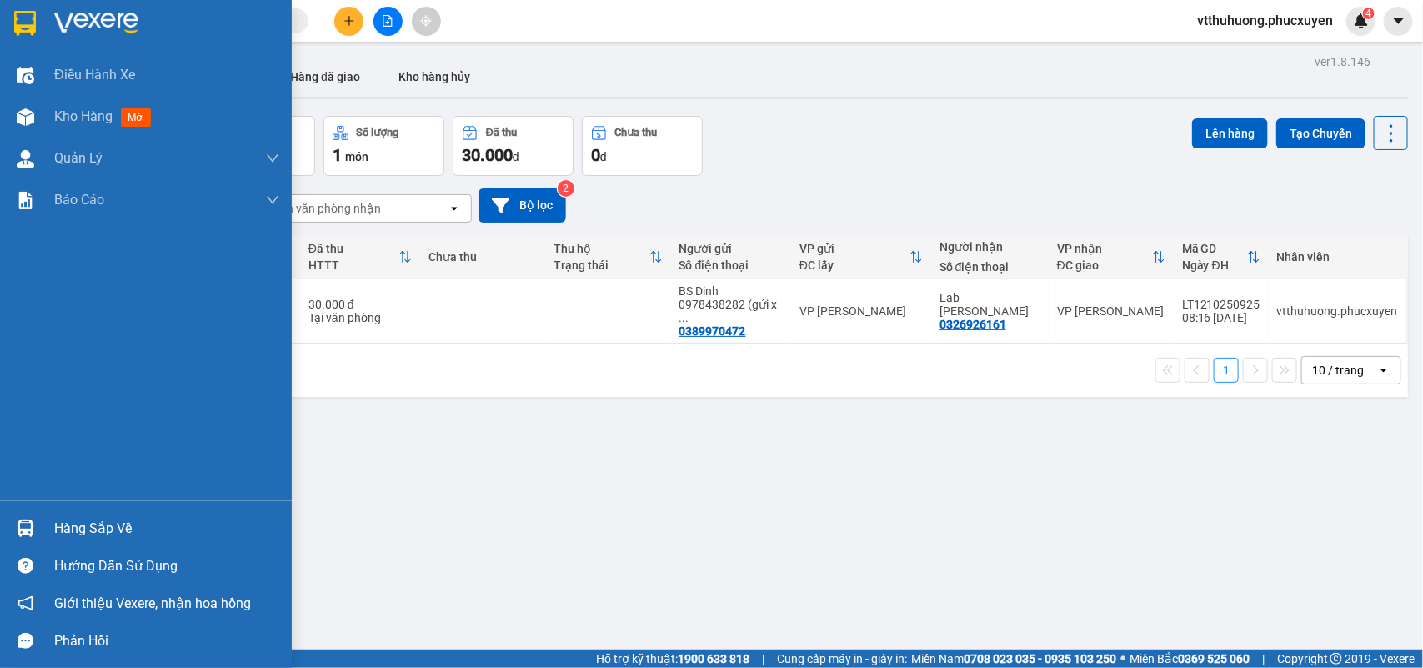
click at [58, 513] on div "Hàng sắp về" at bounding box center [146, 528] width 292 height 38
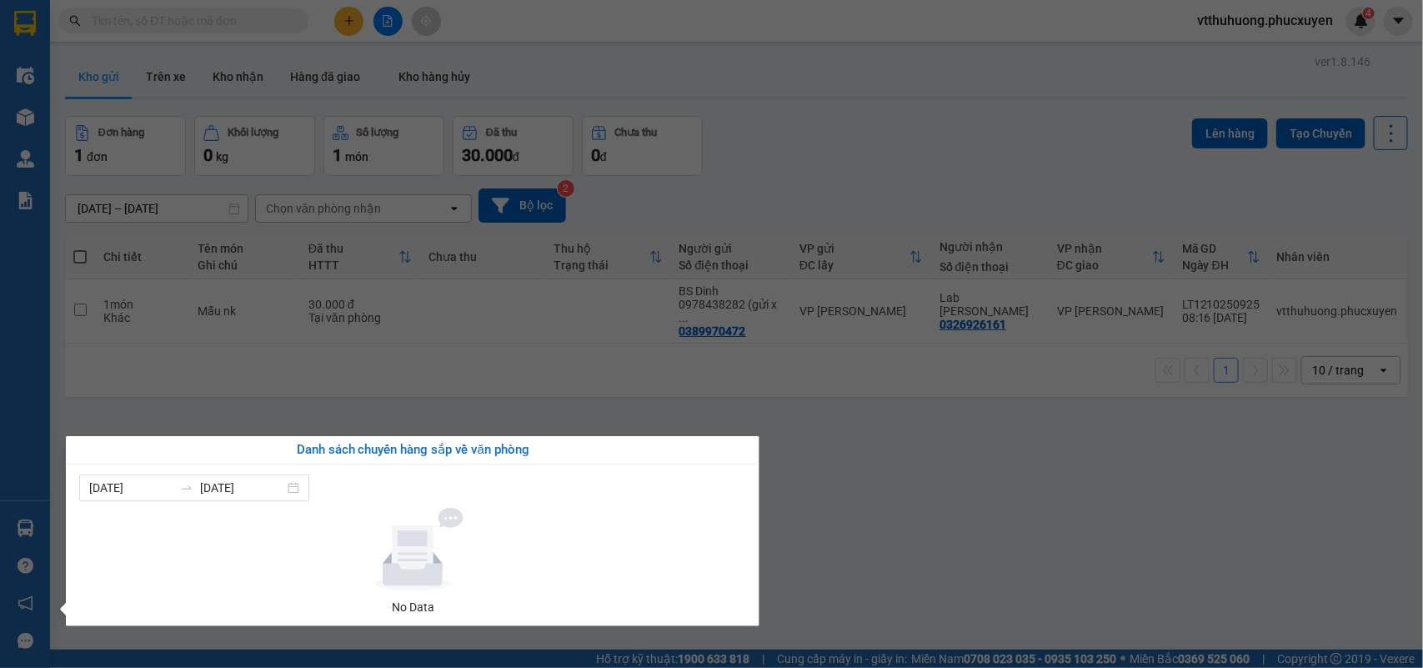
click at [822, 569] on section "Kết quả tìm kiếm ( 0 ) Bộ lọc No Data vtthuhuong.phucxuyen 4 Điều hành xe Kho h…" at bounding box center [711, 334] width 1423 height 668
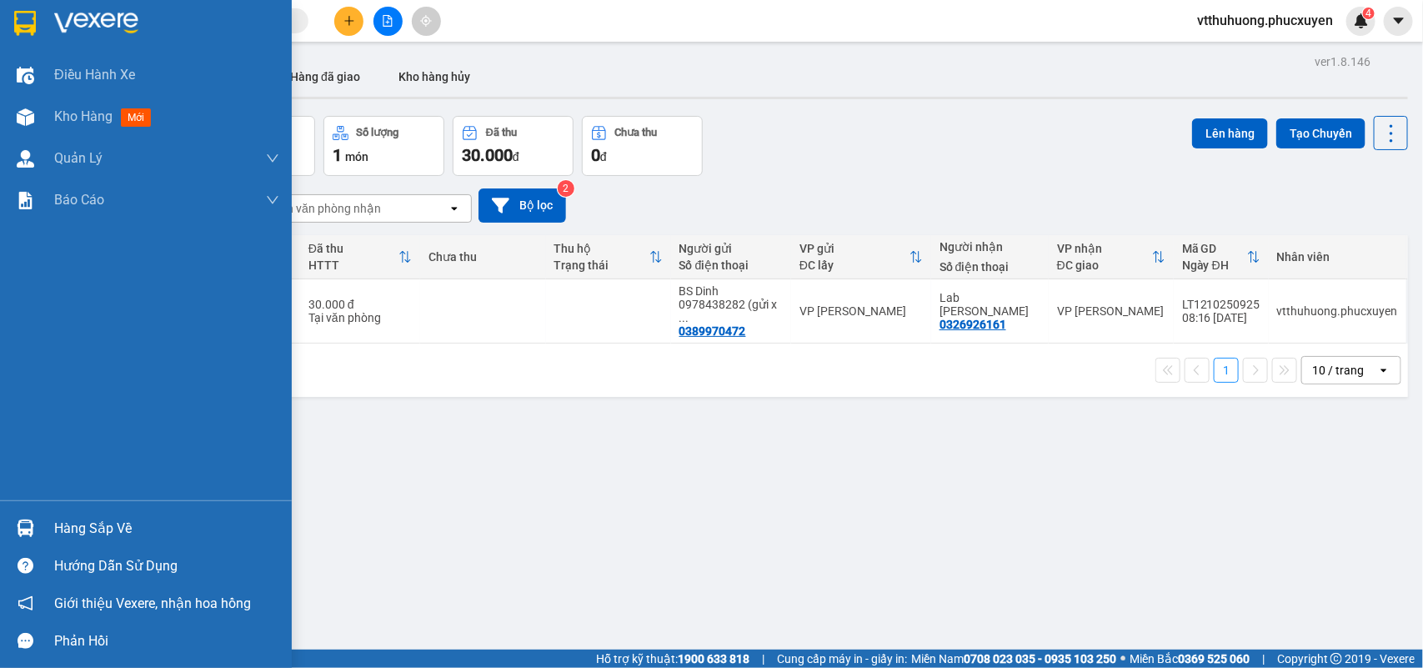
click at [59, 523] on div "Hàng sắp về" at bounding box center [166, 528] width 225 height 25
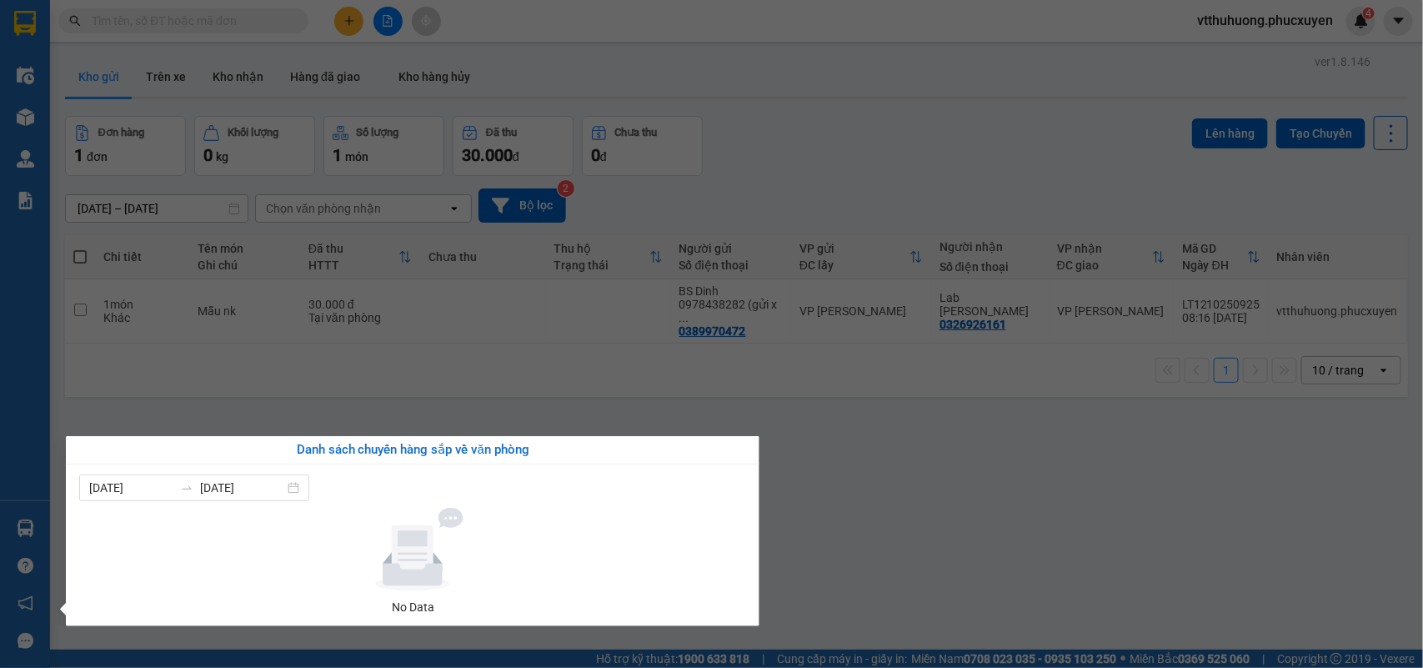
click at [13, 157] on div "Điều hành xe Kho hàng mới Quản [PERSON_NAME] lý thu hộ Quản lý chuyến Quản lý k…" at bounding box center [25, 334] width 50 height 668
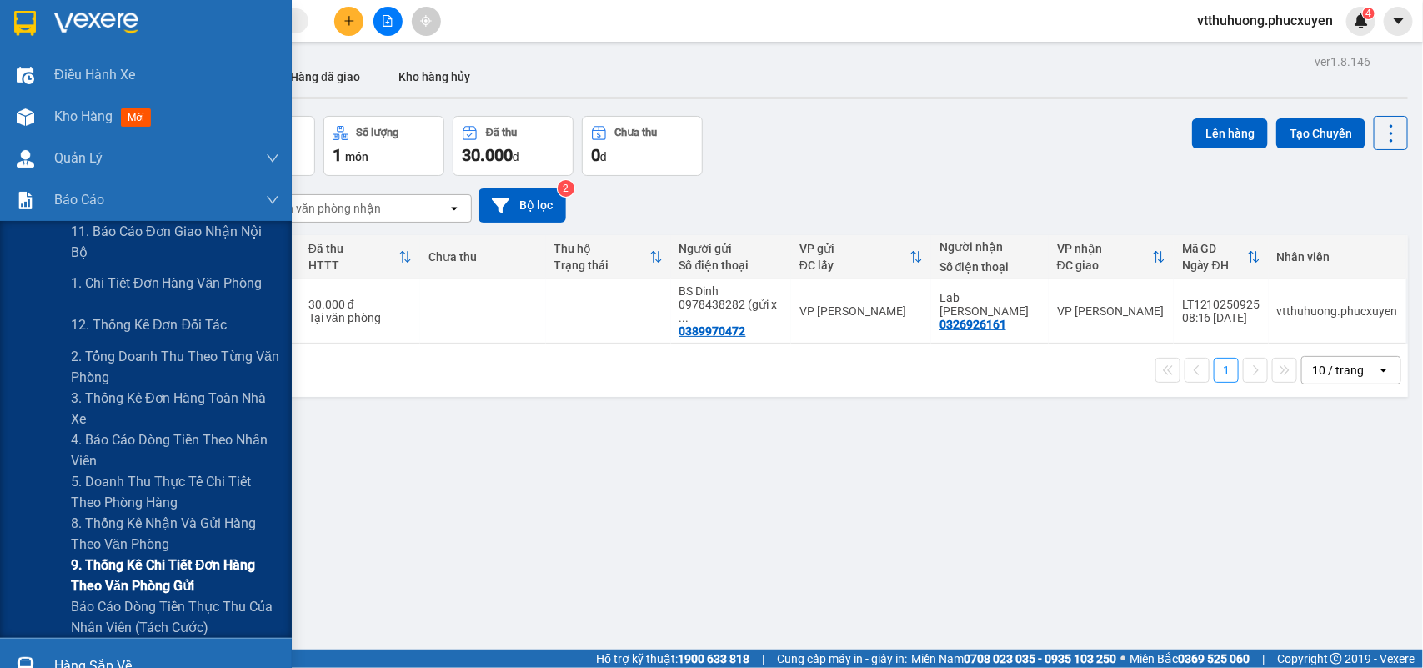
click at [163, 571] on span "9. Thống kê chi tiết đơn hàng theo văn phòng gửi" at bounding box center [175, 575] width 208 height 42
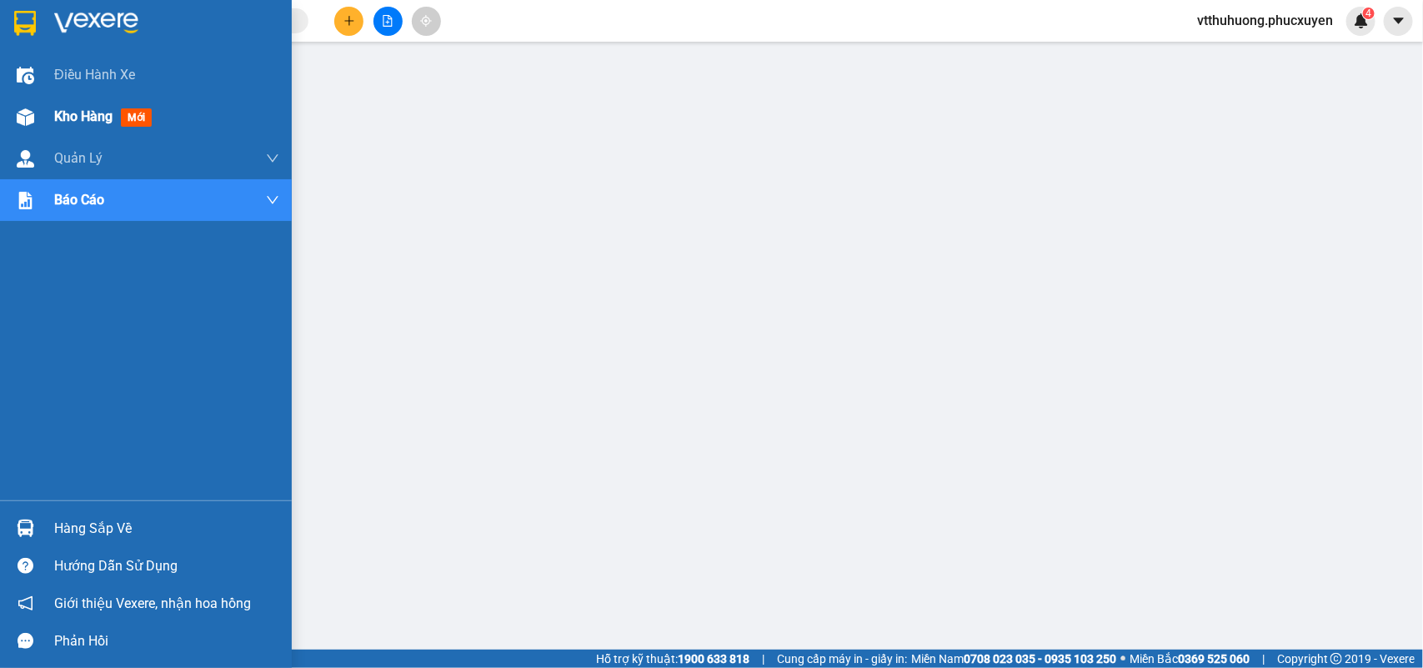
click at [75, 104] on div "Kho hàng mới" at bounding box center [166, 117] width 225 height 42
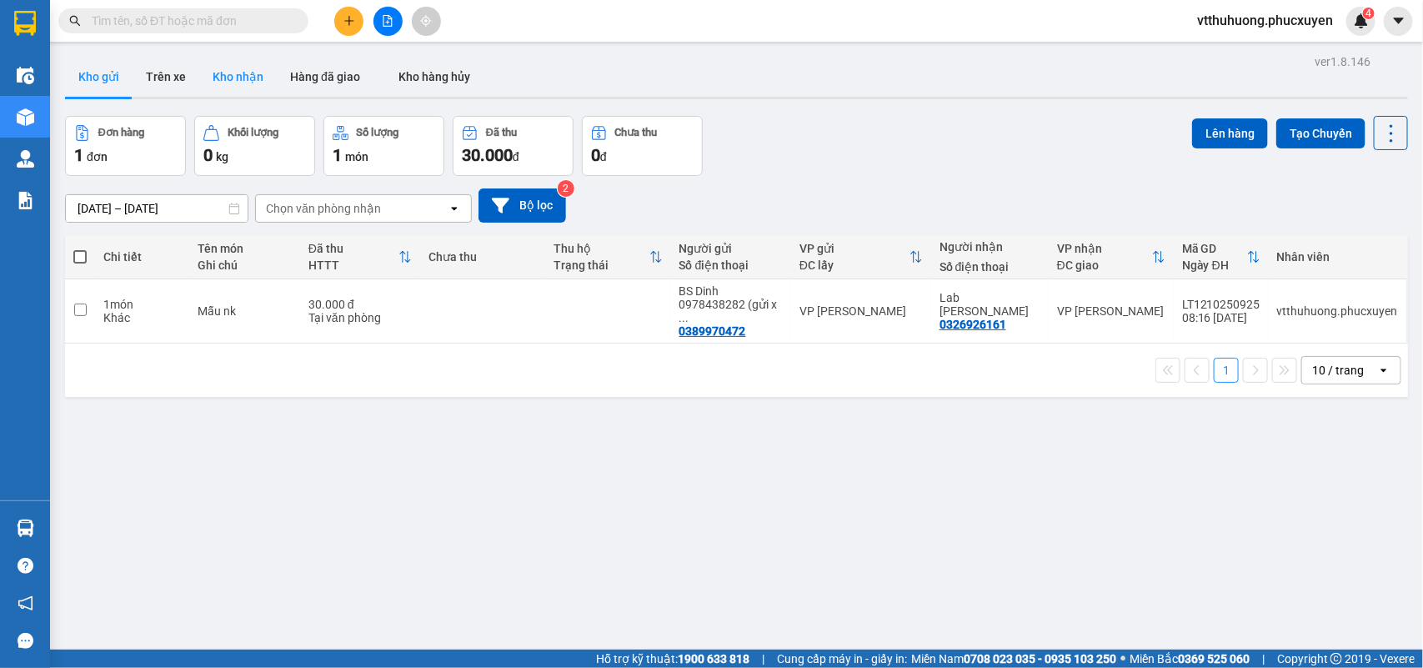
click at [231, 79] on button "Kho nhận" at bounding box center [238, 77] width 78 height 40
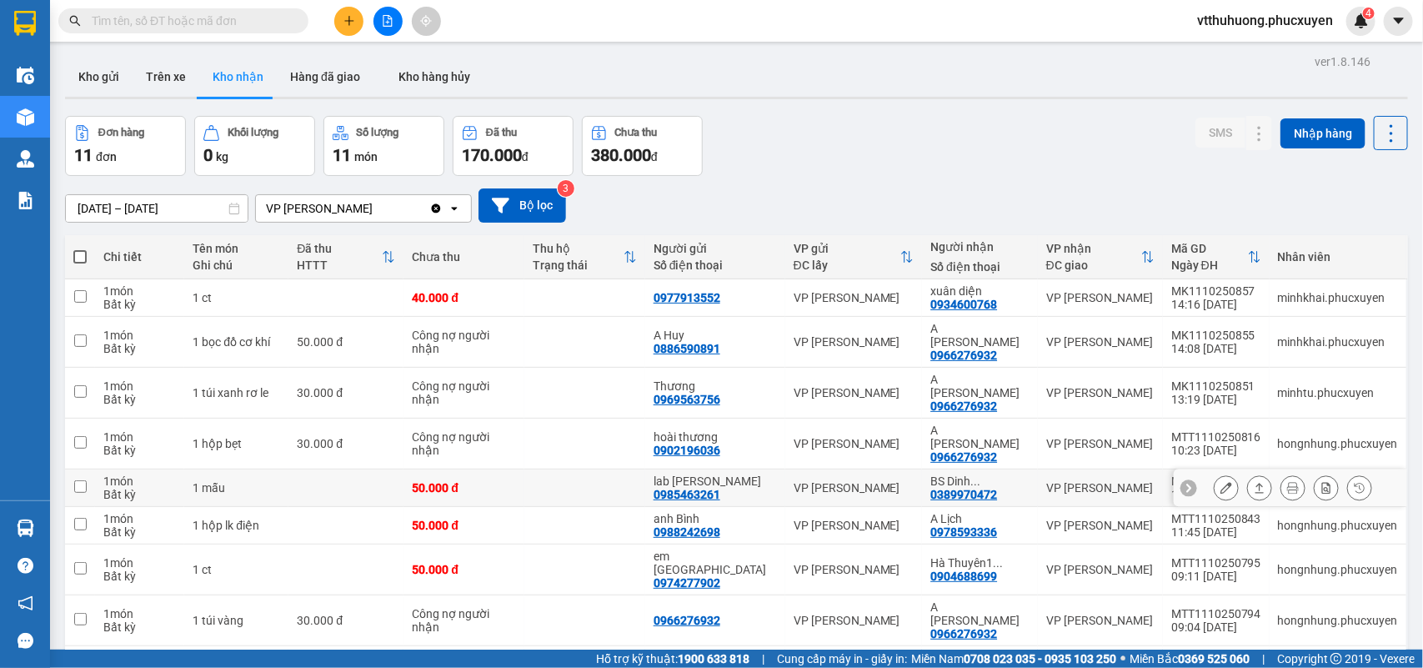
click at [1254, 482] on icon at bounding box center [1260, 488] width 12 height 12
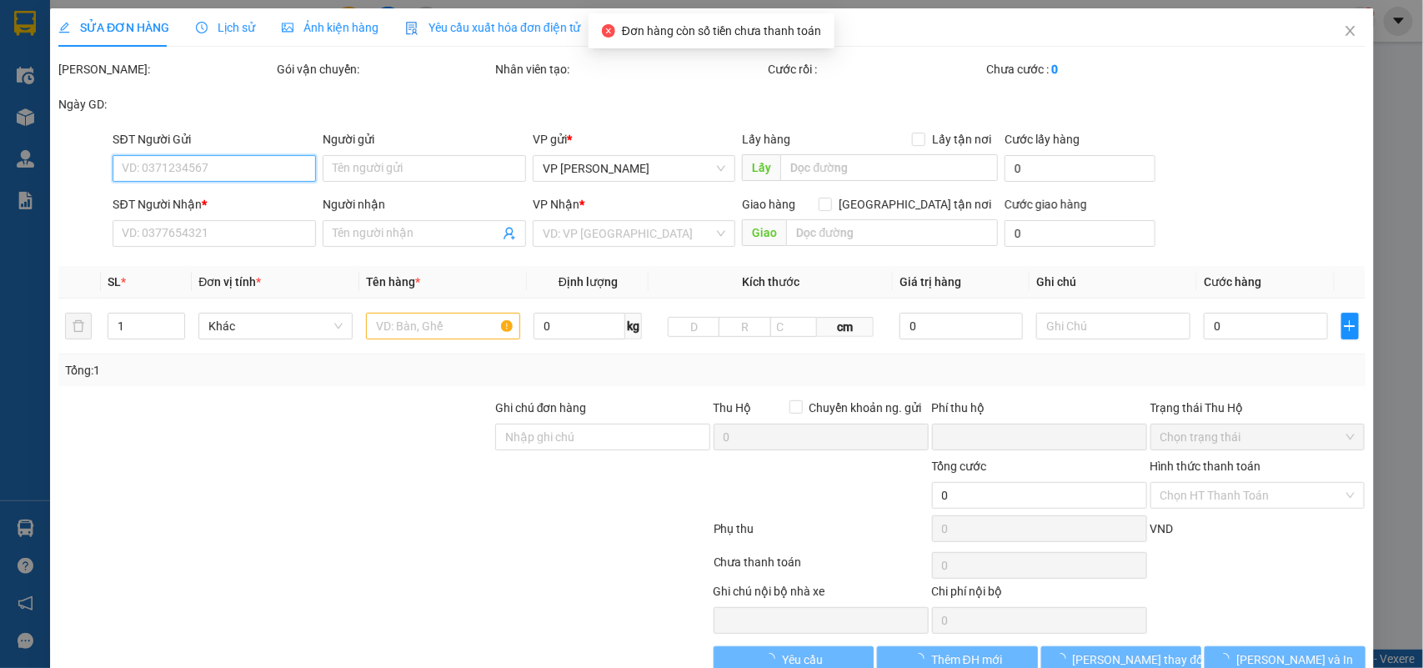
type input "0985463261"
type input "lab [PERSON_NAME]"
type input "0389970472"
type input "BS Dinh 0978438282 (gửi xe limo)"
type input "0"
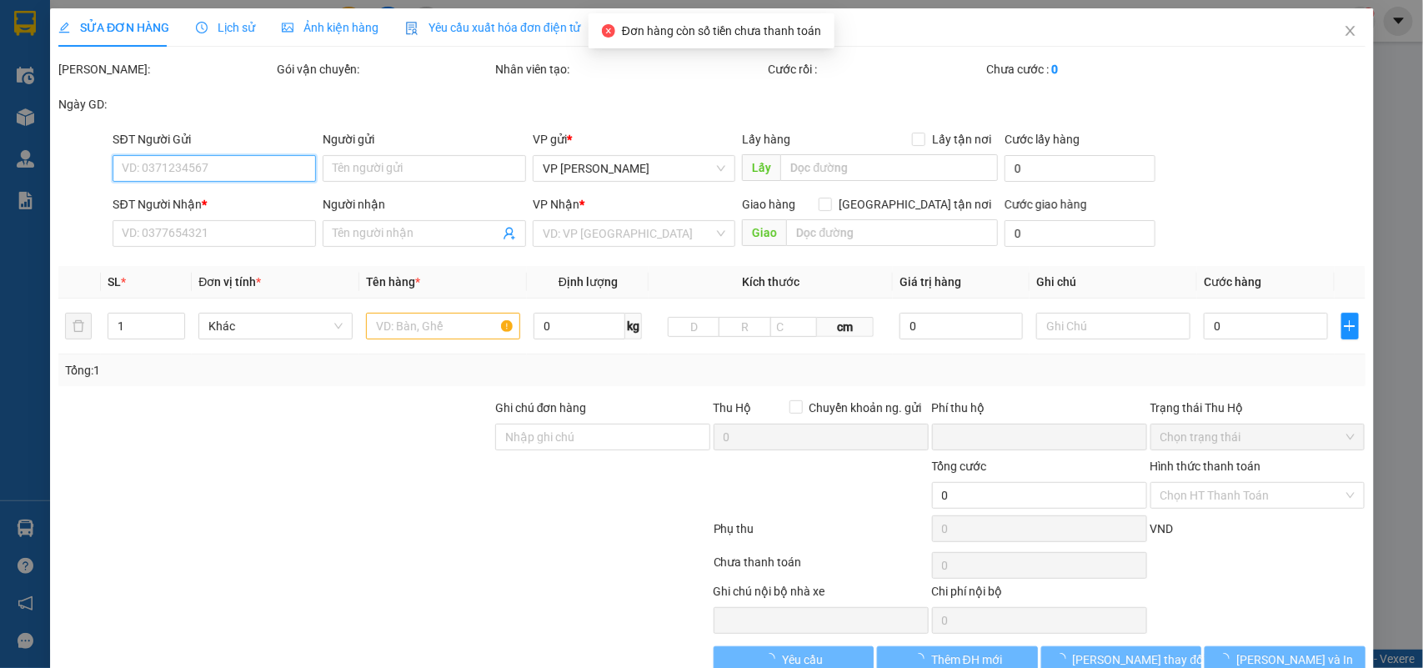
type input "50.000"
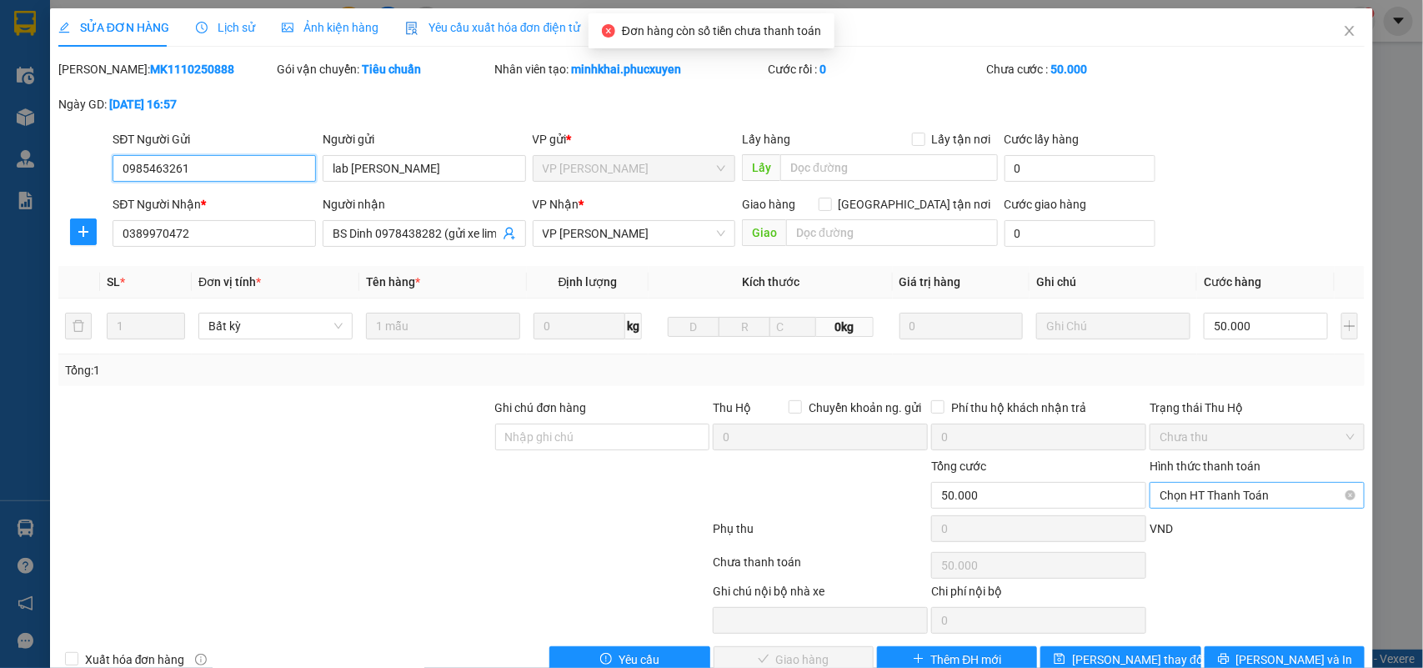
click at [1221, 494] on span "Chọn HT Thanh Toán" at bounding box center [1257, 495] width 195 height 25
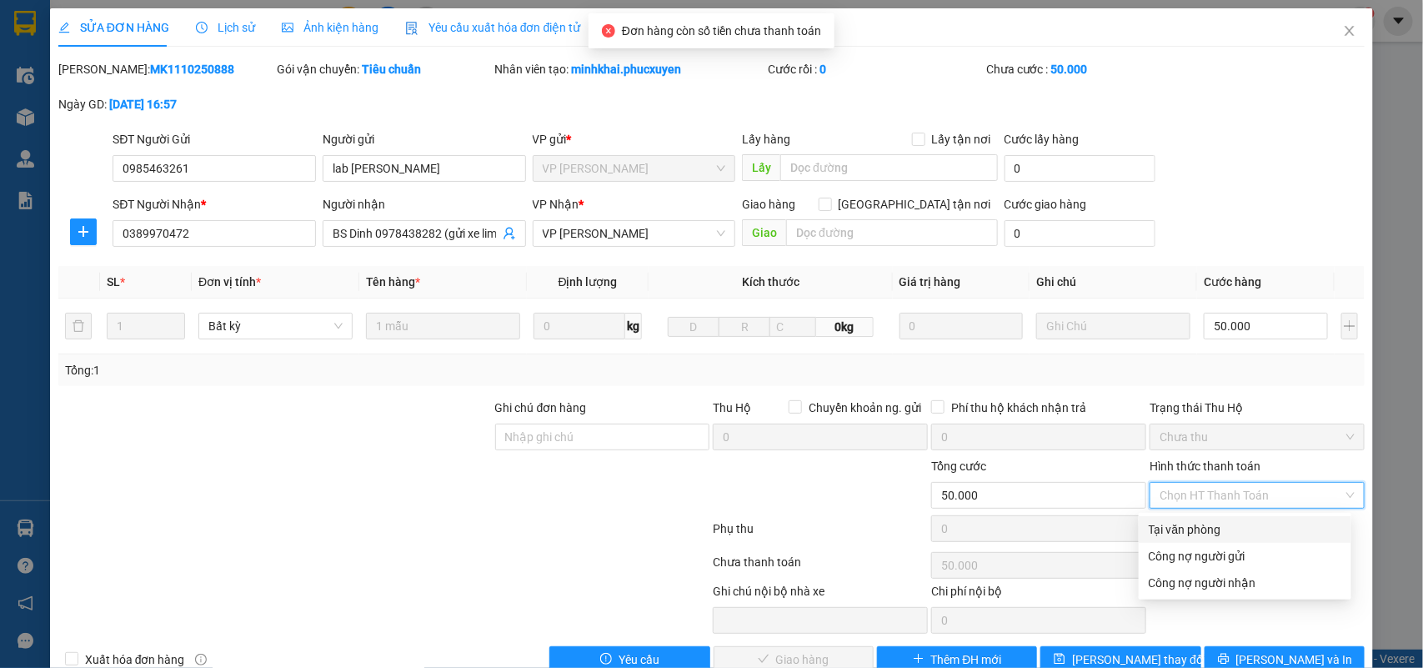
click at [1218, 529] on div "Tại văn phòng" at bounding box center [1245, 529] width 193 height 18
type input "0"
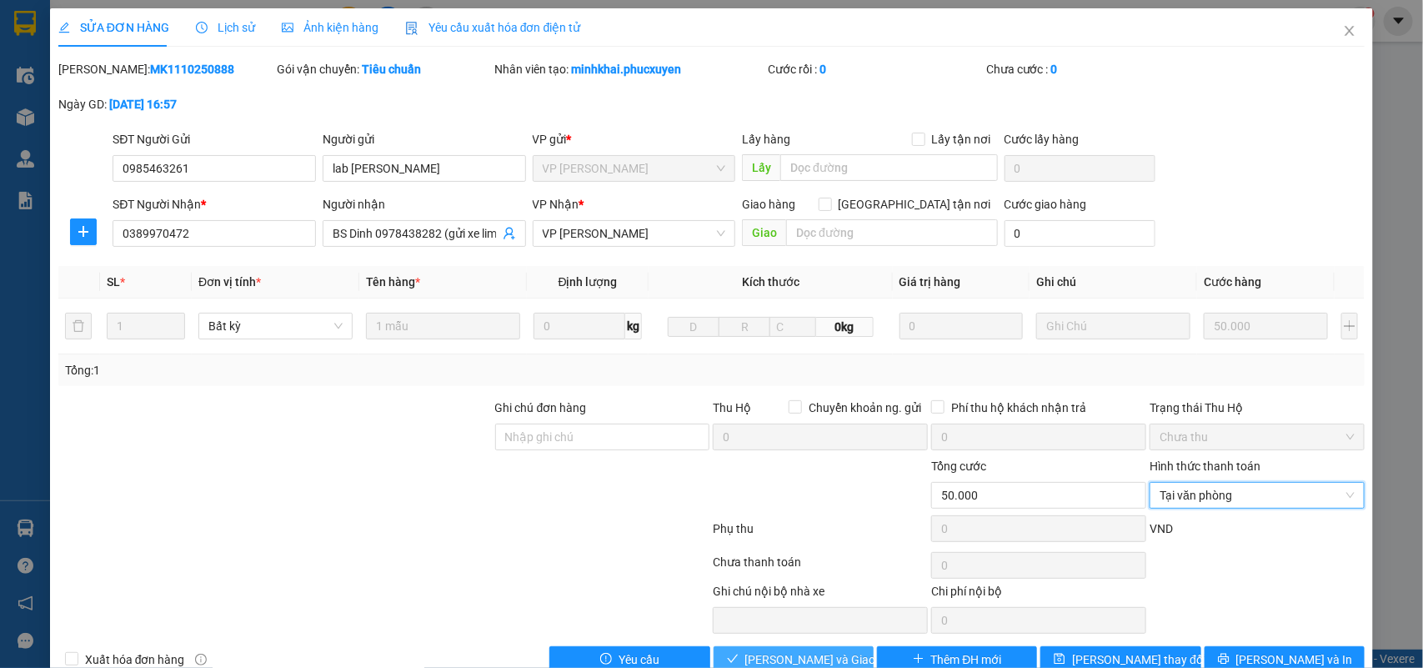
click at [790, 659] on span "[PERSON_NAME] và Giao hàng" at bounding box center [825, 659] width 160 height 18
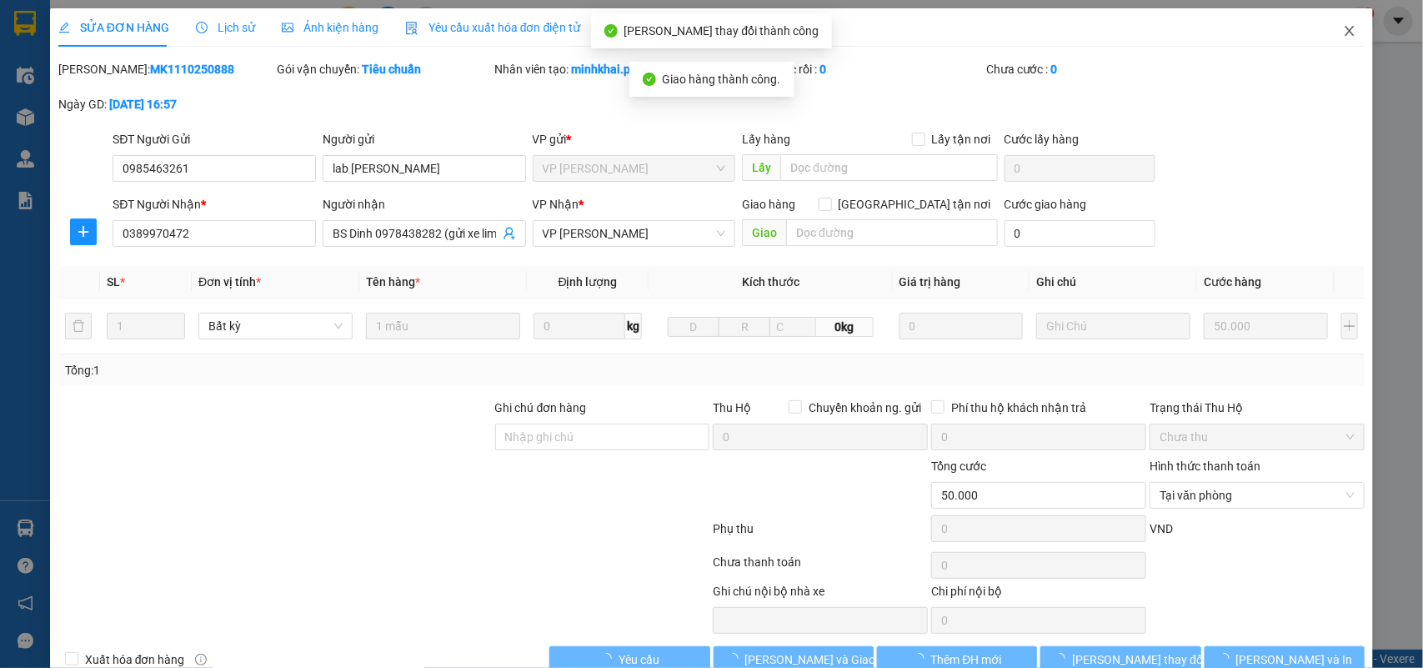
click at [1343, 30] on icon "close" at bounding box center [1349, 30] width 13 height 13
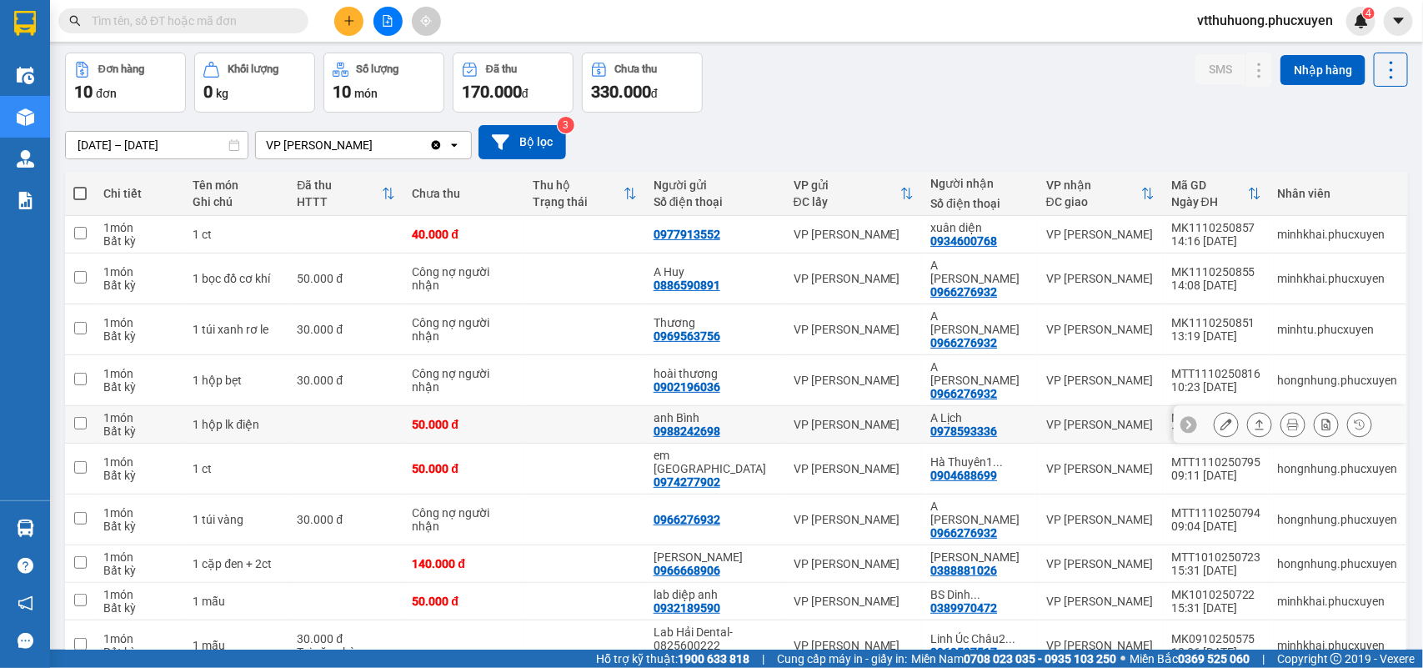
scroll to position [89, 0]
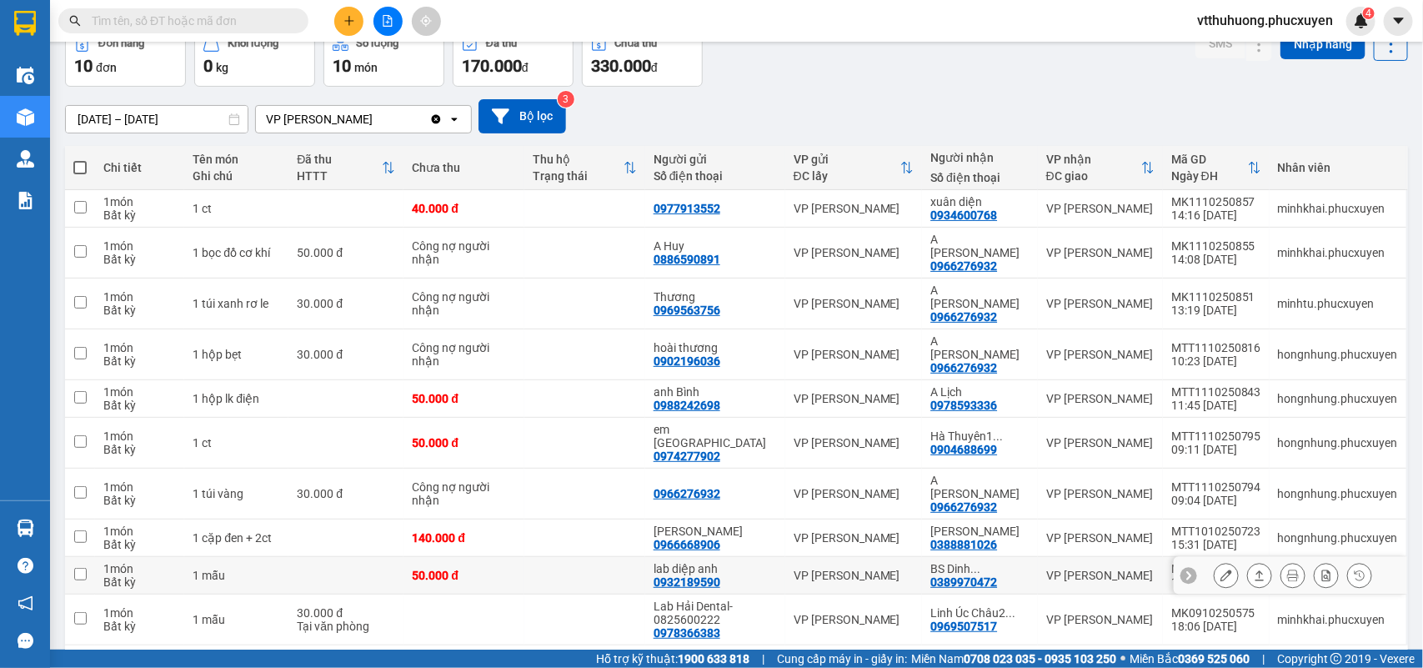
click at [1254, 569] on icon at bounding box center [1260, 575] width 12 height 12
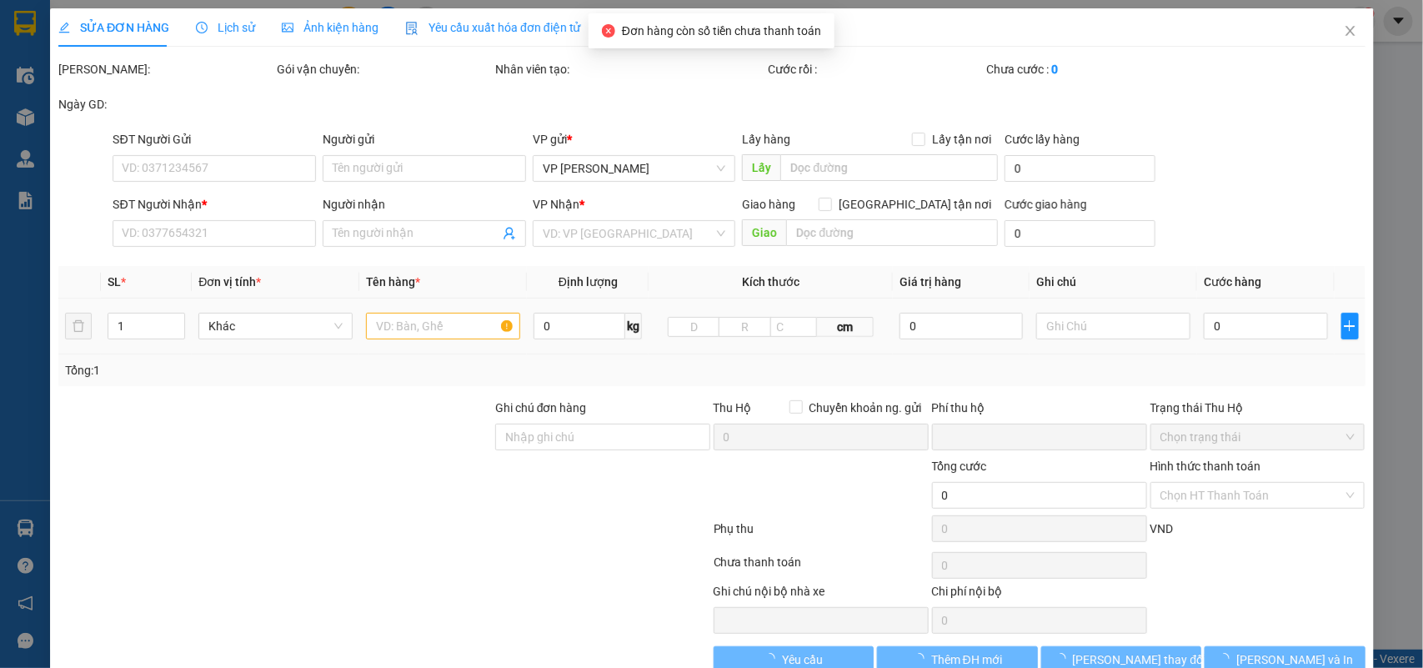
type input "0932189590"
type input "lab diệp anh"
type input "0389970472"
type input "BS Dinh 0978438282 (gửi xe limo)"
type input "0"
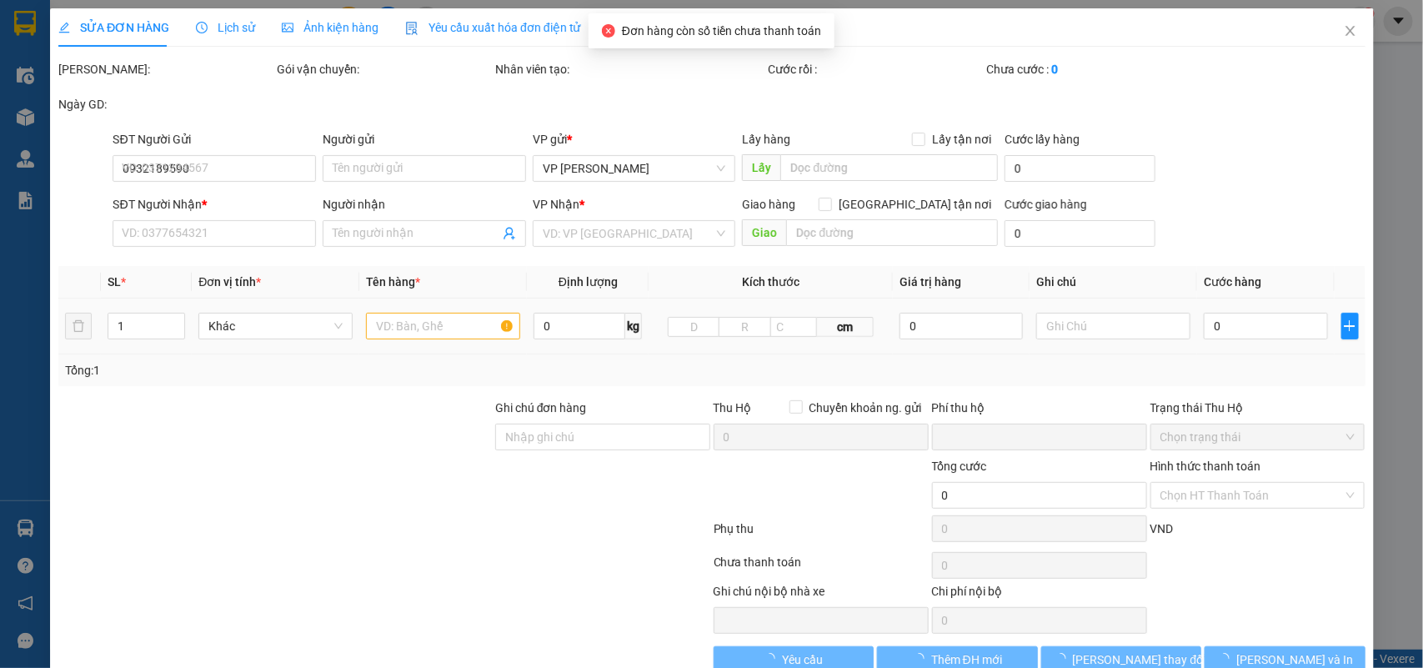
type input "50.000"
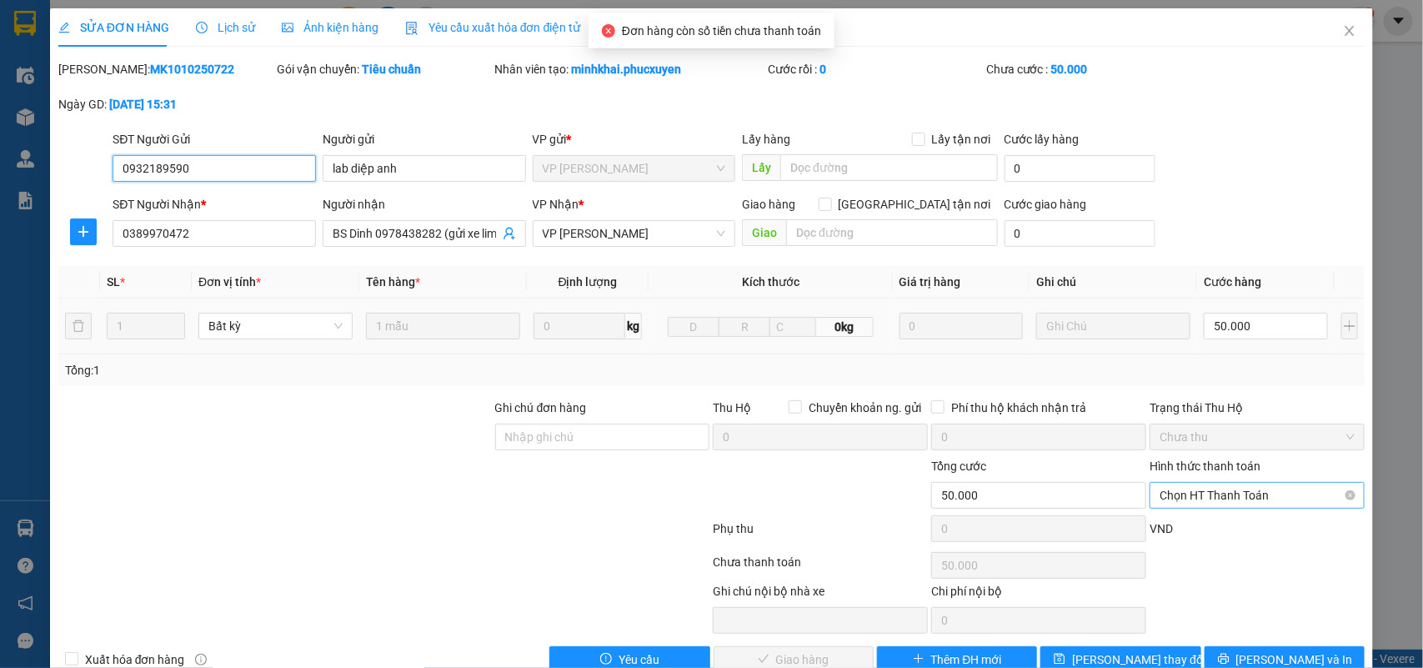
click at [1201, 502] on span "Chọn HT Thanh Toán" at bounding box center [1257, 495] width 195 height 25
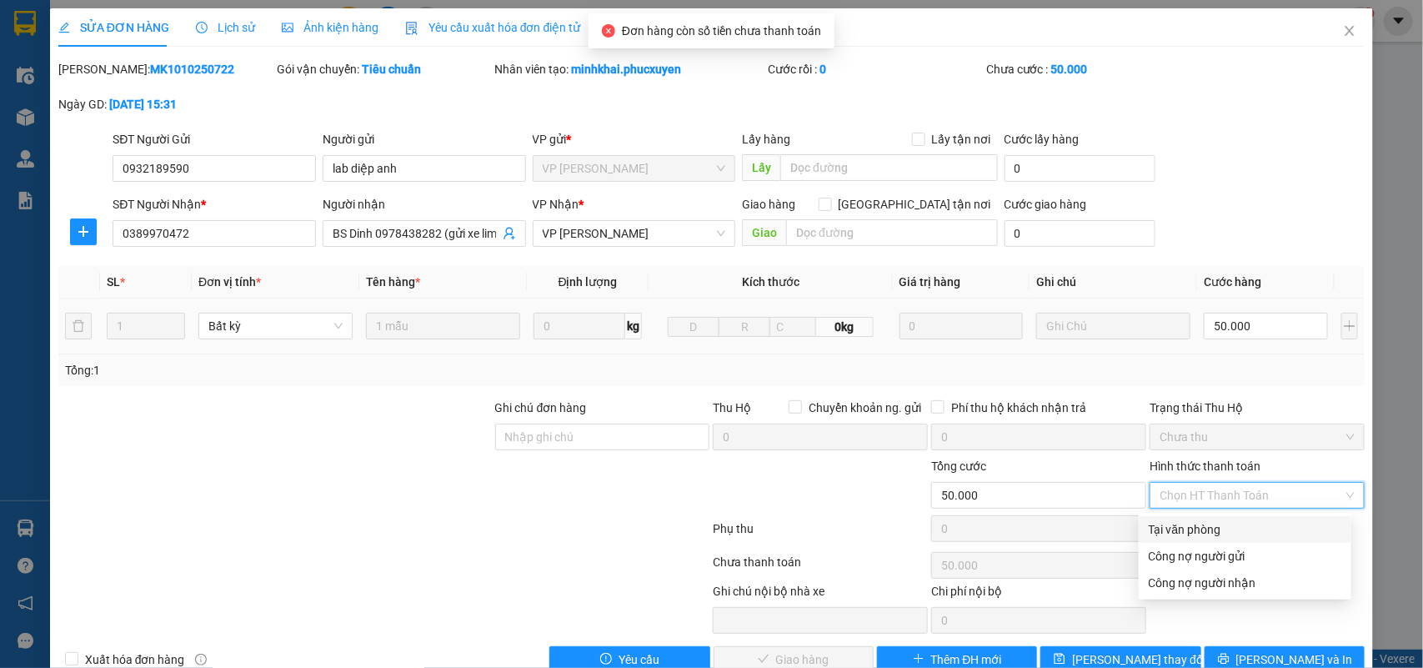
click at [1176, 534] on div "Tại văn phòng" at bounding box center [1245, 529] width 193 height 18
type input "0"
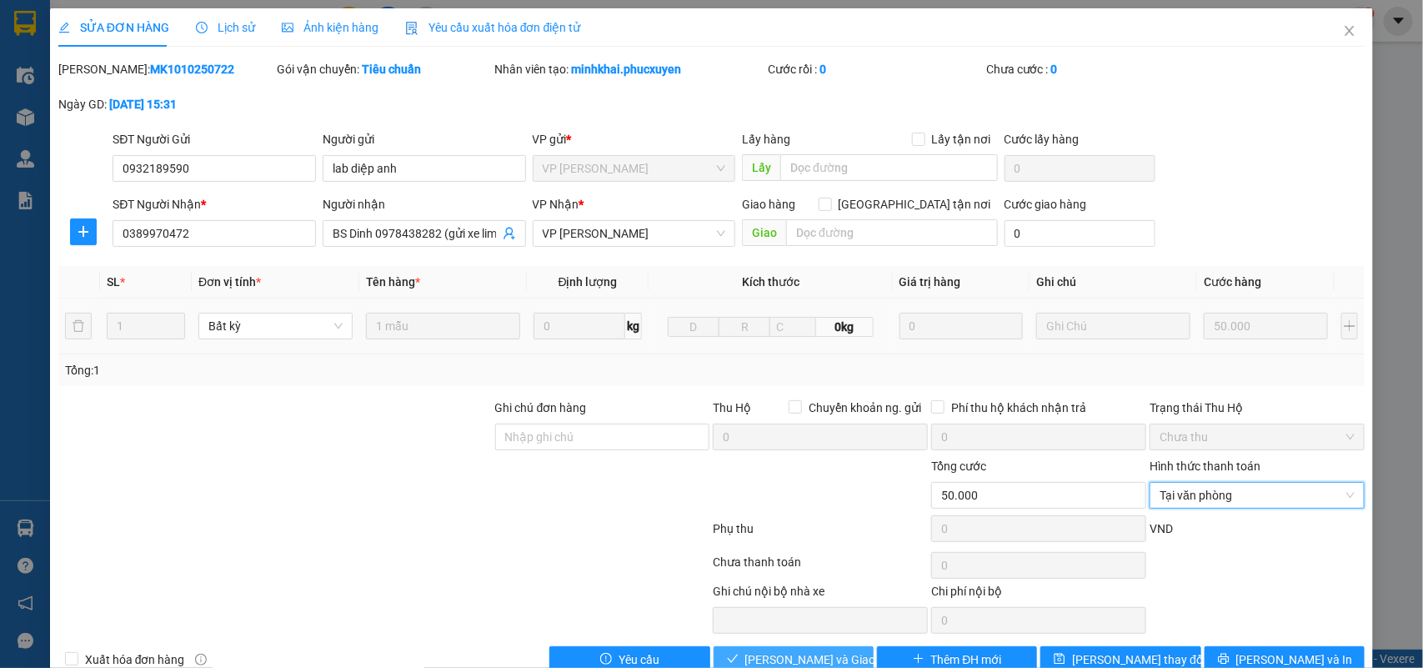
click at [819, 663] on span "[PERSON_NAME] và Giao hàng" at bounding box center [825, 659] width 160 height 18
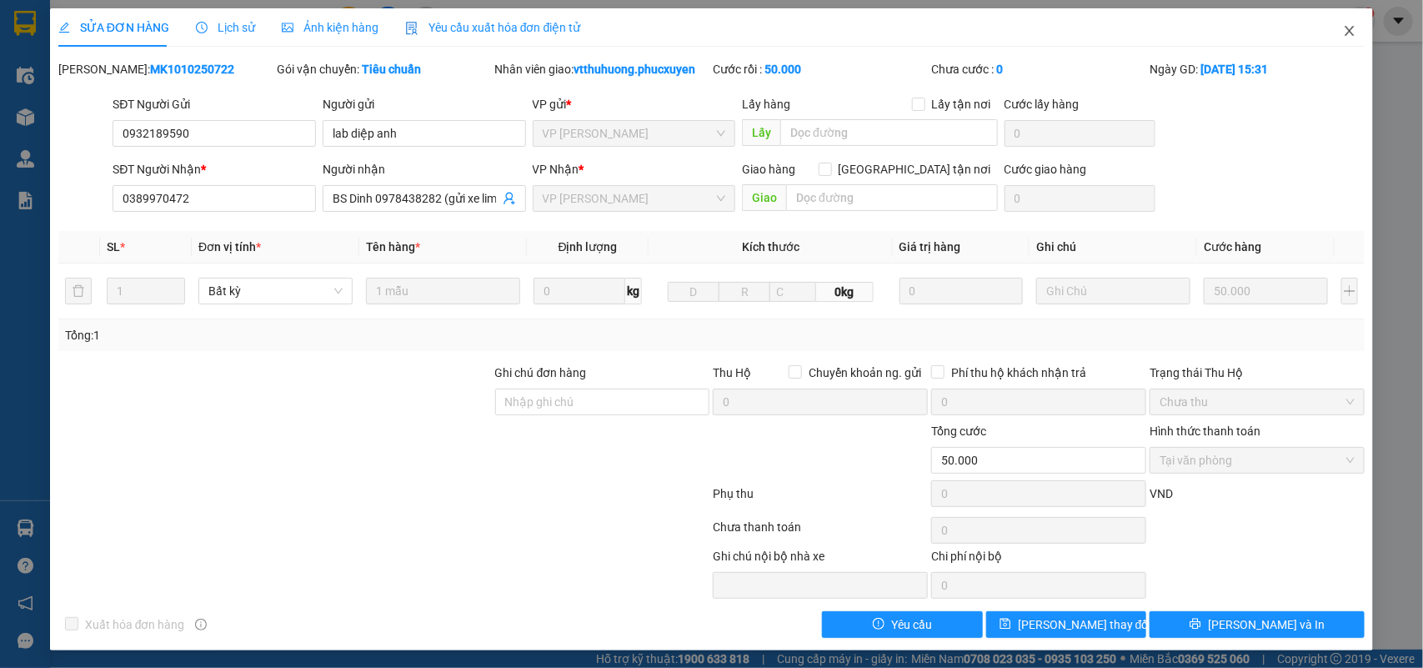
click at [1343, 31] on icon "close" at bounding box center [1349, 30] width 13 height 13
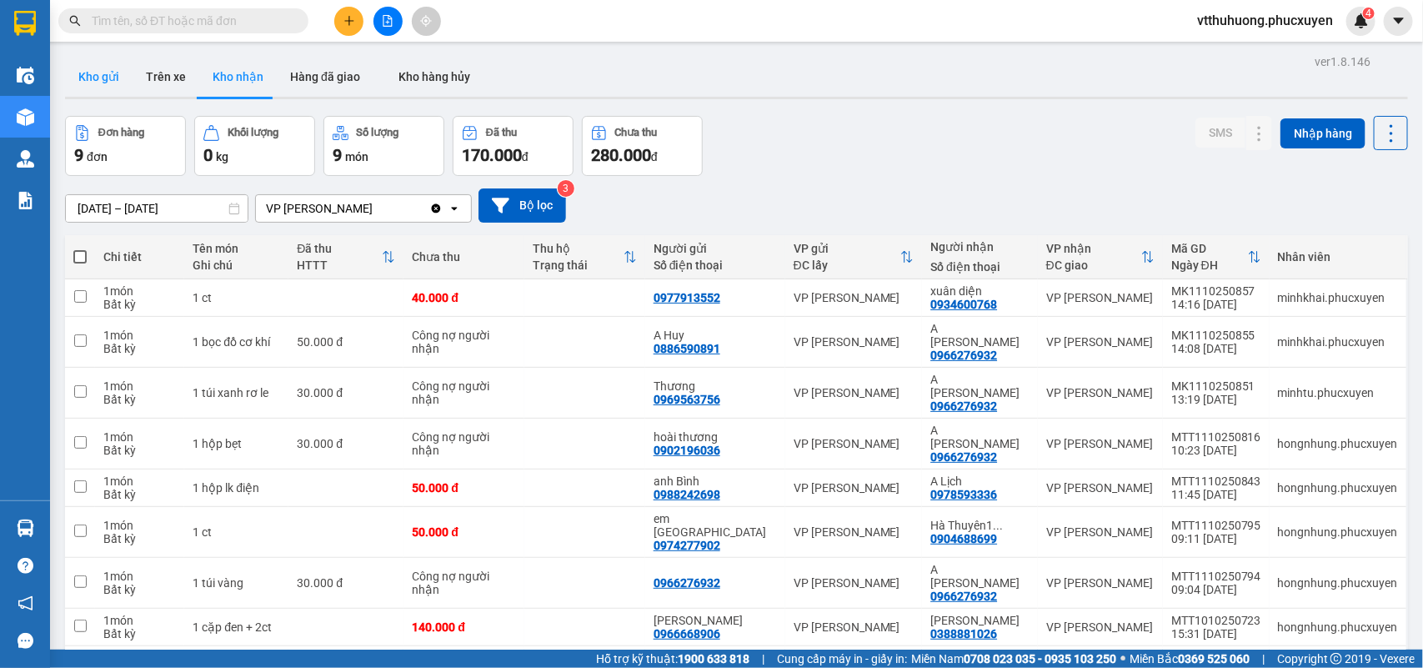
drag, startPoint x: 97, startPoint y: 72, endPoint x: 532, endPoint y: 140, distance: 440.6
click at [100, 72] on button "Kho gửi" at bounding box center [99, 77] width 68 height 40
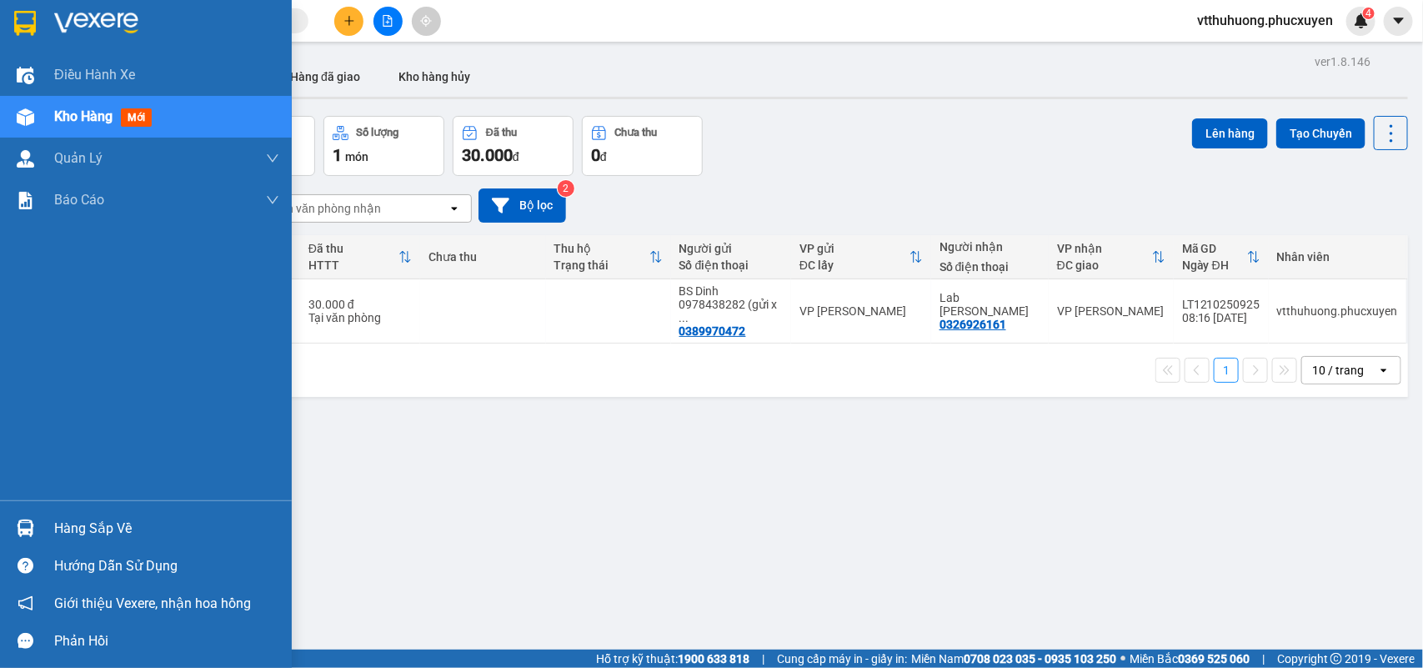
drag, startPoint x: 93, startPoint y: 521, endPoint x: 122, endPoint y: 521, distance: 29.2
click at [94, 522] on div "Hàng sắp về" at bounding box center [166, 528] width 225 height 25
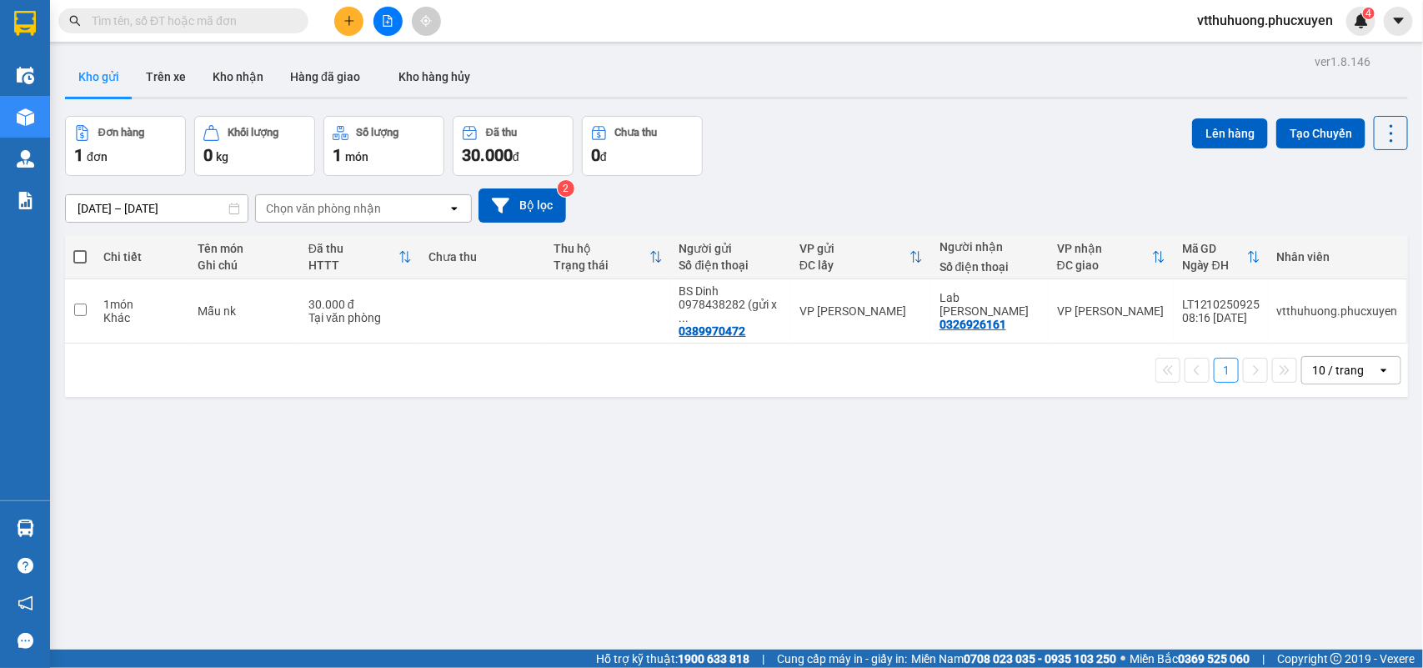
click at [778, 567] on section "Kết quả tìm kiếm ( 0 ) Bộ lọc No Data vtthuhuong.phucxuyen 4 Điều hành xe Kho h…" at bounding box center [711, 334] width 1423 height 668
